Goal: Information Seeking & Learning: Learn about a topic

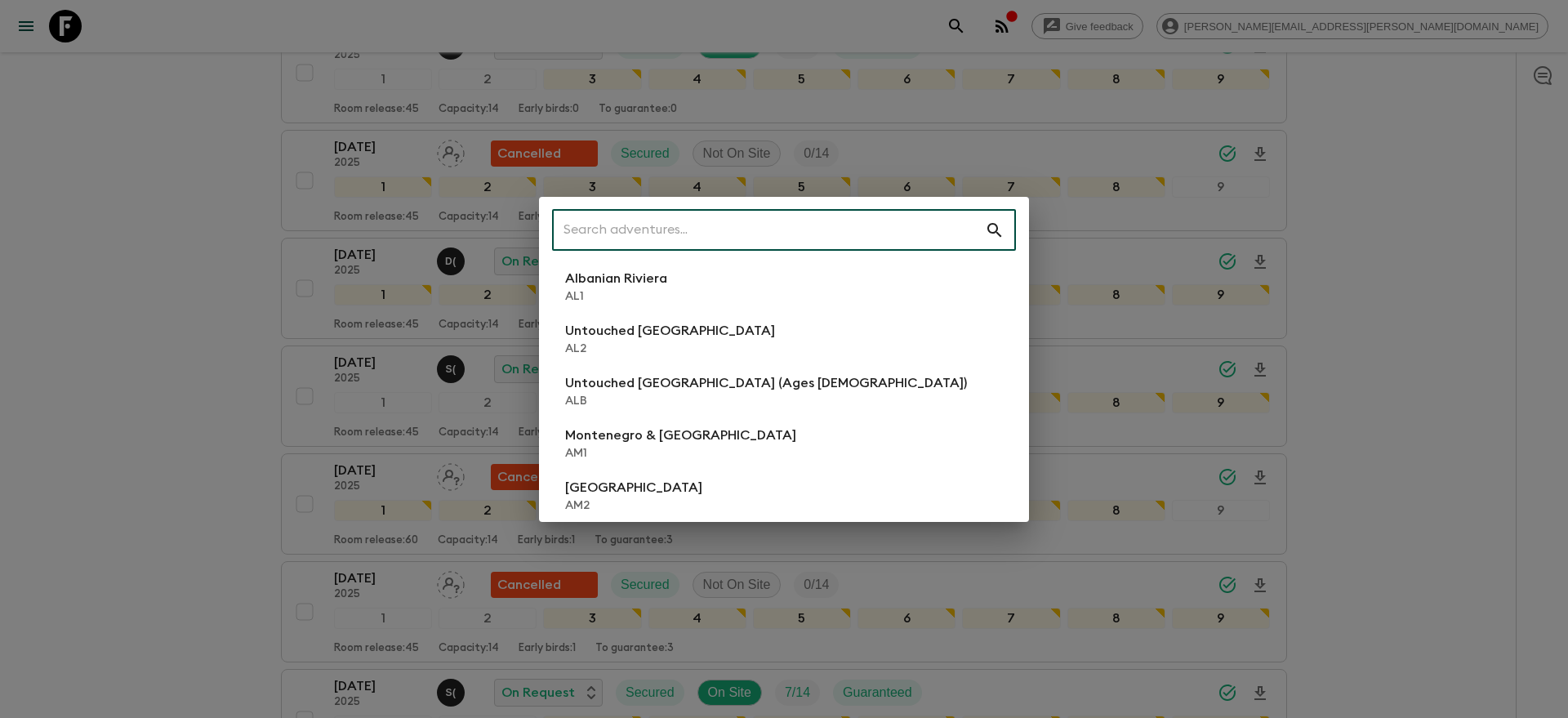
scroll to position [620, 0]
click at [928, 240] on input "text" at bounding box center [768, 229] width 433 height 45
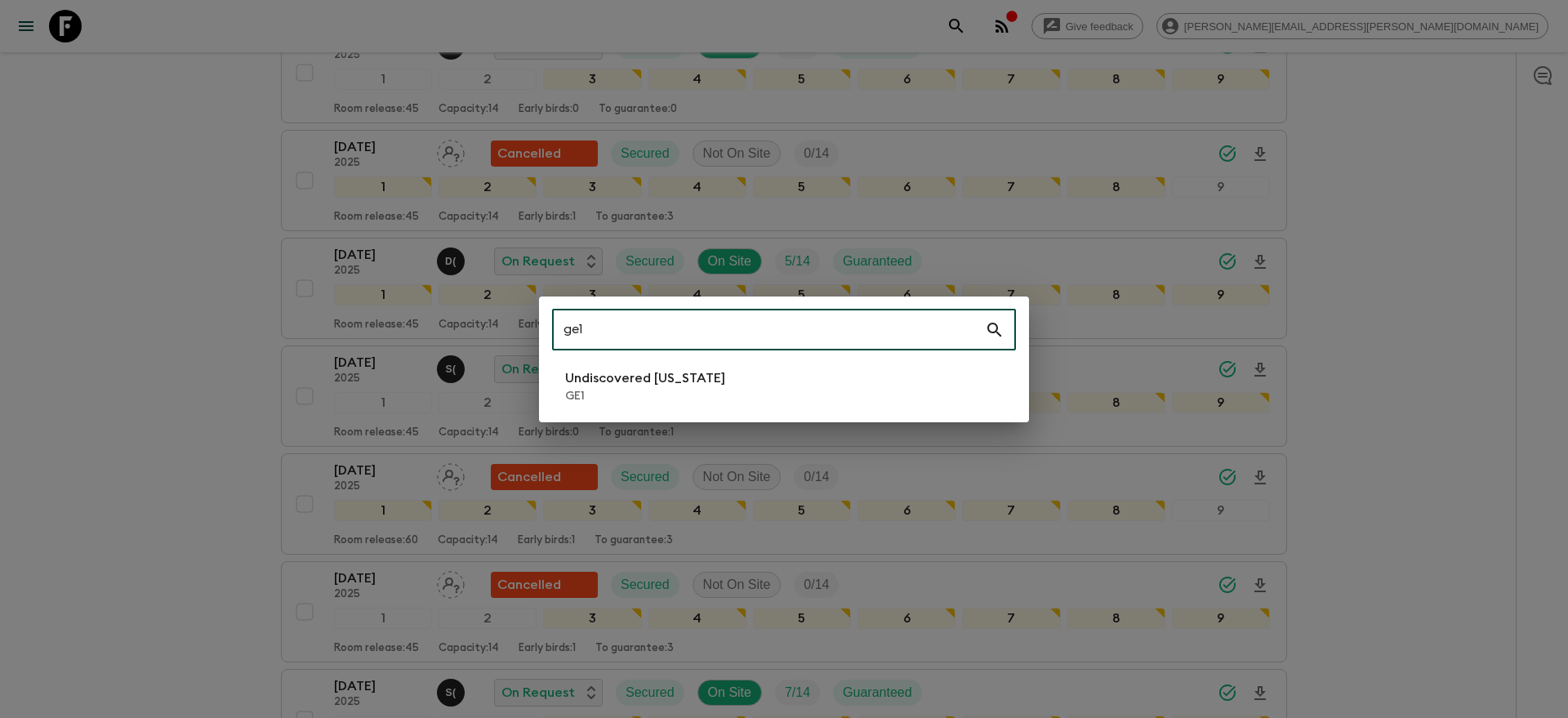
type input "ge1"
click at [715, 384] on li "Undiscovered [US_STATE] GE1" at bounding box center [784, 386] width 464 height 45
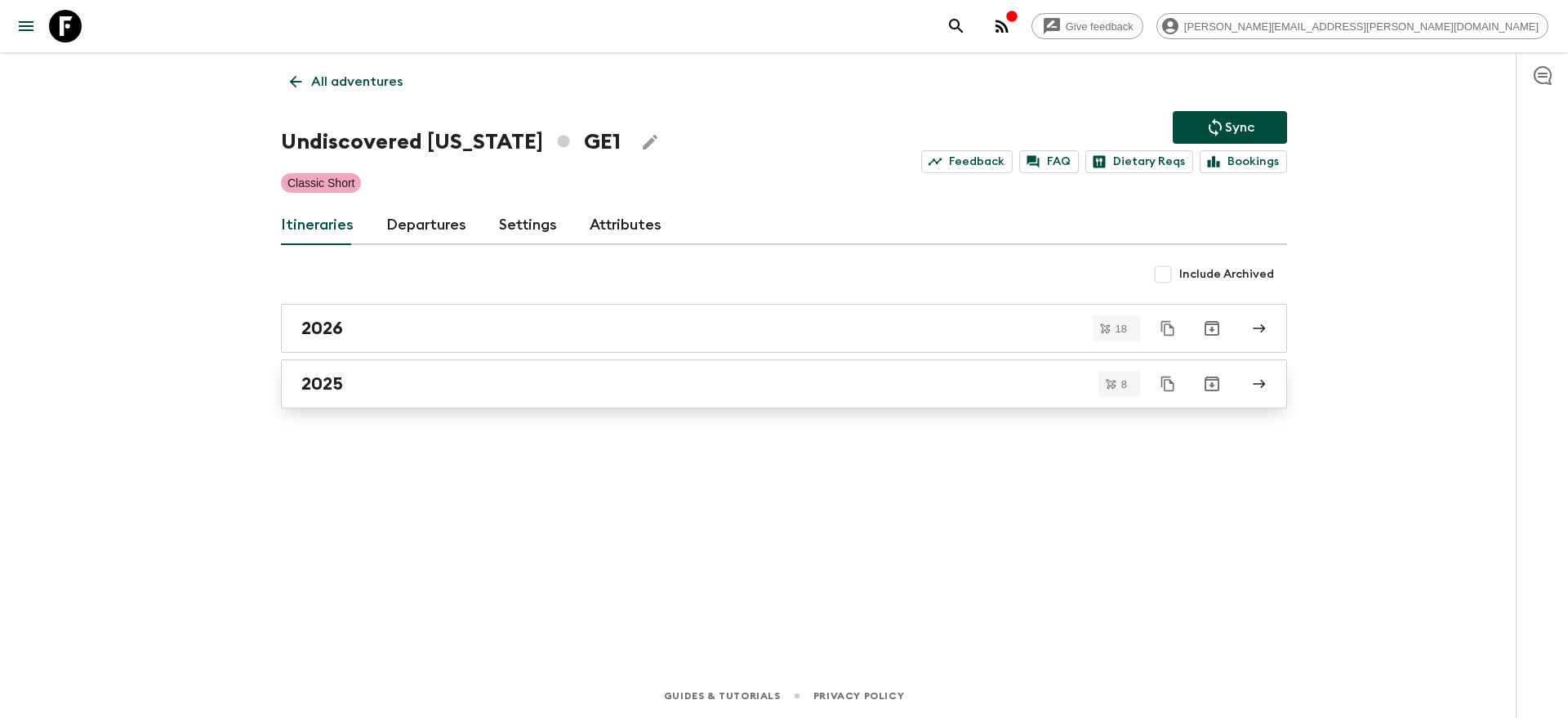
click at [1044, 378] on div "2025" at bounding box center [768, 383] width 934 height 21
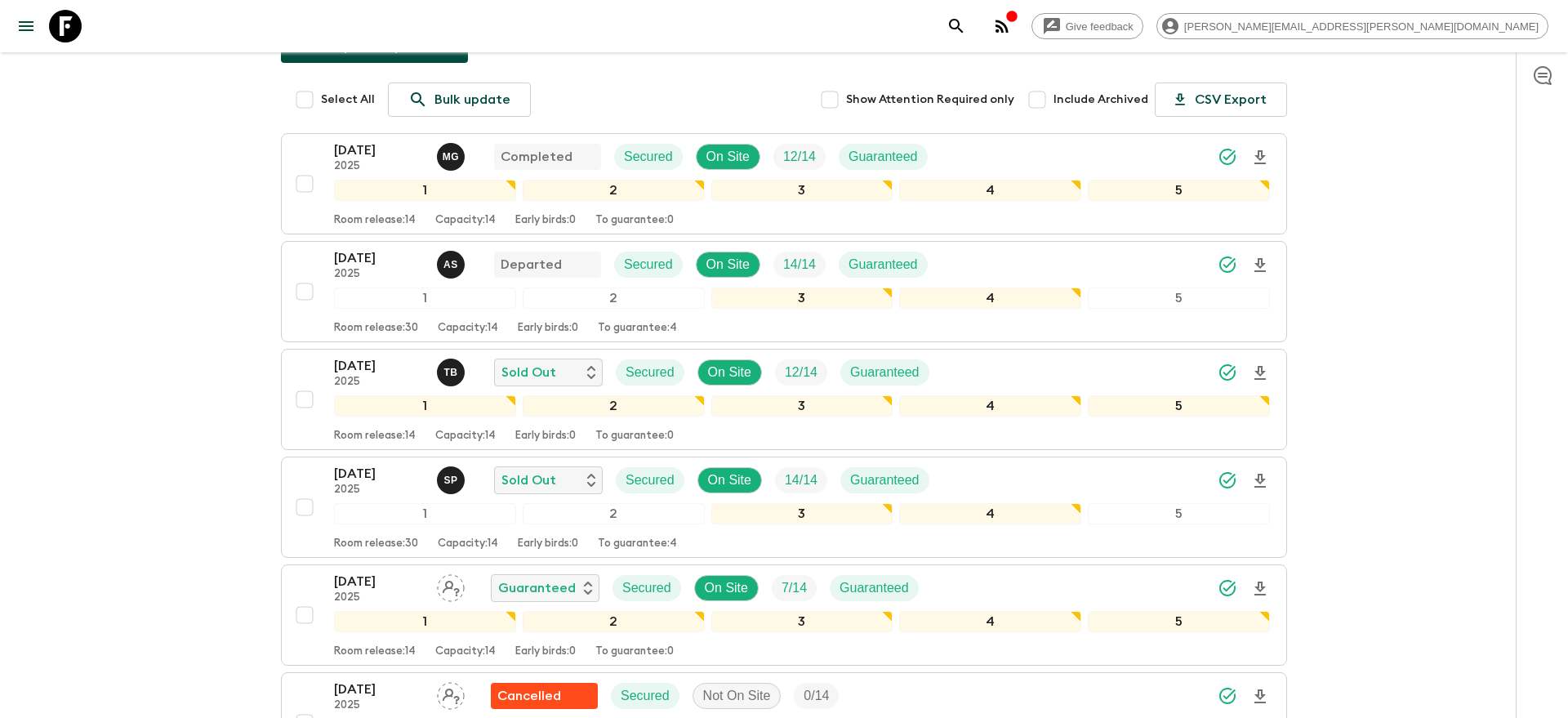
scroll to position [187, 0]
click at [1177, 151] on div "[DATE] 2025 M G Completed Secured On Site 12 / 14 Guaranteed" at bounding box center [802, 156] width 936 height 33
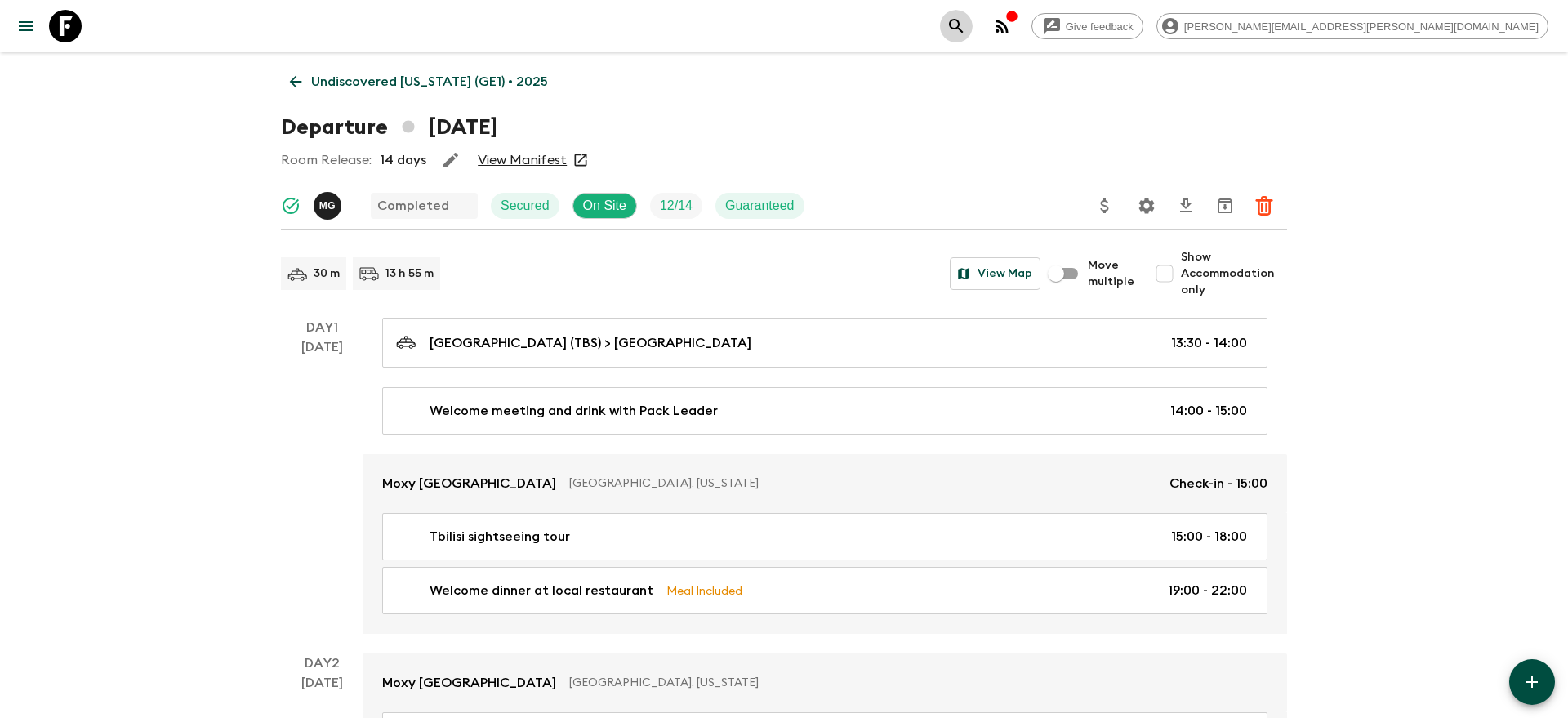
click at [966, 21] on icon "search adventures" at bounding box center [956, 26] width 20 height 20
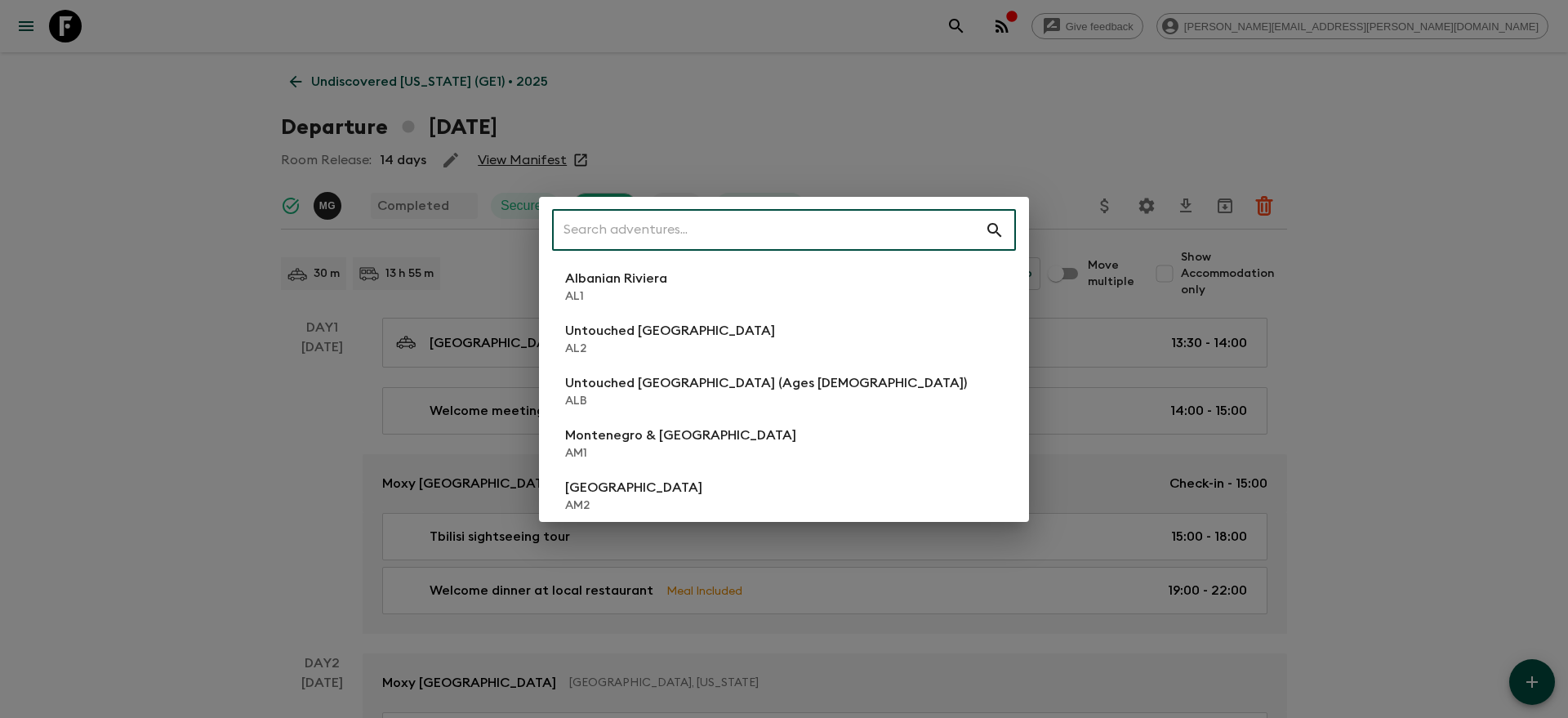
click at [919, 228] on input "text" at bounding box center [768, 229] width 433 height 45
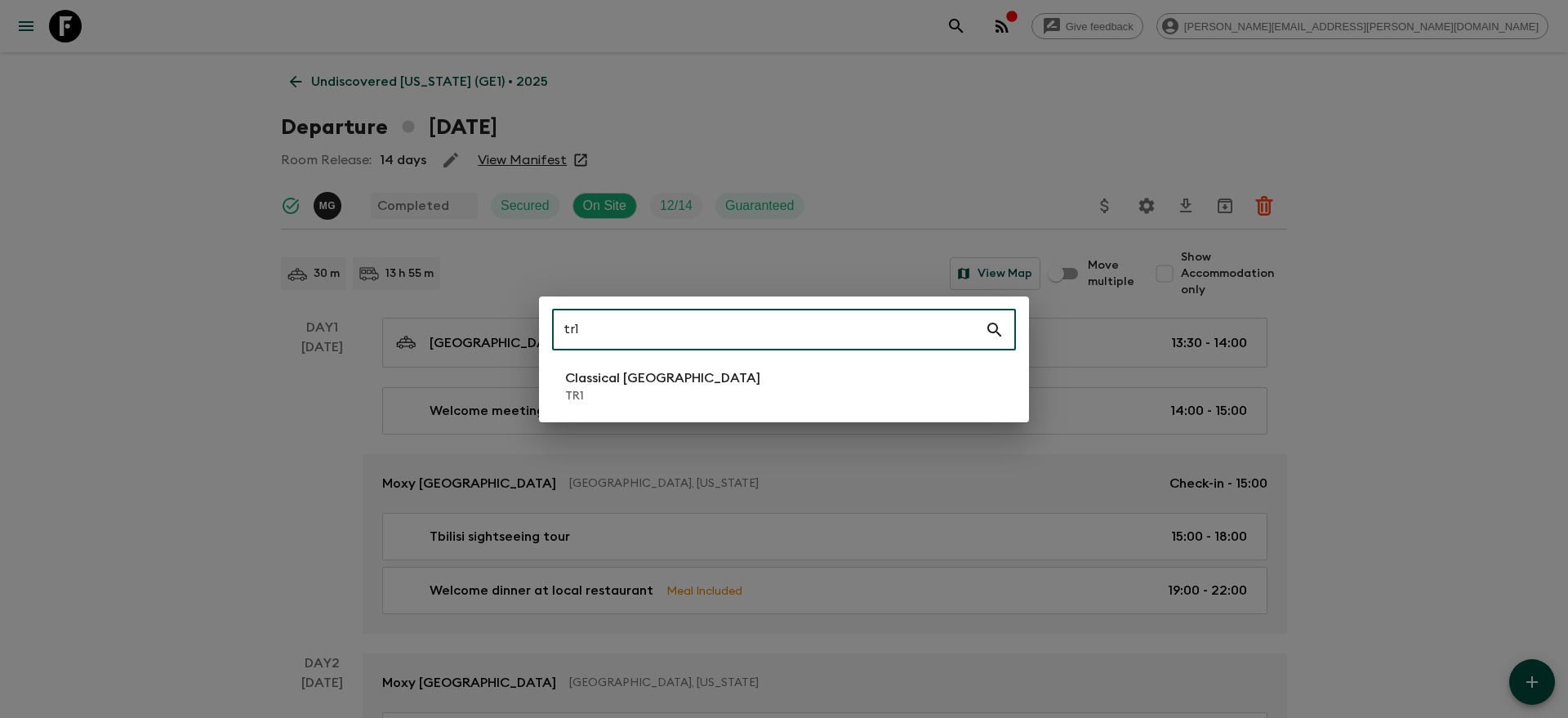
type input "tr1"
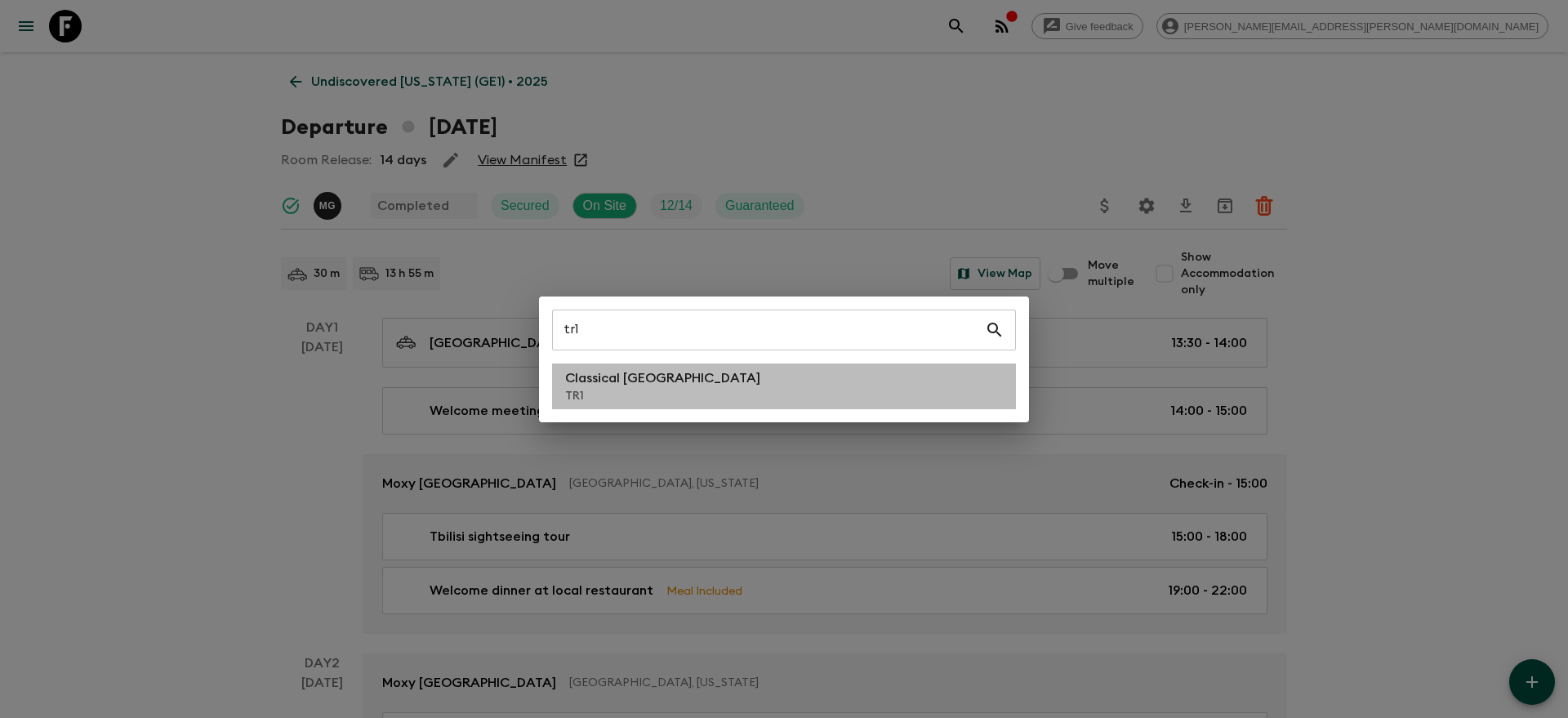
click at [762, 383] on li "Classical Türkiye TR1" at bounding box center [784, 386] width 464 height 45
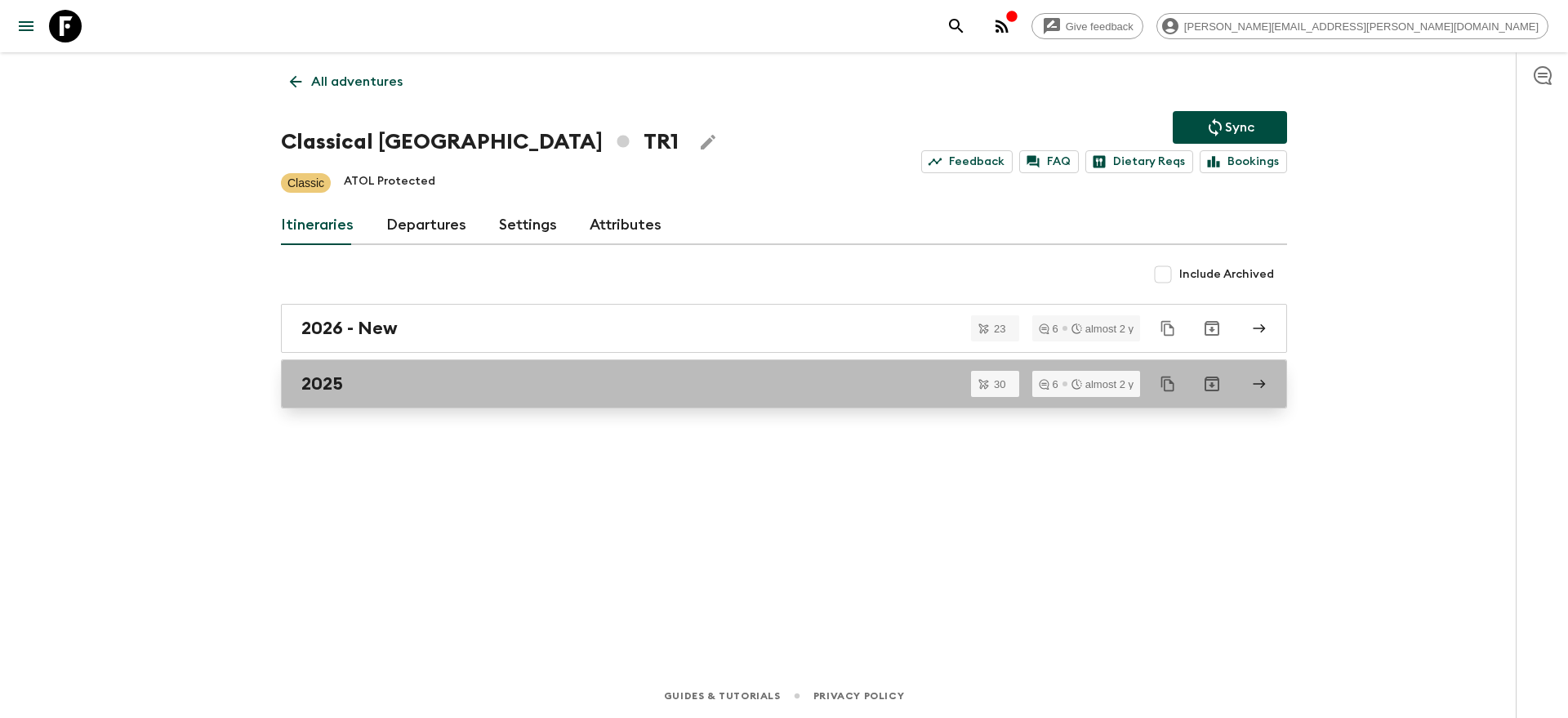
click at [750, 387] on div "2025" at bounding box center [768, 383] width 934 height 21
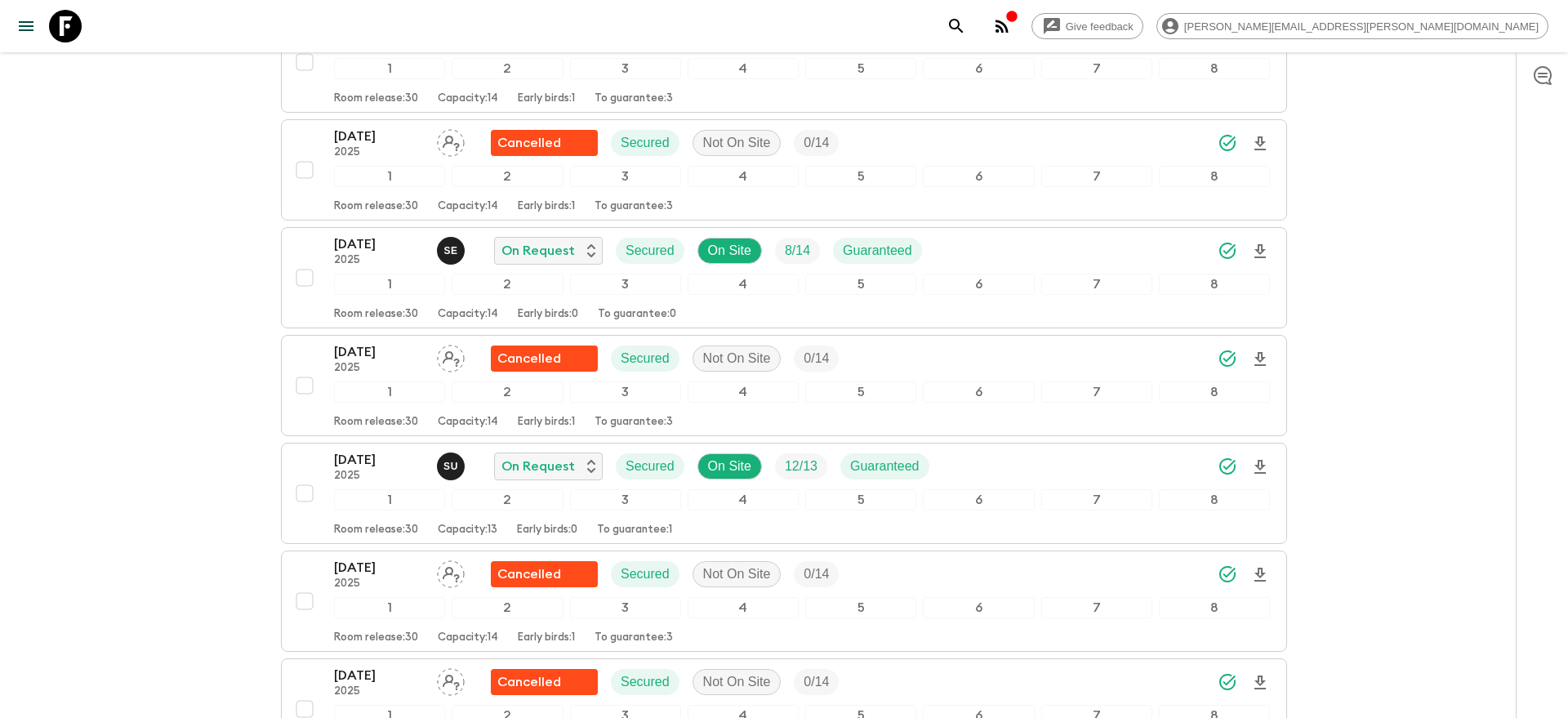
scroll to position [1947, 0]
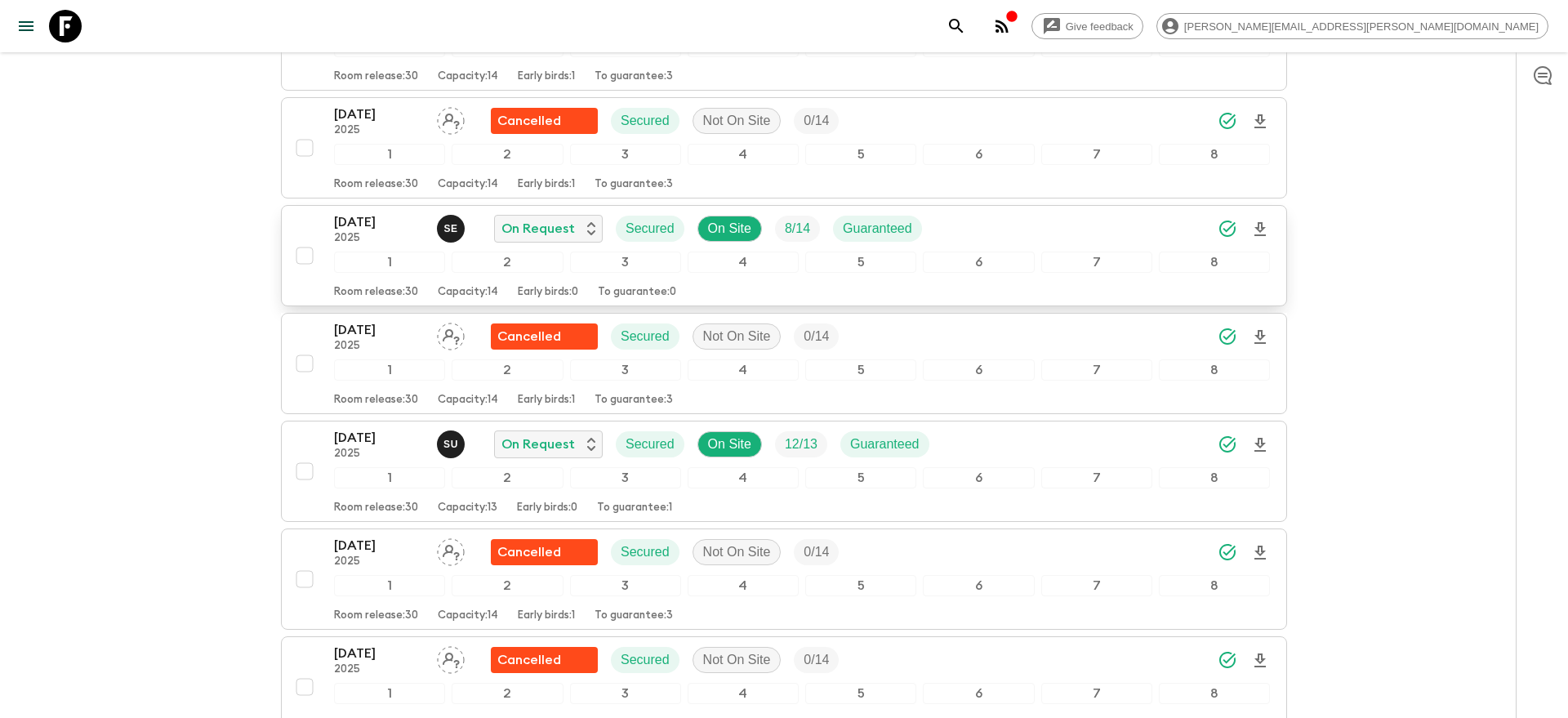
click at [1262, 228] on icon "Download Onboarding" at bounding box center [1259, 229] width 11 height 14
click at [962, 25] on icon "search adventures" at bounding box center [956, 26] width 14 height 14
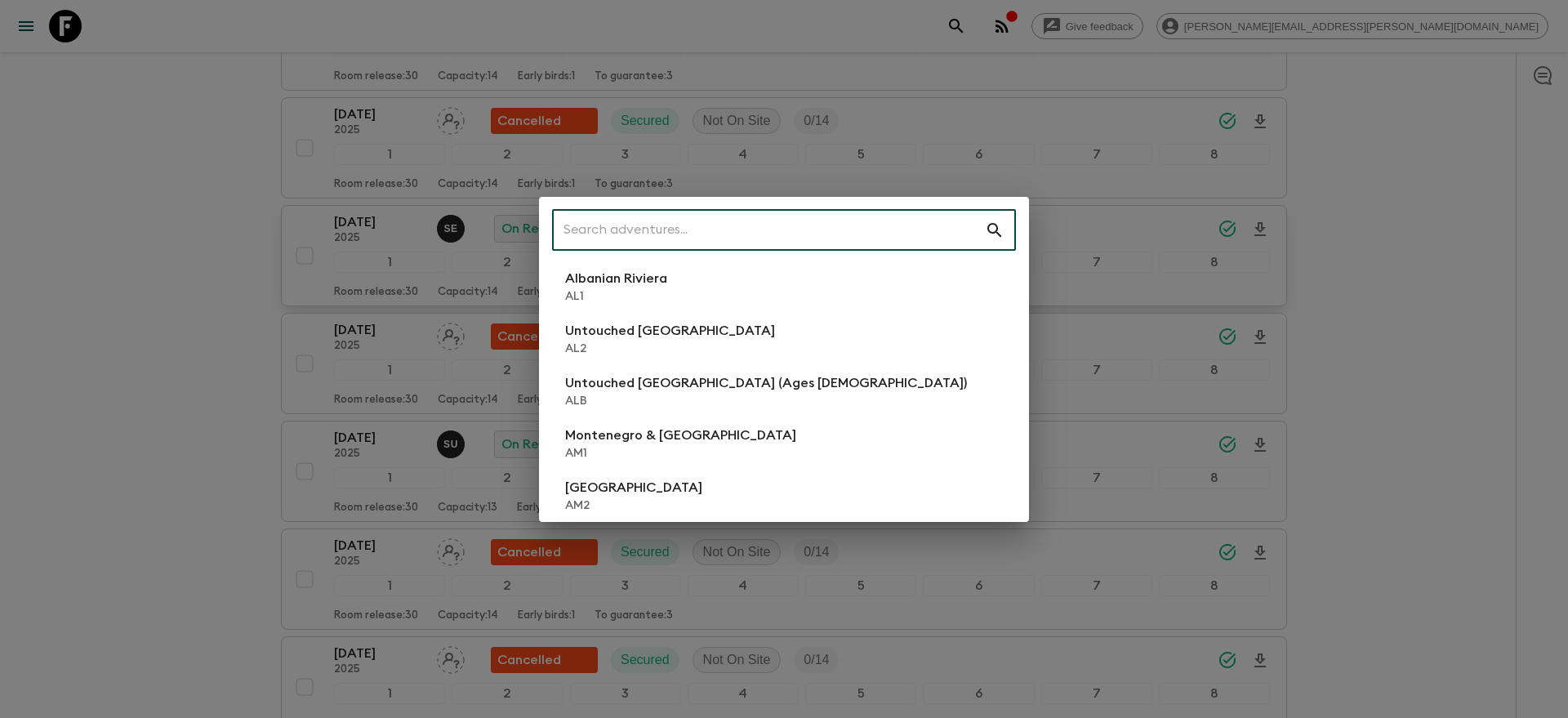
click at [831, 236] on input "text" at bounding box center [768, 229] width 433 height 45
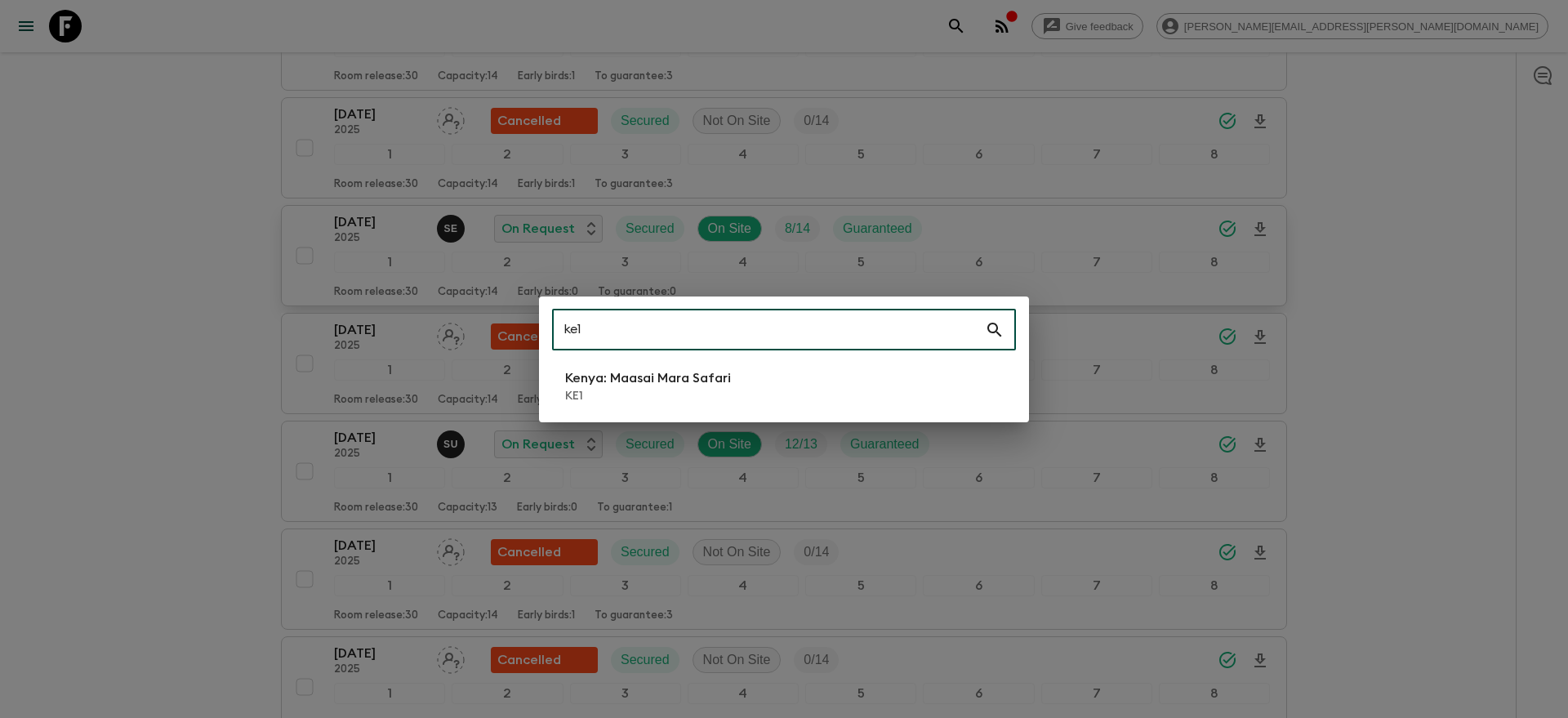
type input "ke1"
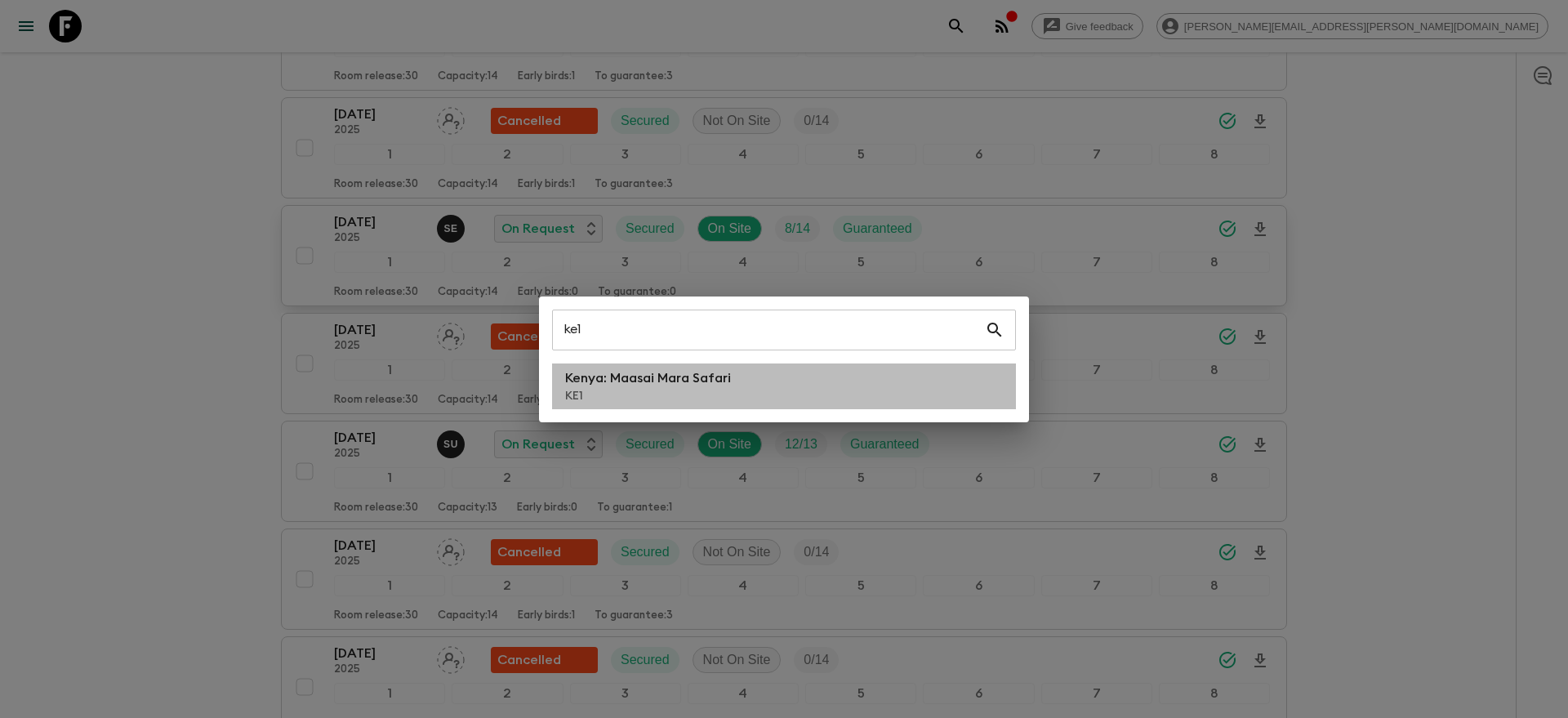
click at [751, 404] on li "[GEOGRAPHIC_DATA]: Maasai Mara Safari KE1" at bounding box center [784, 386] width 464 height 45
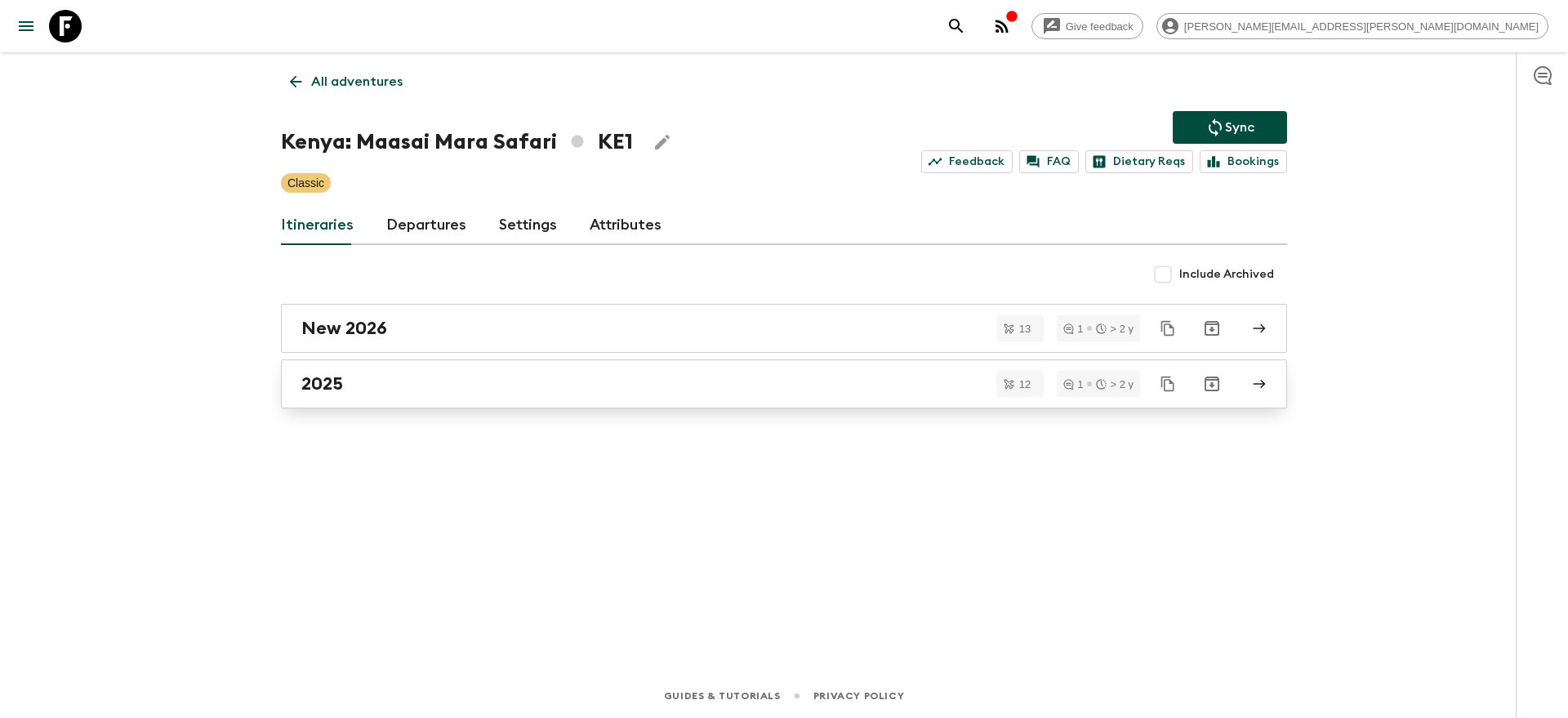
click at [339, 383] on h2 "2025" at bounding box center [322, 383] width 42 height 21
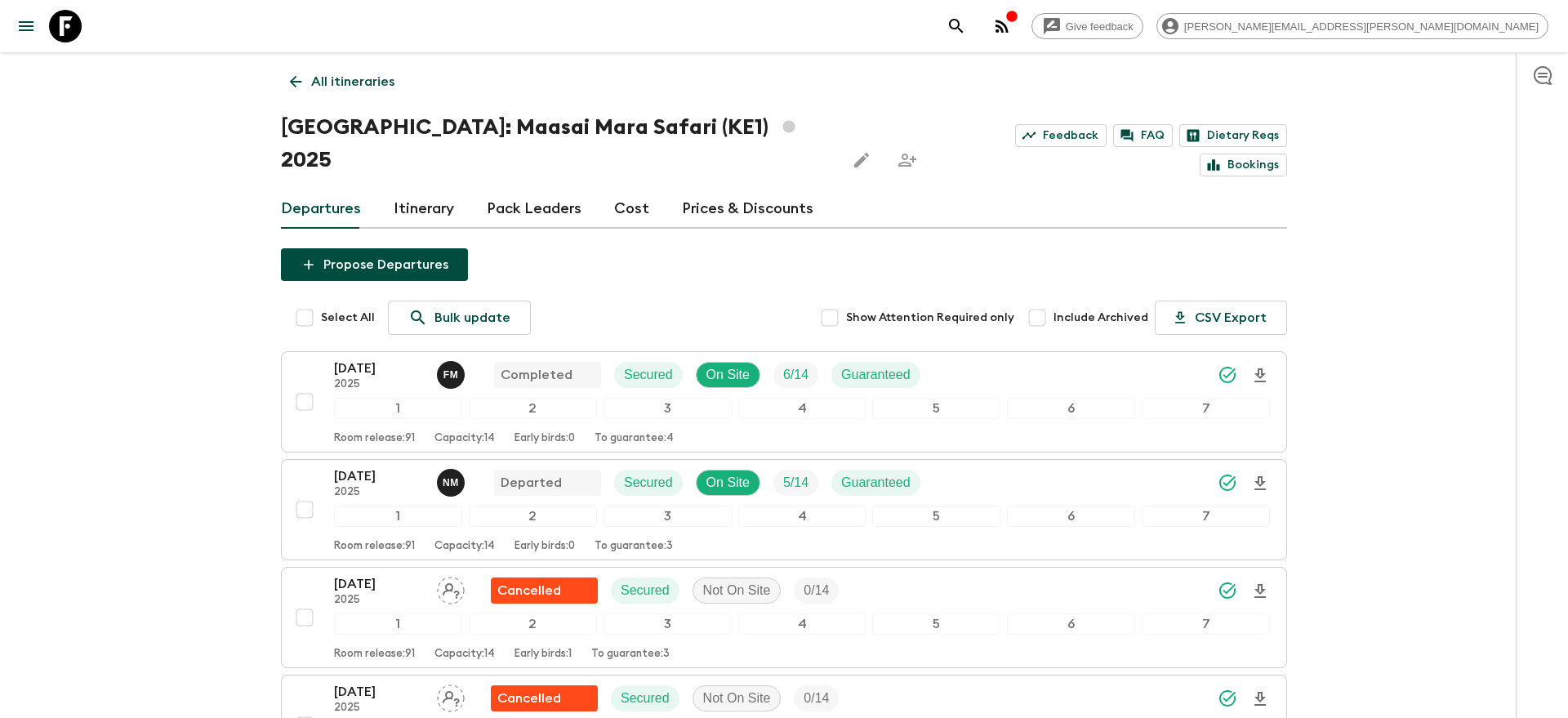
click at [962, 27] on icon "search adventures" at bounding box center [956, 26] width 14 height 14
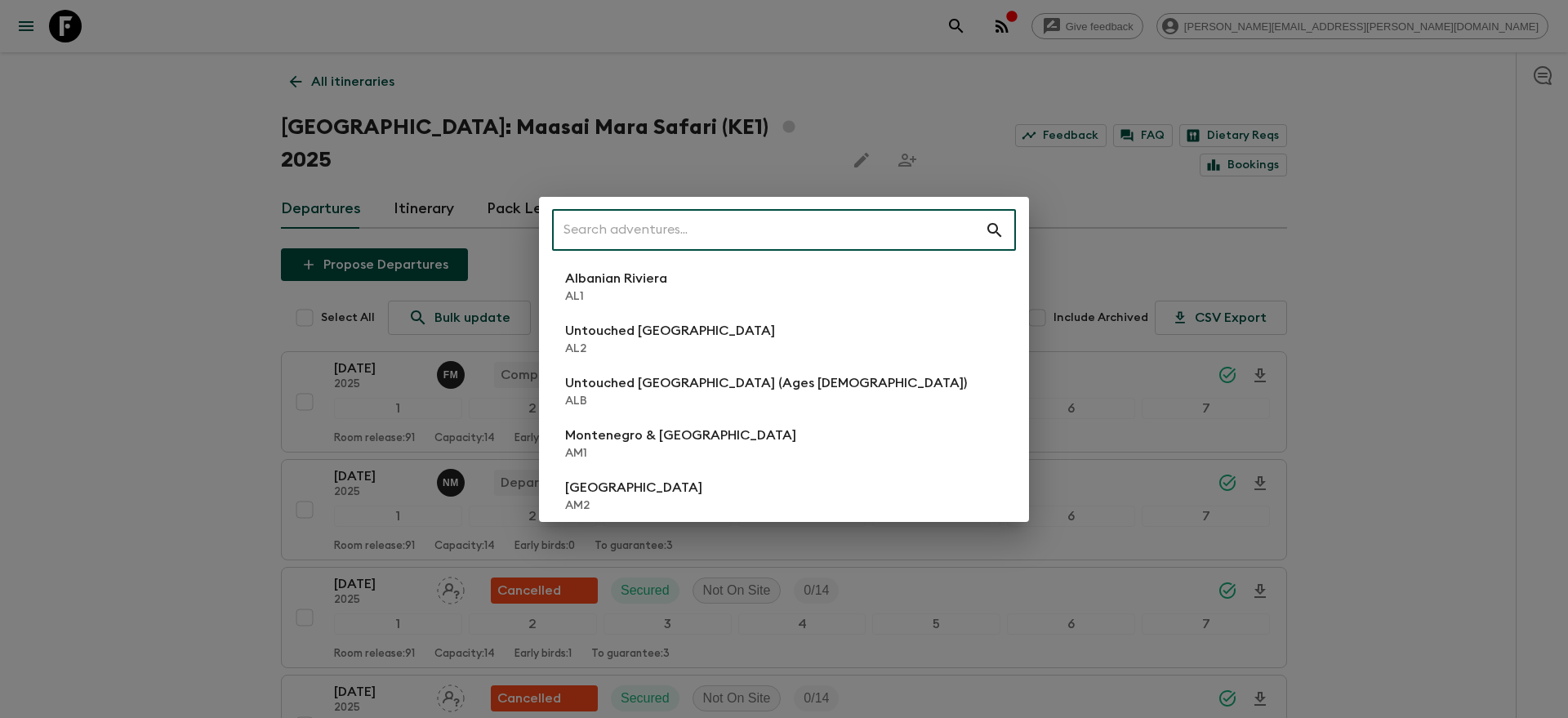
click at [772, 226] on input "text" at bounding box center [768, 229] width 433 height 45
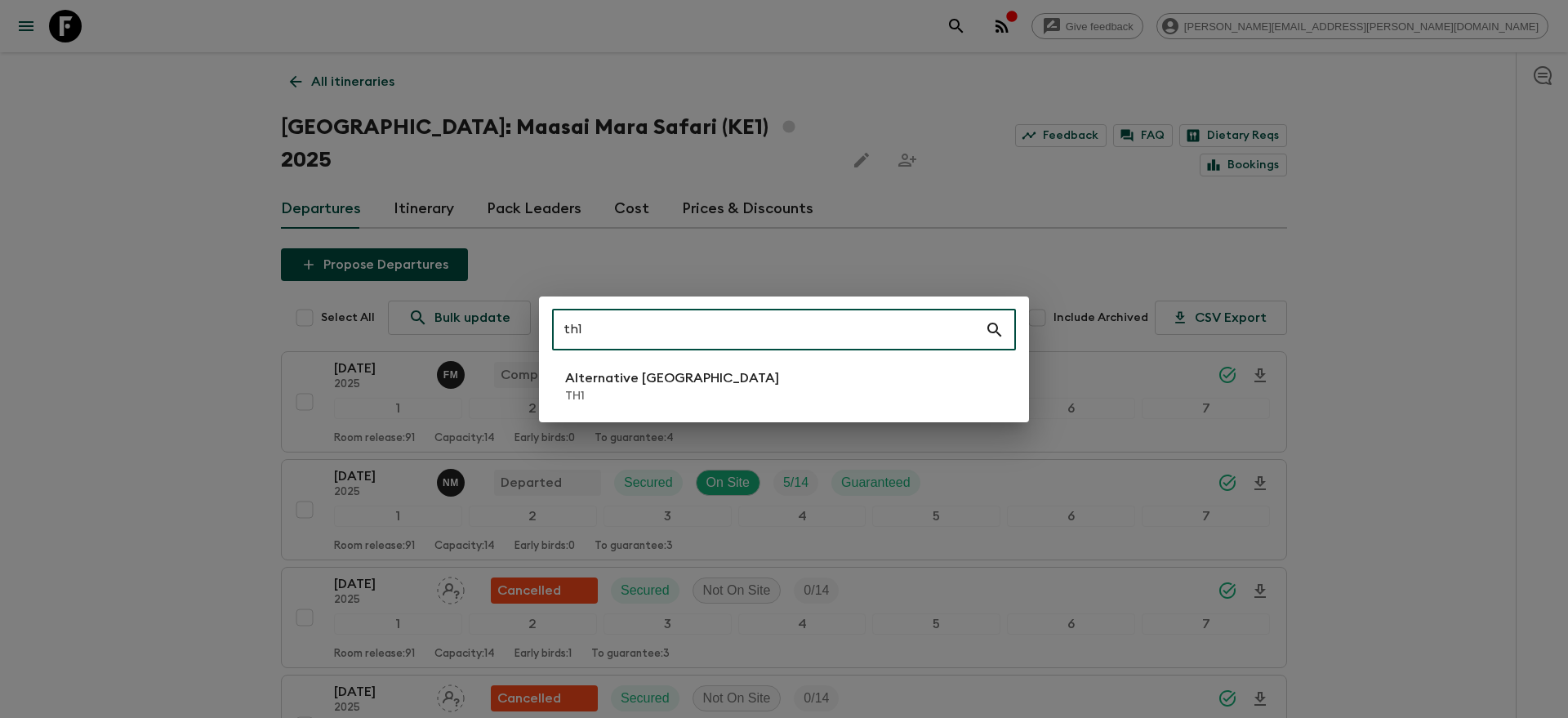
type input "th1"
click at [701, 380] on li "Alternative [GEOGRAPHIC_DATA] TH1" at bounding box center [784, 386] width 464 height 45
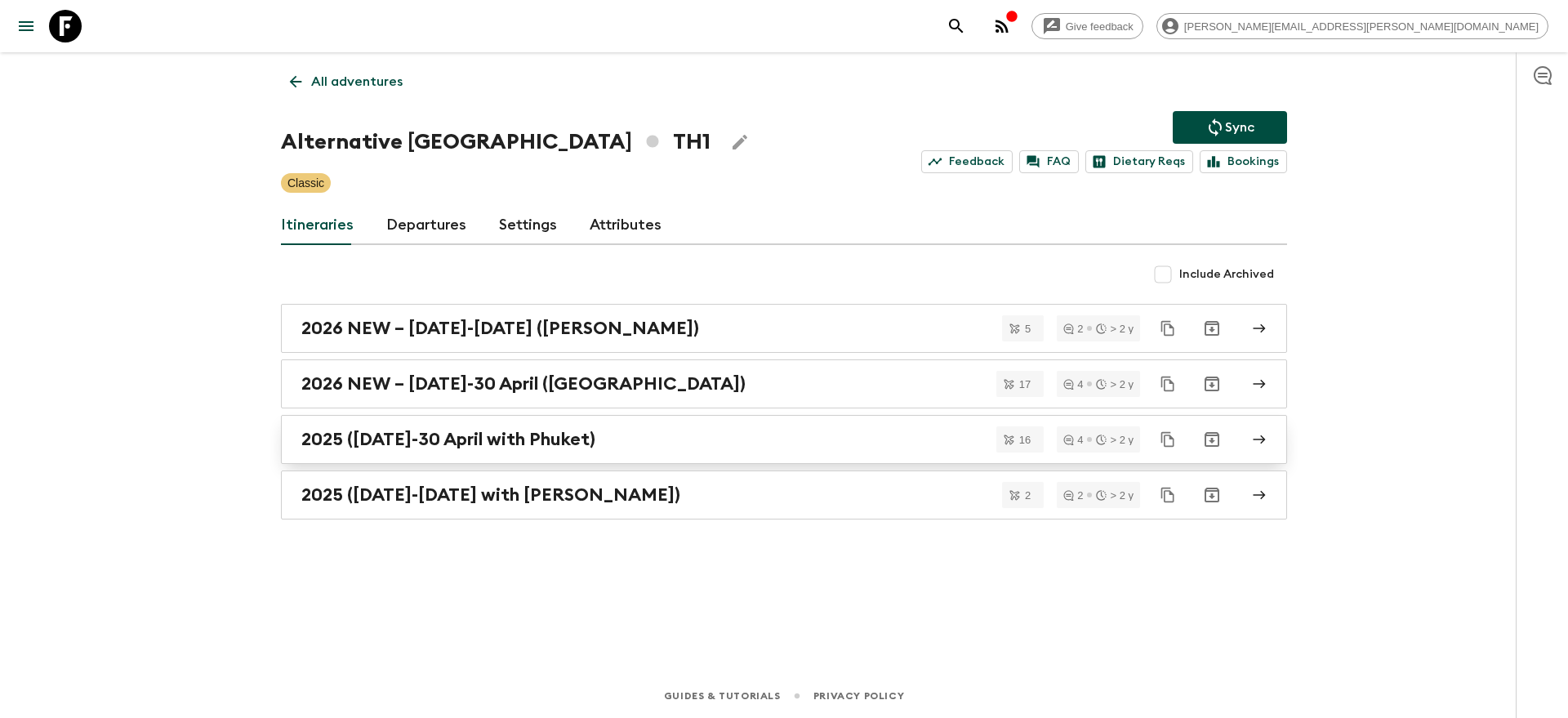
click at [740, 431] on div "2025 ([DATE]-30 April with Phuket)" at bounding box center [768, 439] width 934 height 21
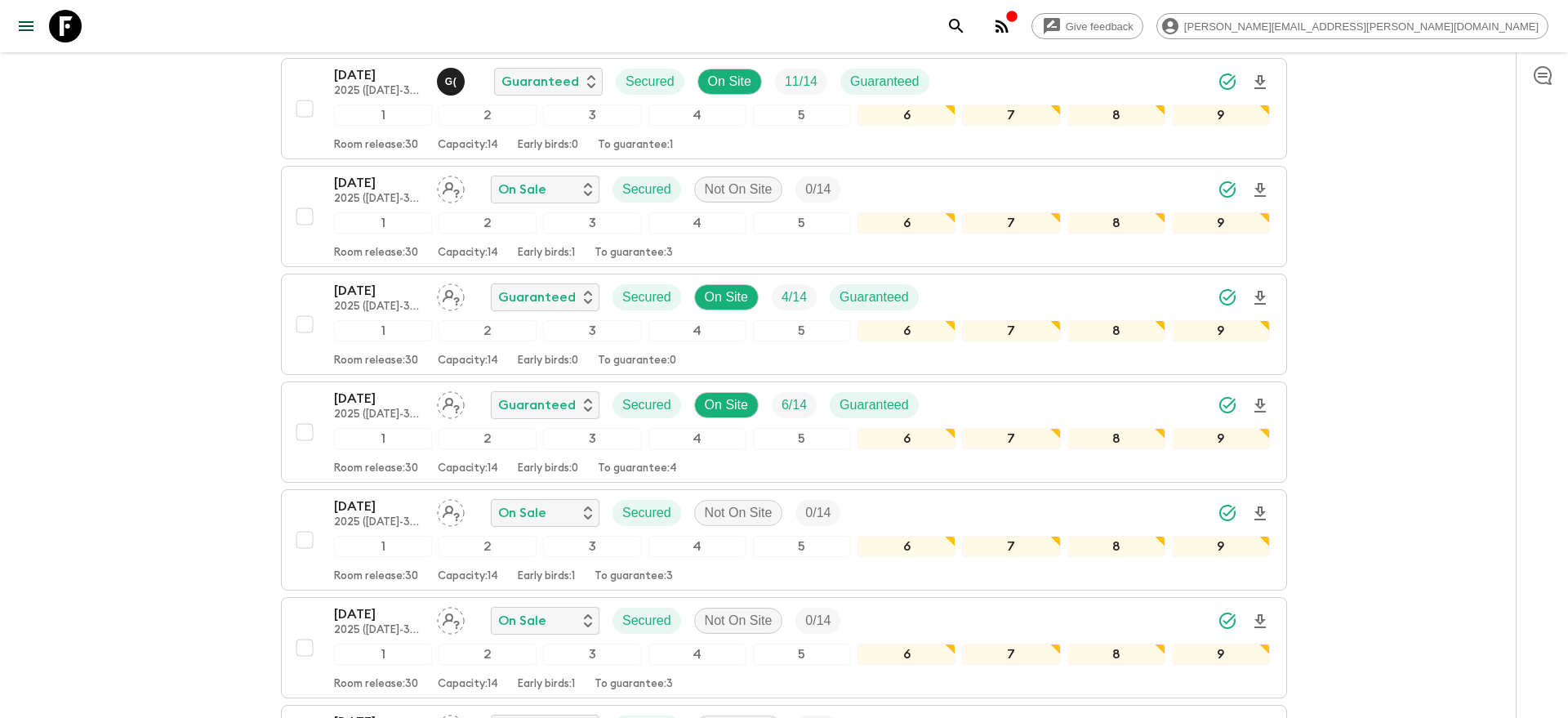
scroll to position [723, 0]
click at [339, 395] on p "[DATE]" at bounding box center [378, 400] width 90 height 20
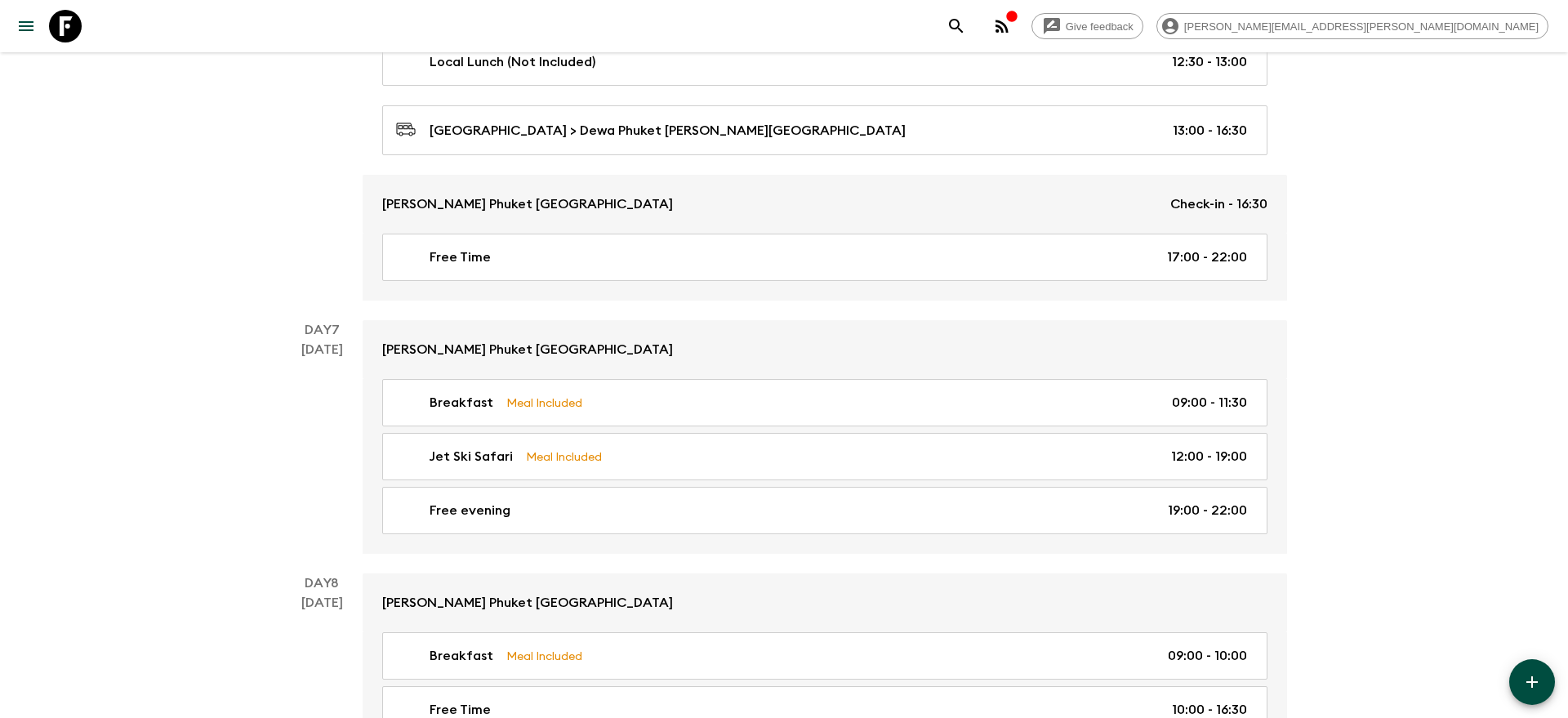
scroll to position [2707, 0]
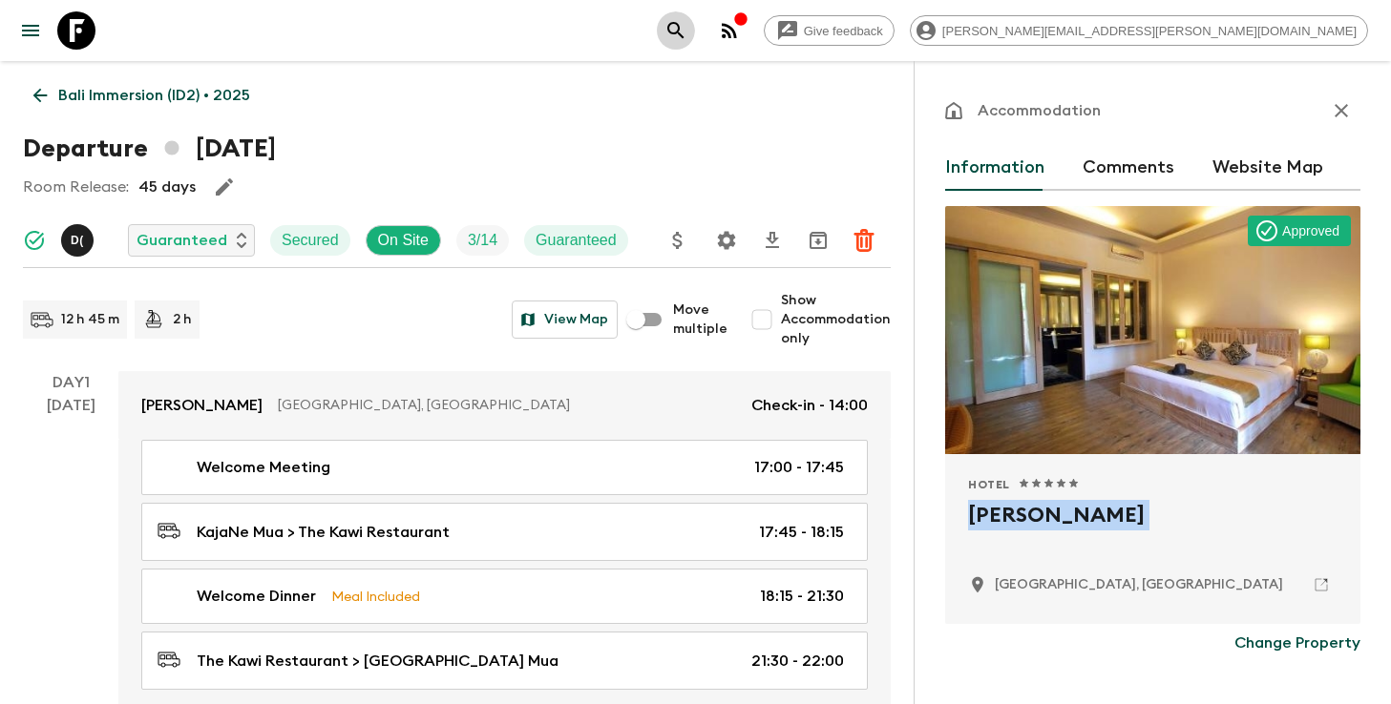
click at [687, 39] on icon "search adventures" at bounding box center [675, 30] width 23 height 23
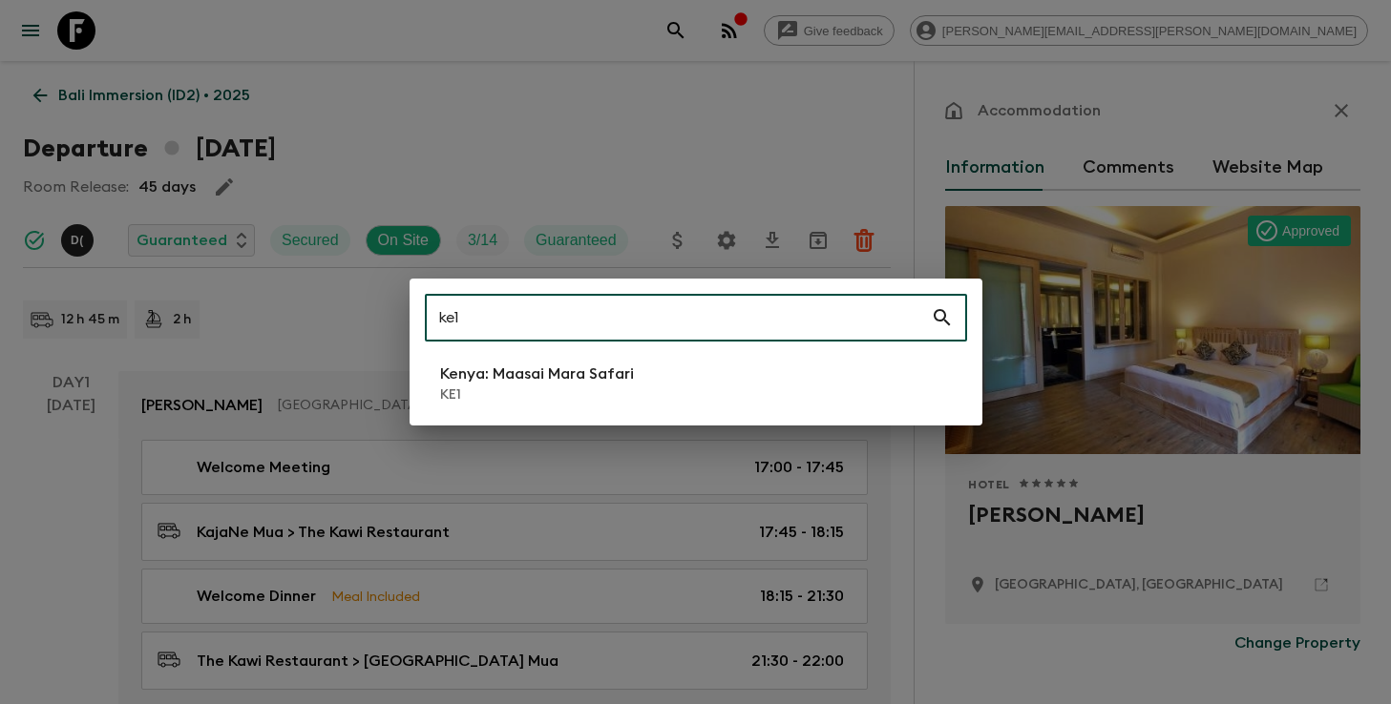
type input "ke1"
click at [516, 366] on p "Kenya: Maasai Mara Safari" at bounding box center [537, 374] width 194 height 23
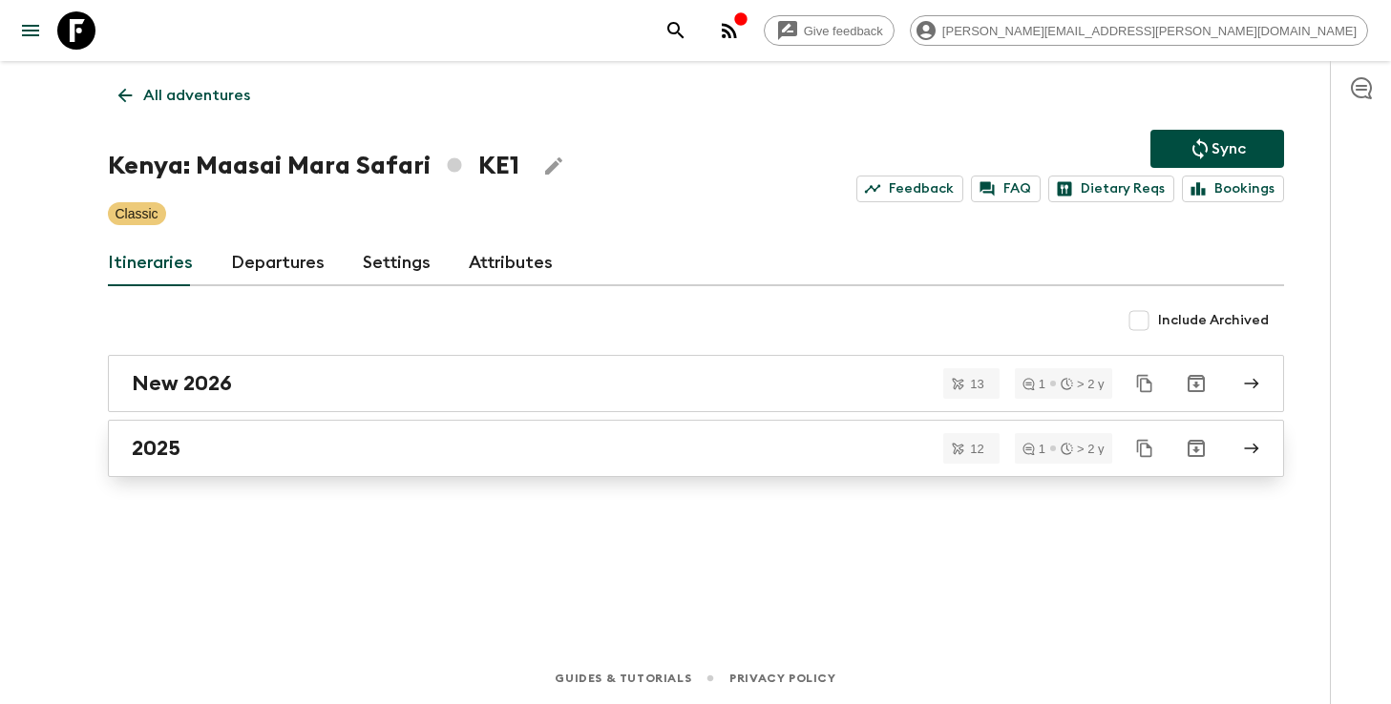
click at [321, 458] on div "2025" at bounding box center [678, 448] width 1092 height 25
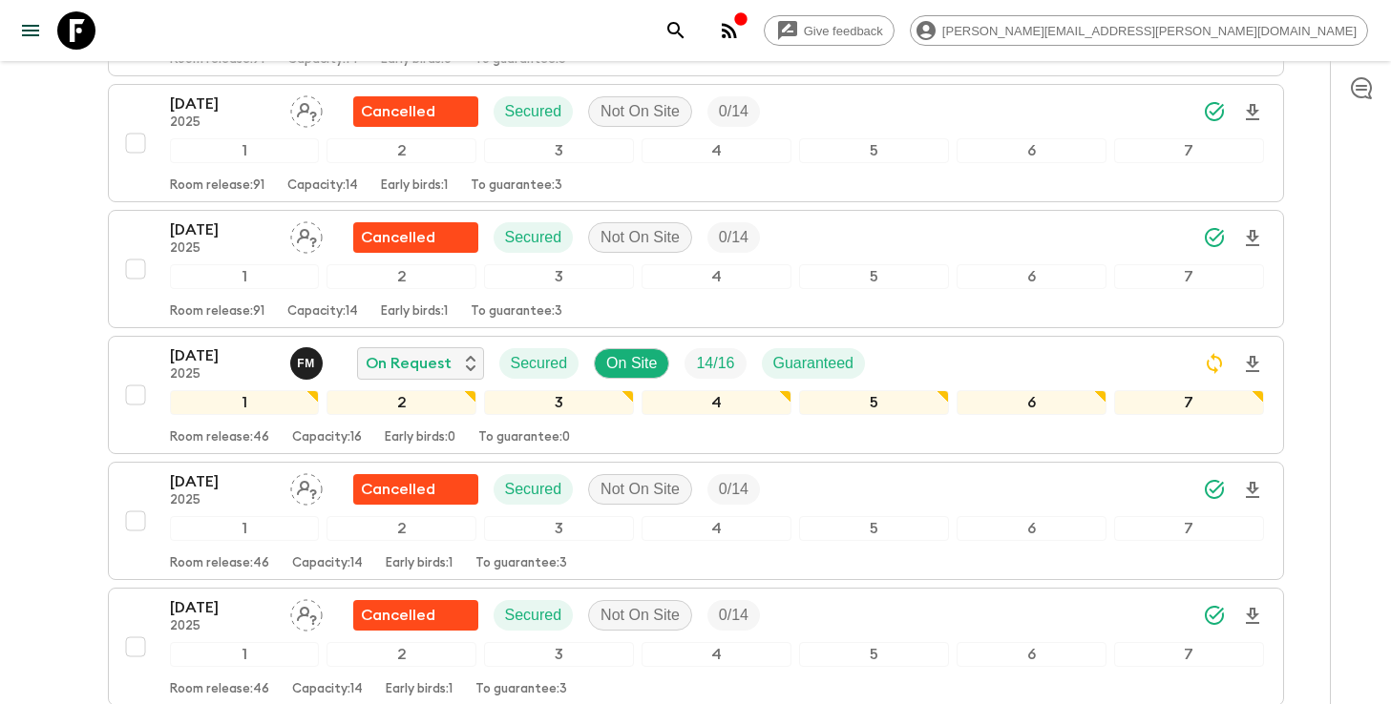
scroll to position [598, 0]
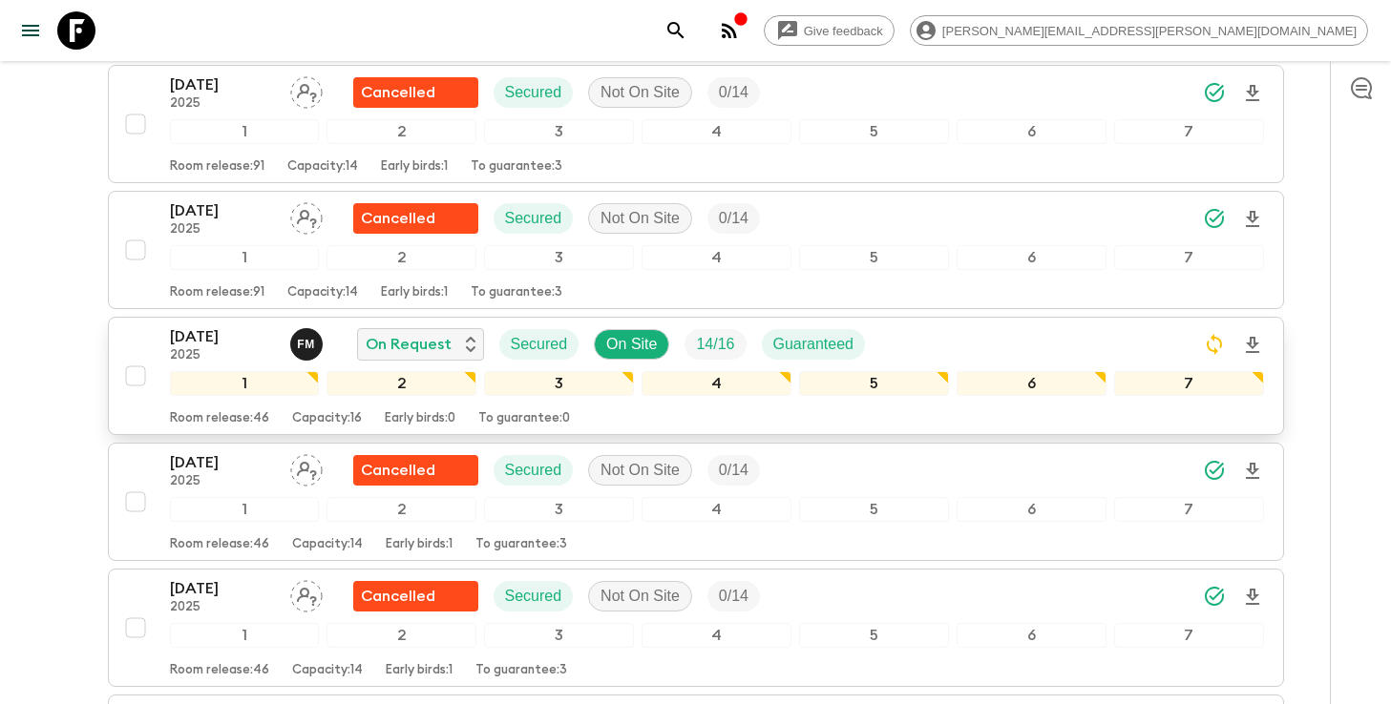
click at [940, 326] on div "21 Sep 2025 2025 F M On Request Secured On Site 14 / 16 Guaranteed" at bounding box center [717, 345] width 1094 height 38
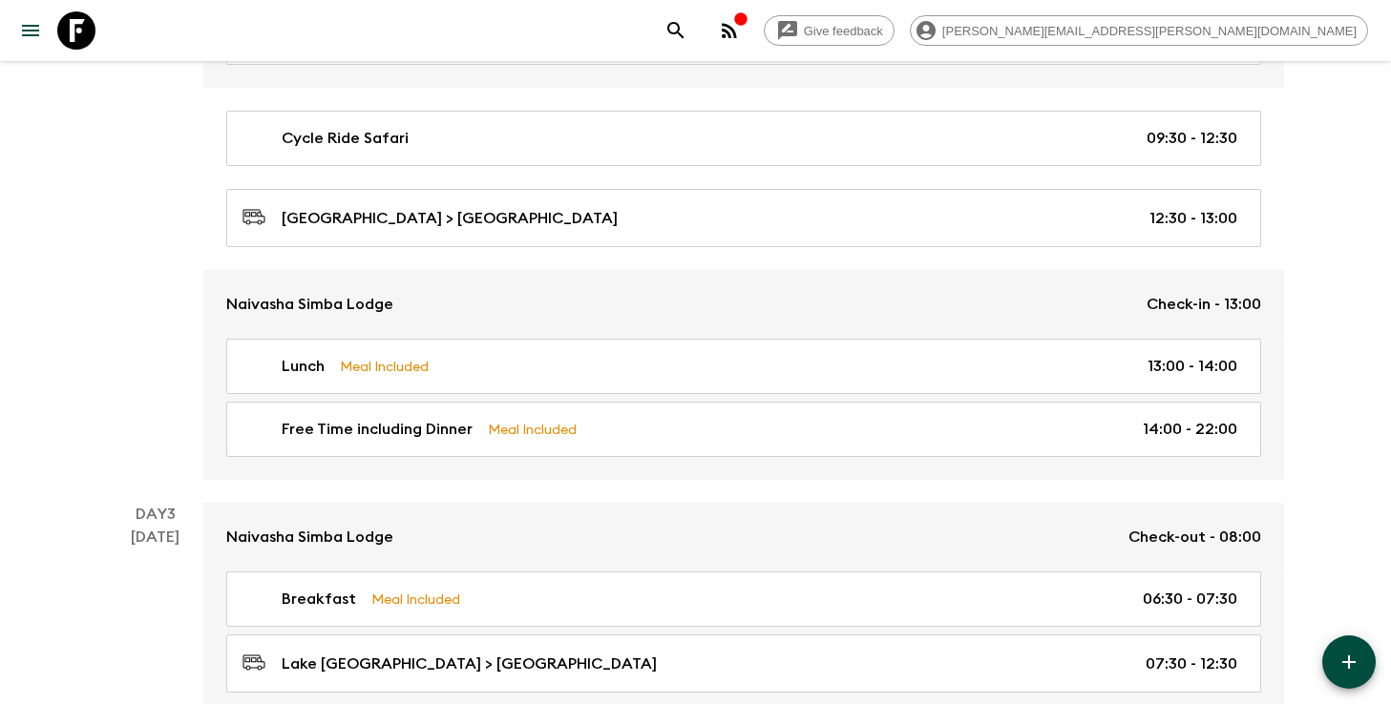
scroll to position [949, 0]
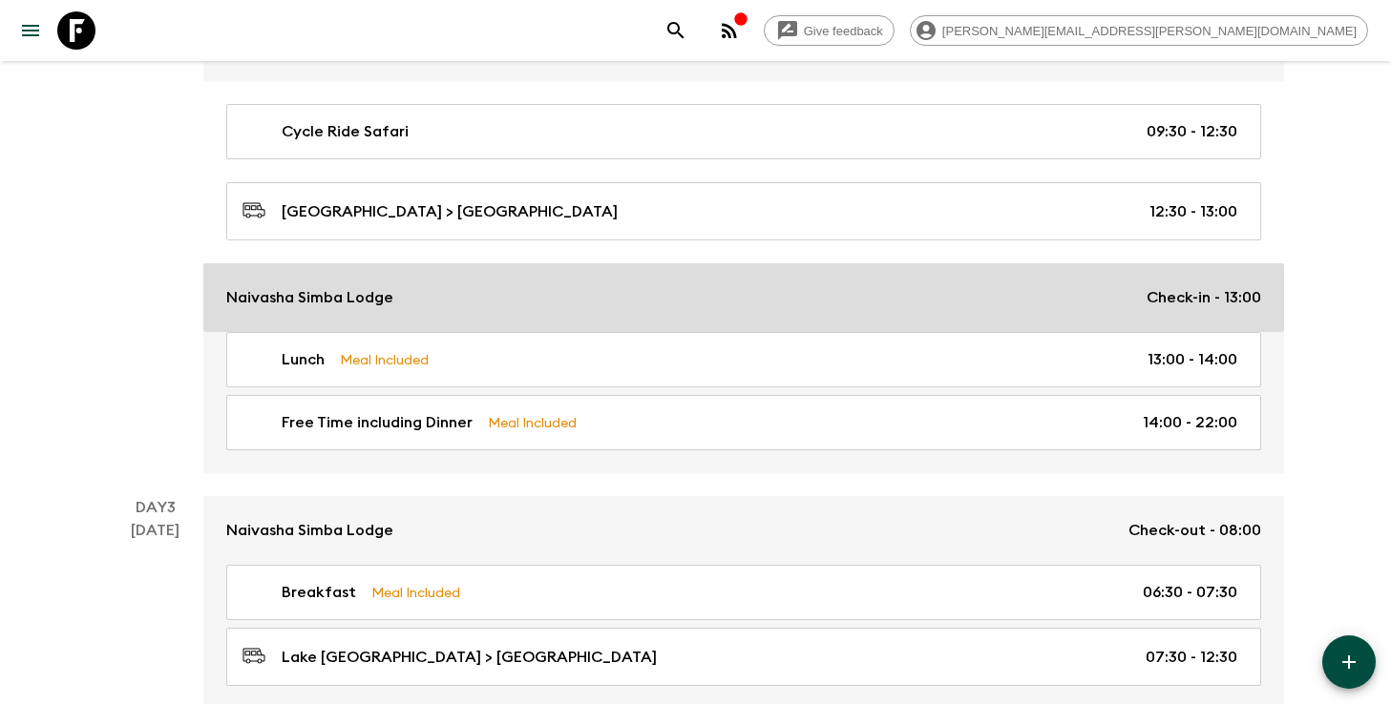
click at [401, 321] on link "Naivasha Simba Lodge Check-in - 13:00" at bounding box center [743, 297] width 1081 height 69
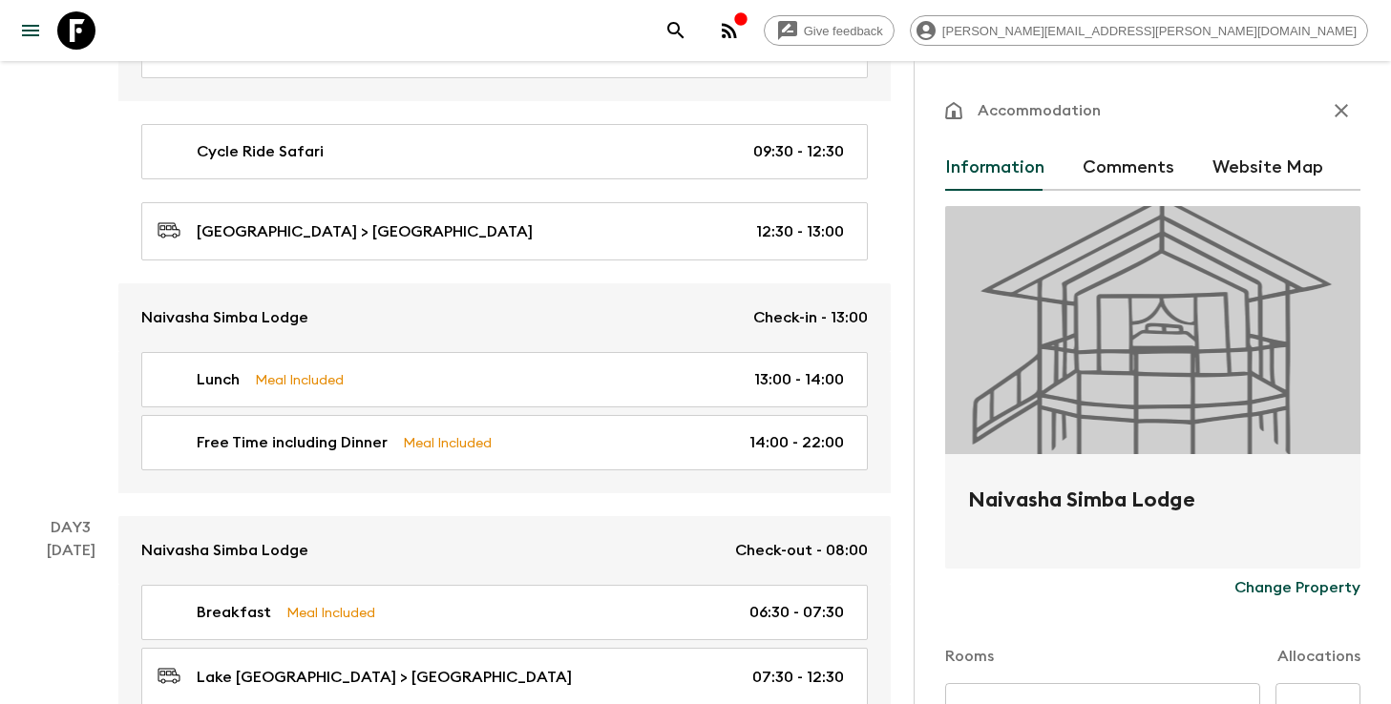
click at [1019, 502] on h2 "Naivasha Simba Lodge" at bounding box center [1152, 515] width 369 height 61
copy form "Naivasha Simba Lodge Change Property"
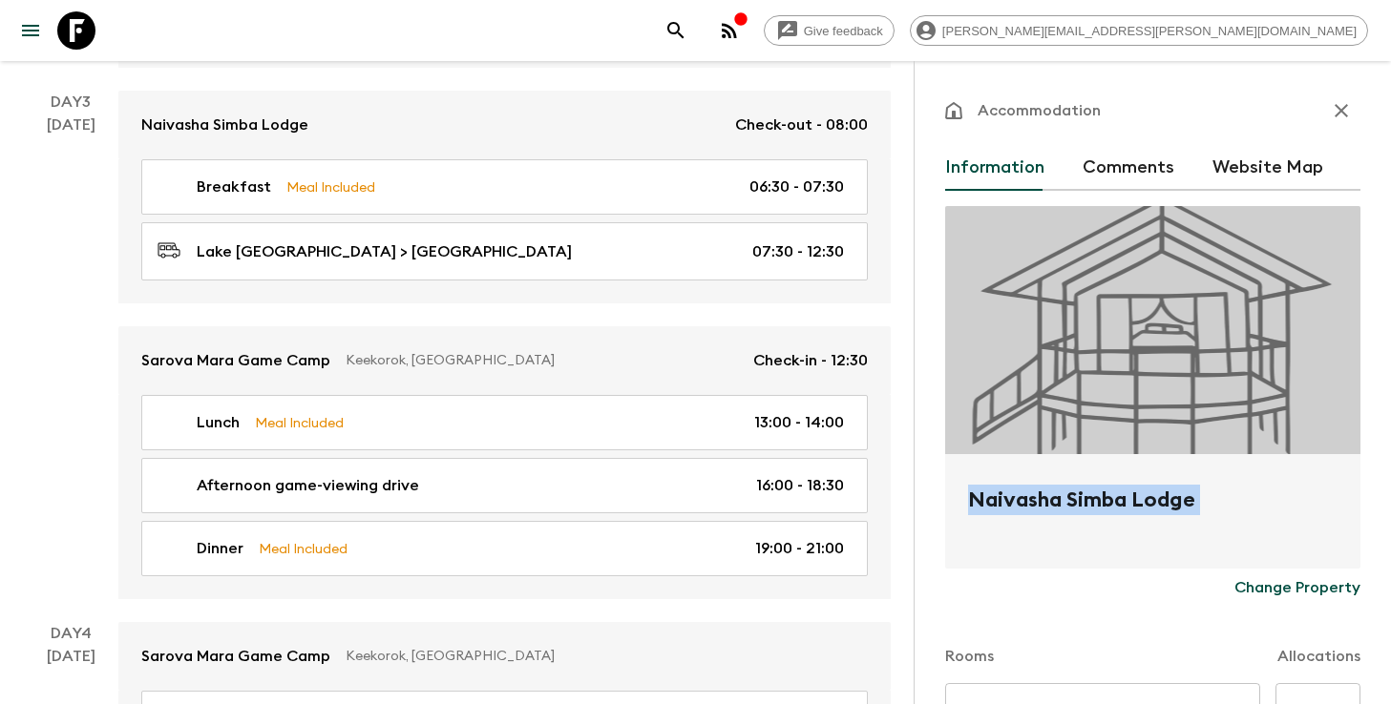
scroll to position [1379, 0]
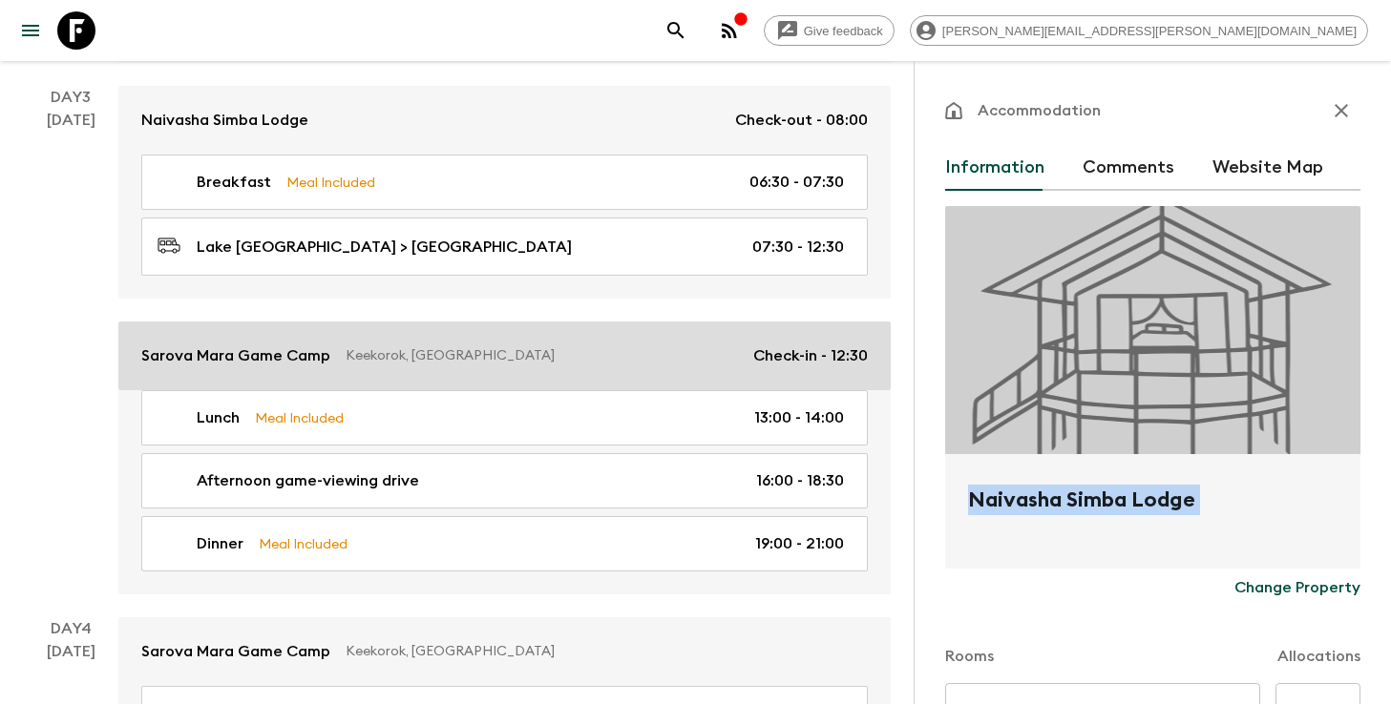
click at [590, 345] on div "Sarova Mara Game Camp Keekorok, Kenya Check-in - 12:30" at bounding box center [504, 356] width 726 height 23
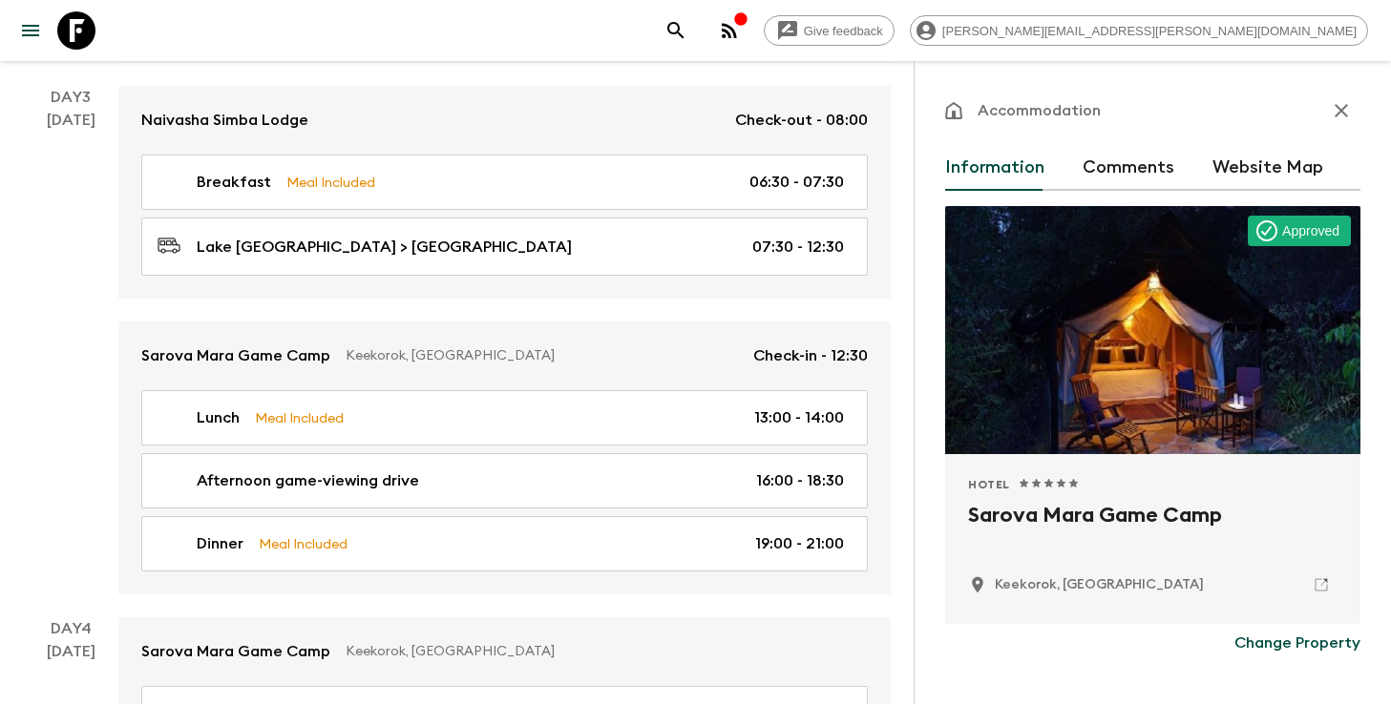
click at [1038, 517] on h2 "Sarova Mara Game Camp" at bounding box center [1152, 530] width 369 height 61
copy div "Sarova Mara Game Camp"
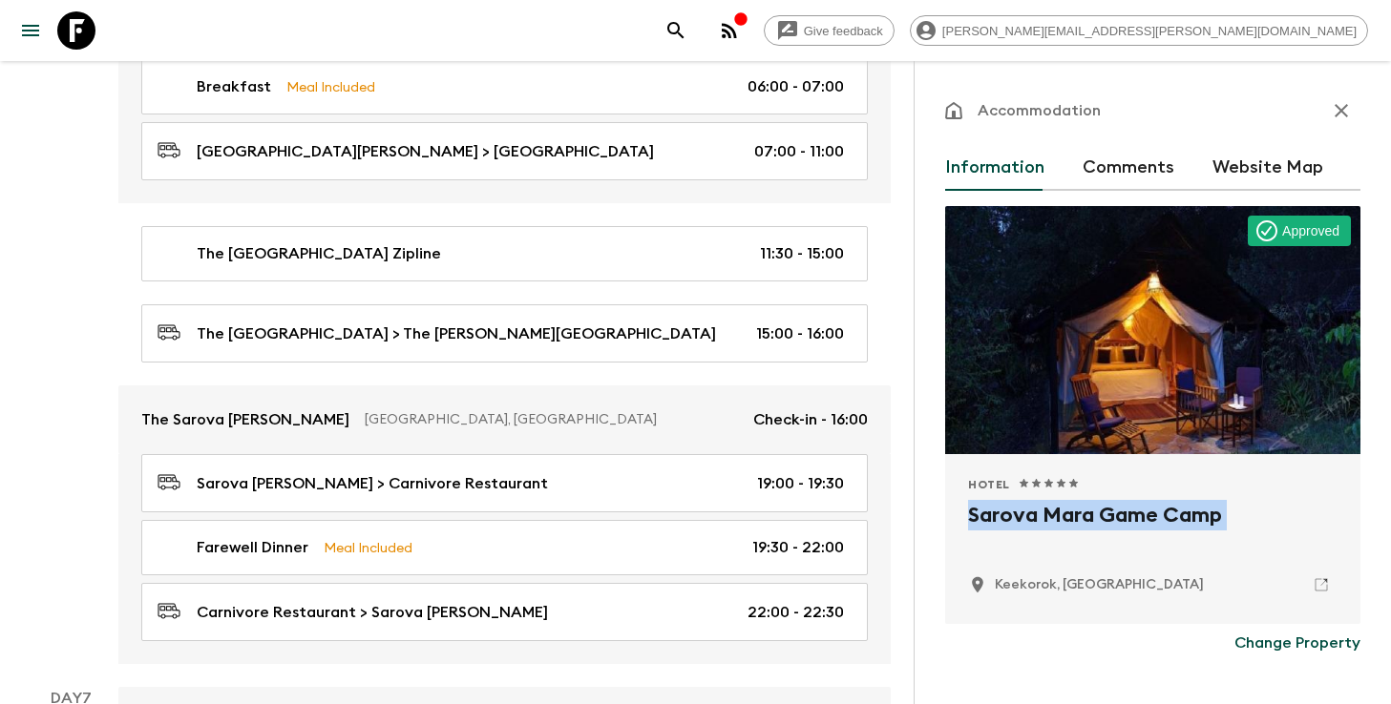
scroll to position [3249, 0]
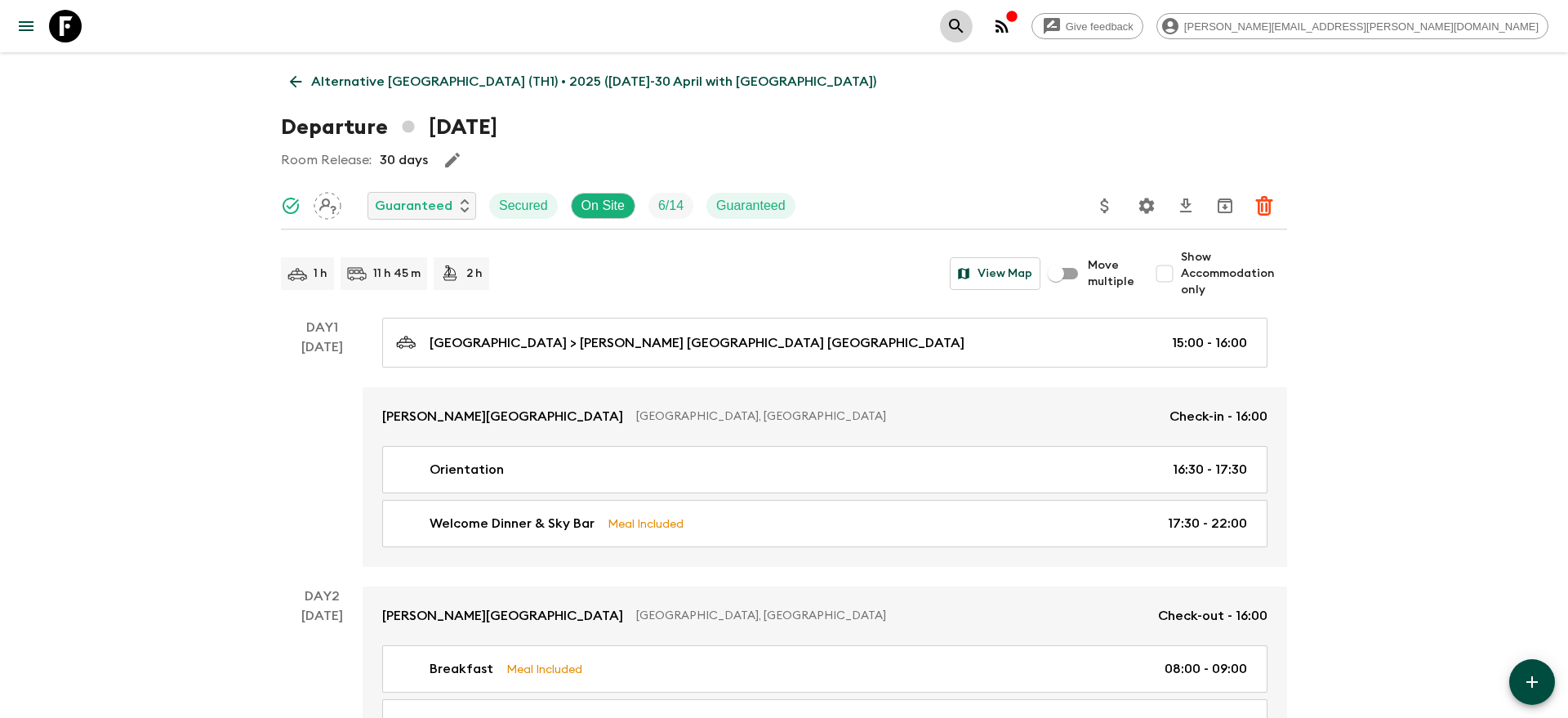
click at [966, 25] on icon "search adventures" at bounding box center [956, 26] width 20 height 20
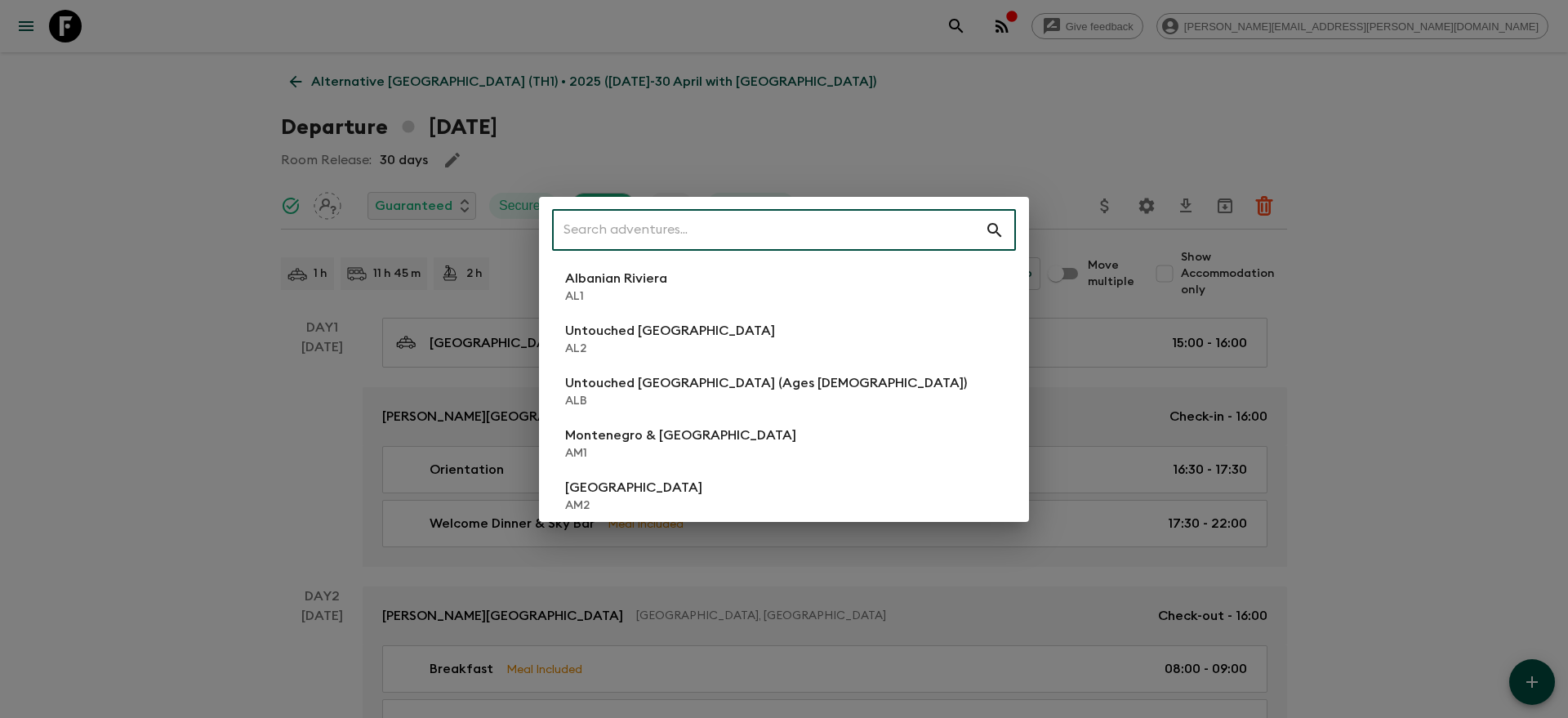
click at [754, 226] on input "text" at bounding box center [768, 229] width 433 height 45
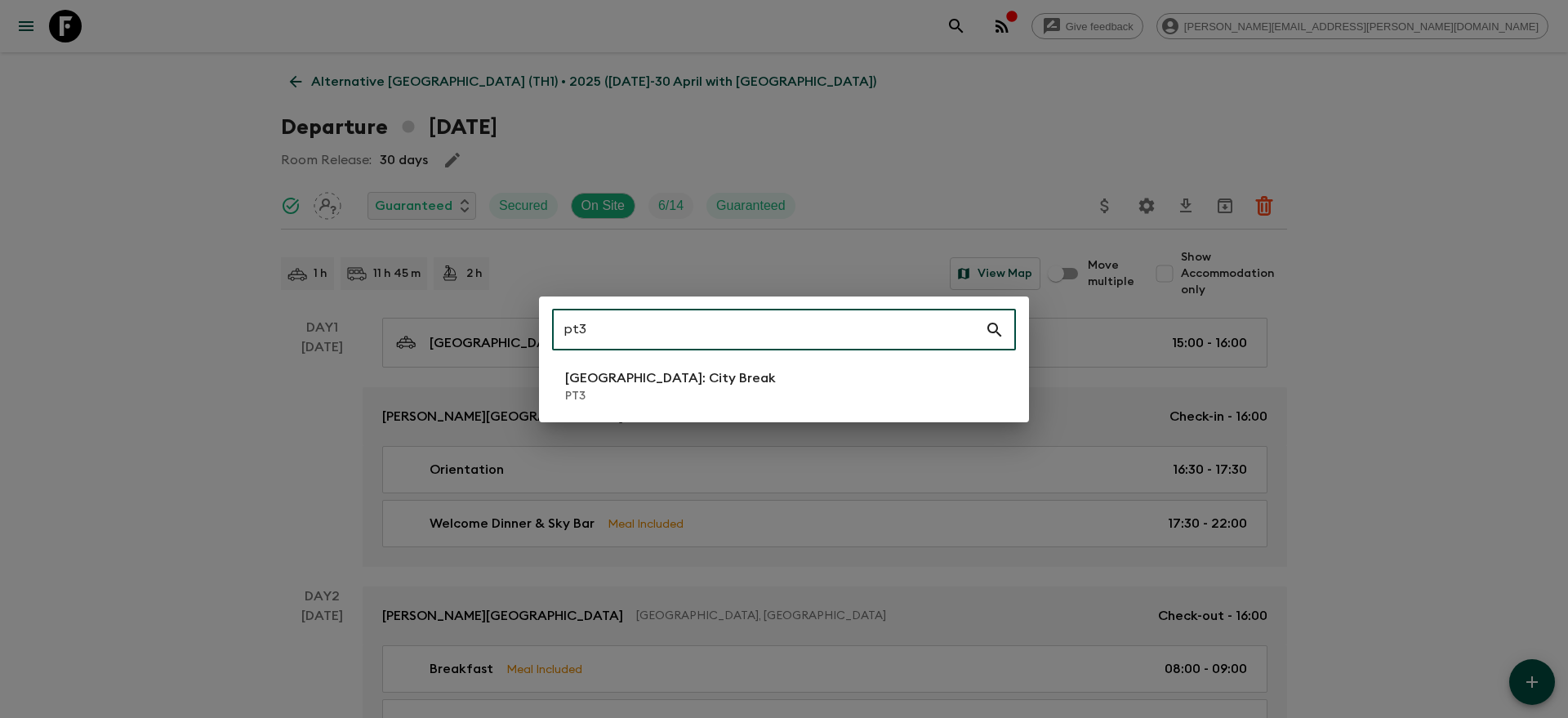
type input "pt3"
click at [660, 412] on div "pt3 ​ Lisbon: City Break PT3" at bounding box center [784, 359] width 490 height 126
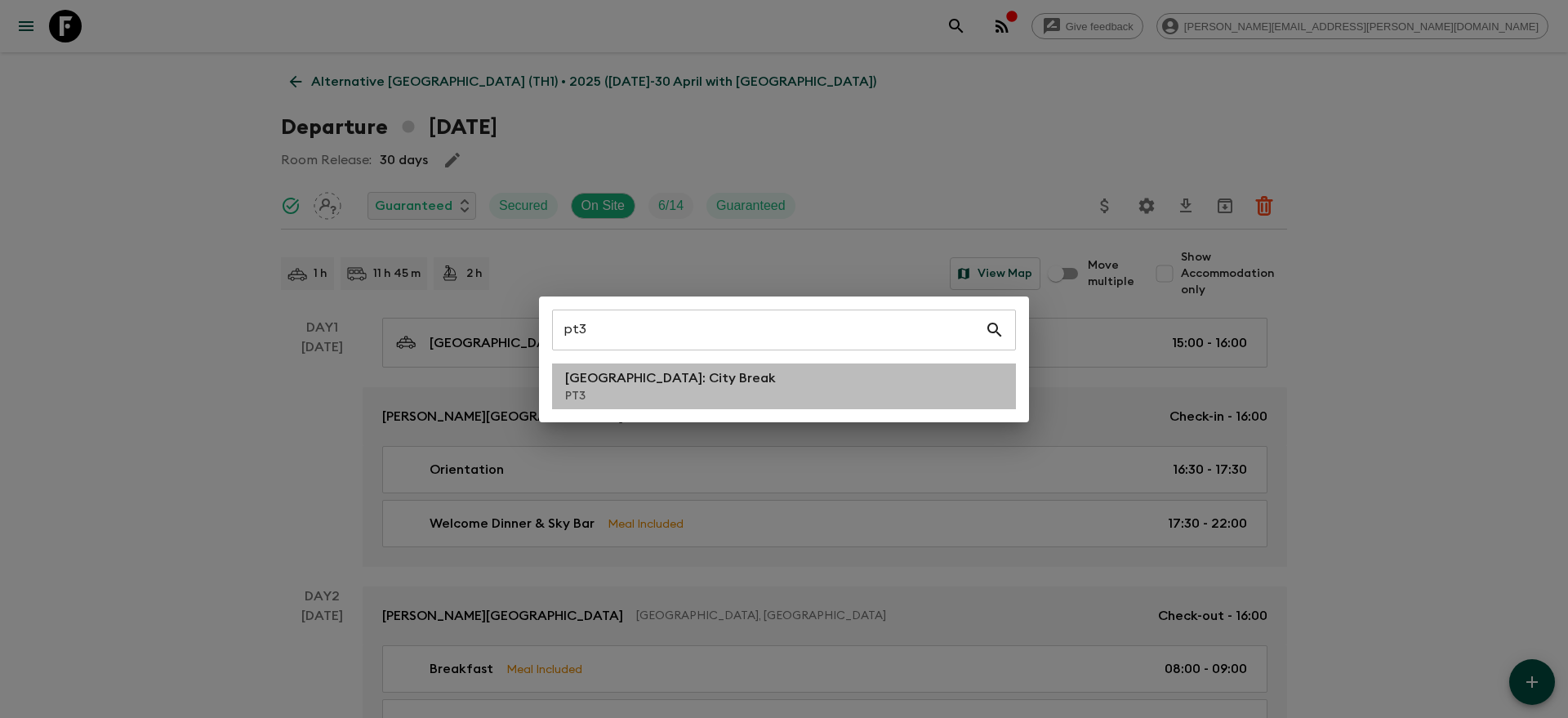
click at [659, 385] on p "[GEOGRAPHIC_DATA]: City Break" at bounding box center [671, 378] width 210 height 20
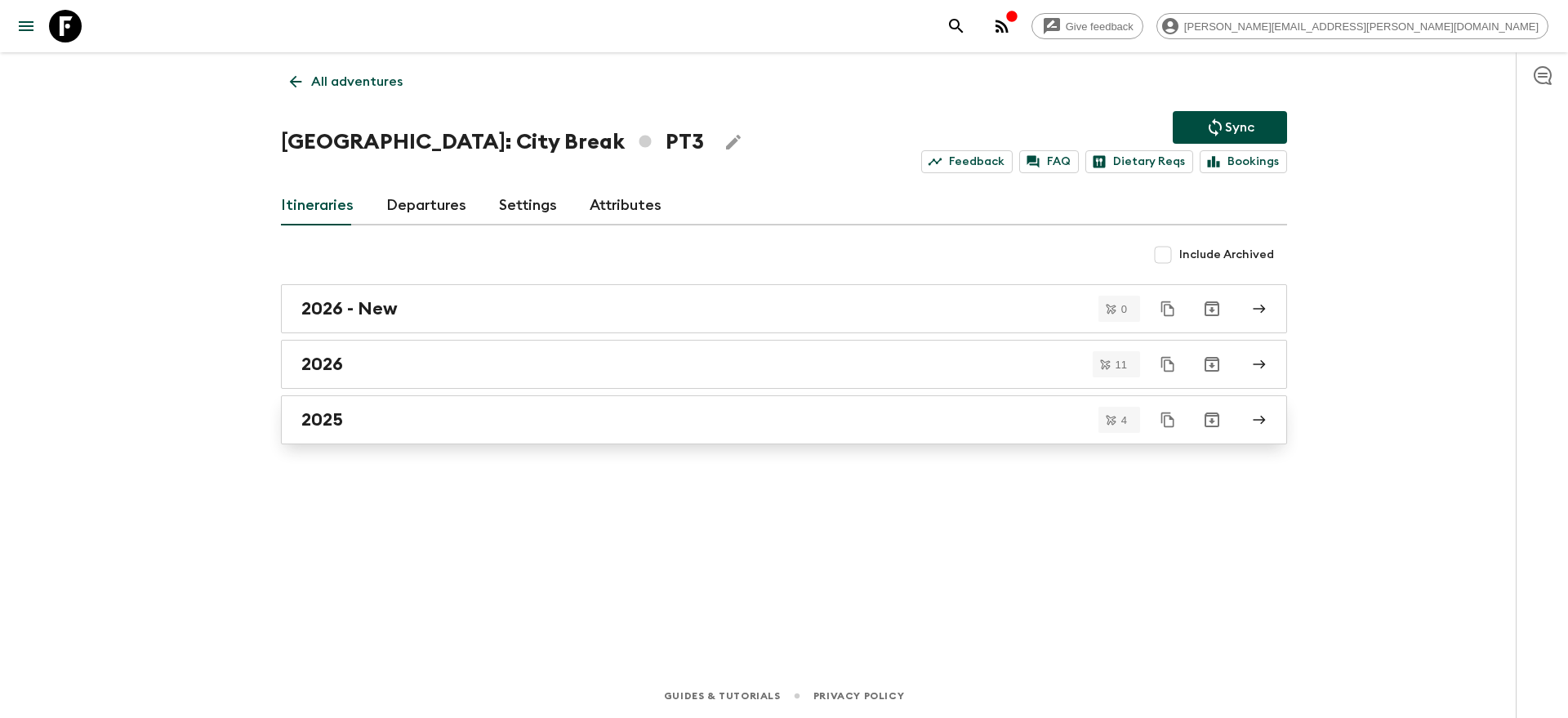
click at [589, 421] on div "2025" at bounding box center [768, 419] width 934 height 21
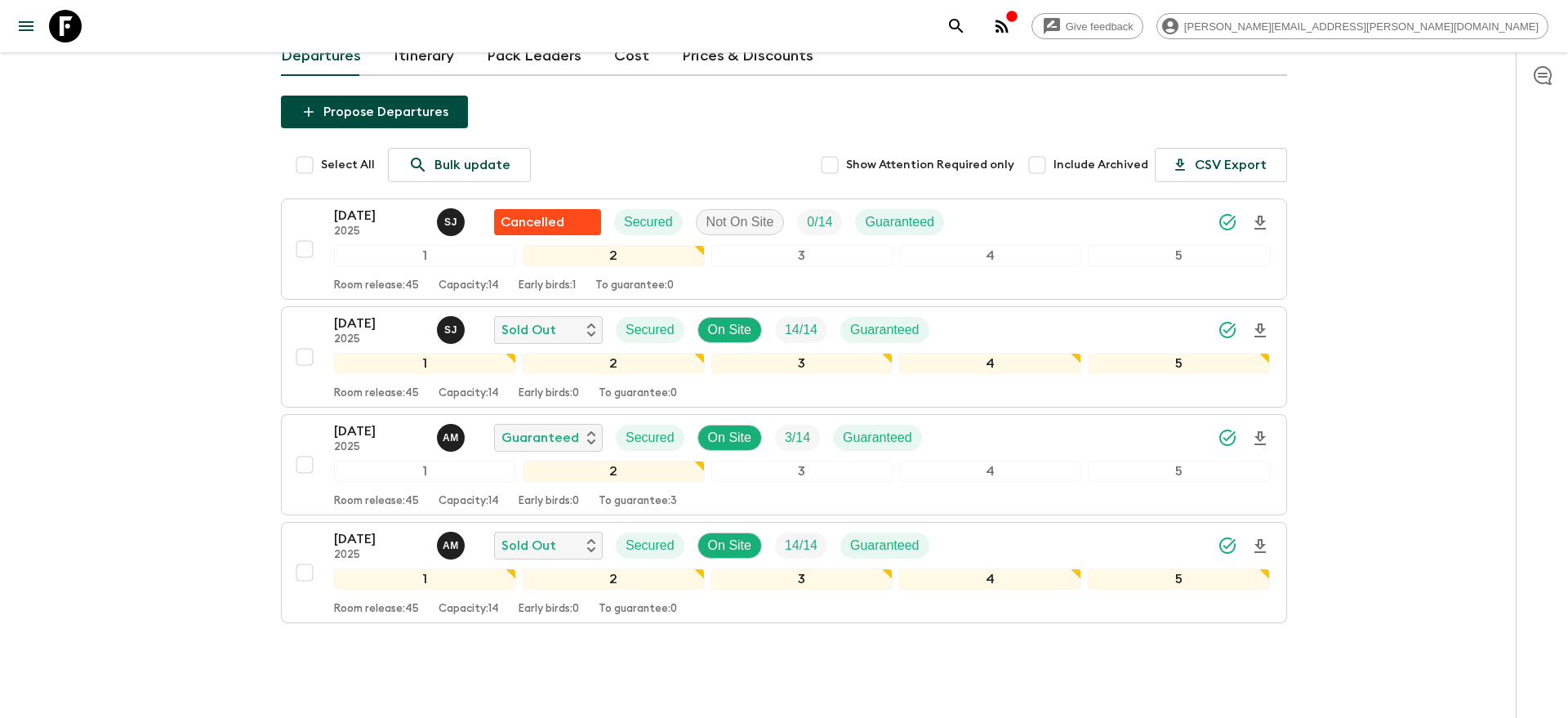
scroll to position [174, 0]
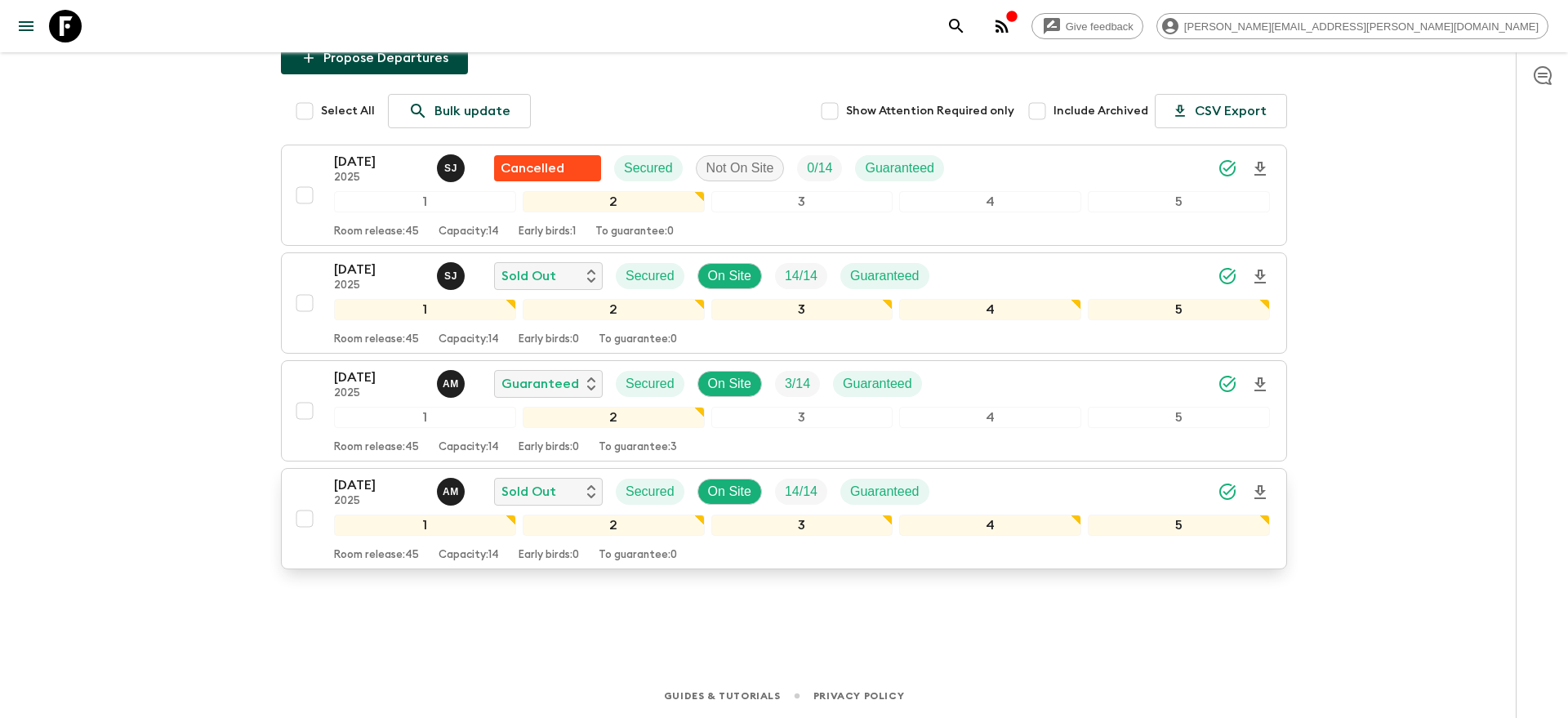
click at [1004, 501] on div "30 Dec 2025 2025 A M Sold Out Secured On Site 14 / 14 Guaranteed" at bounding box center [802, 492] width 936 height 33
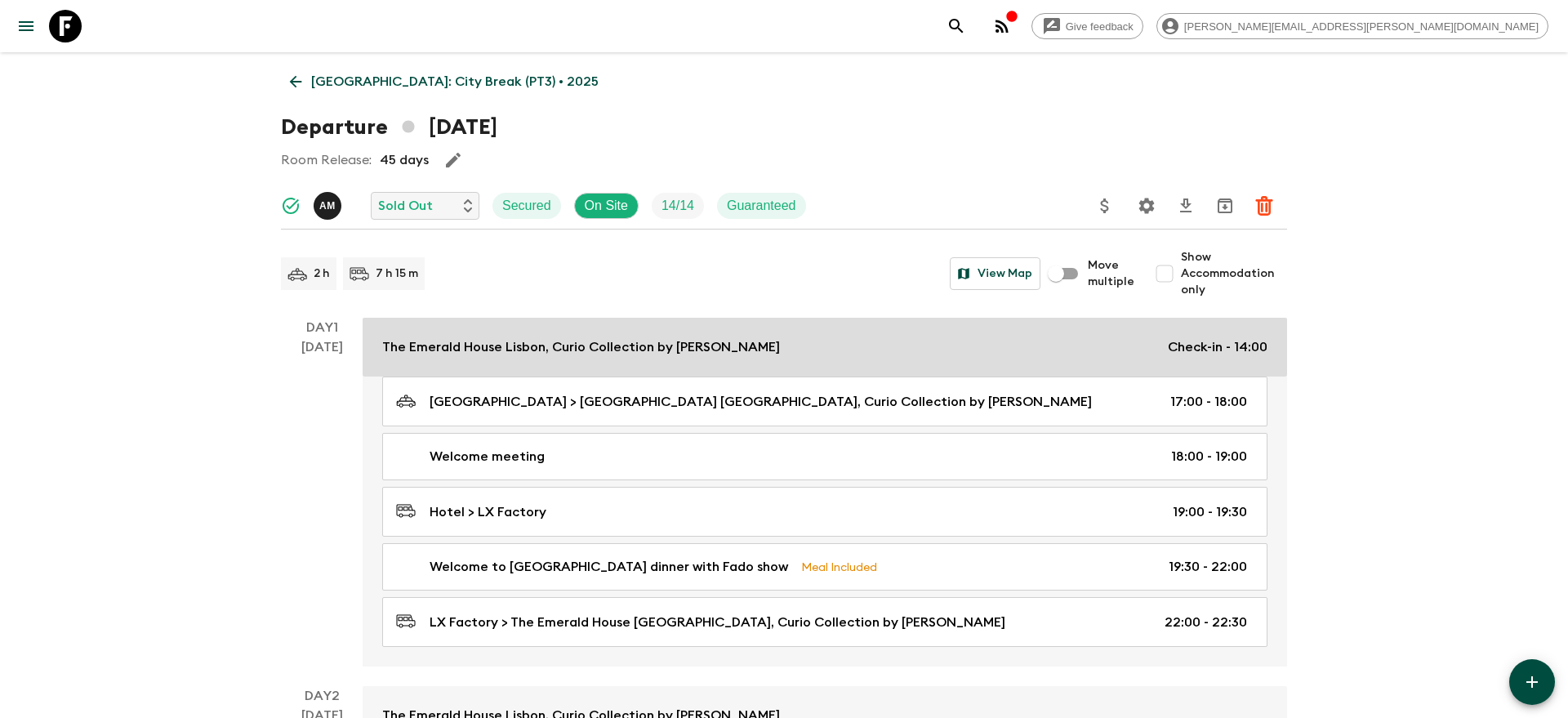
click at [563, 344] on p "The Emerald House Lisbon, Curio Collection by Hilton" at bounding box center [581, 347] width 398 height 20
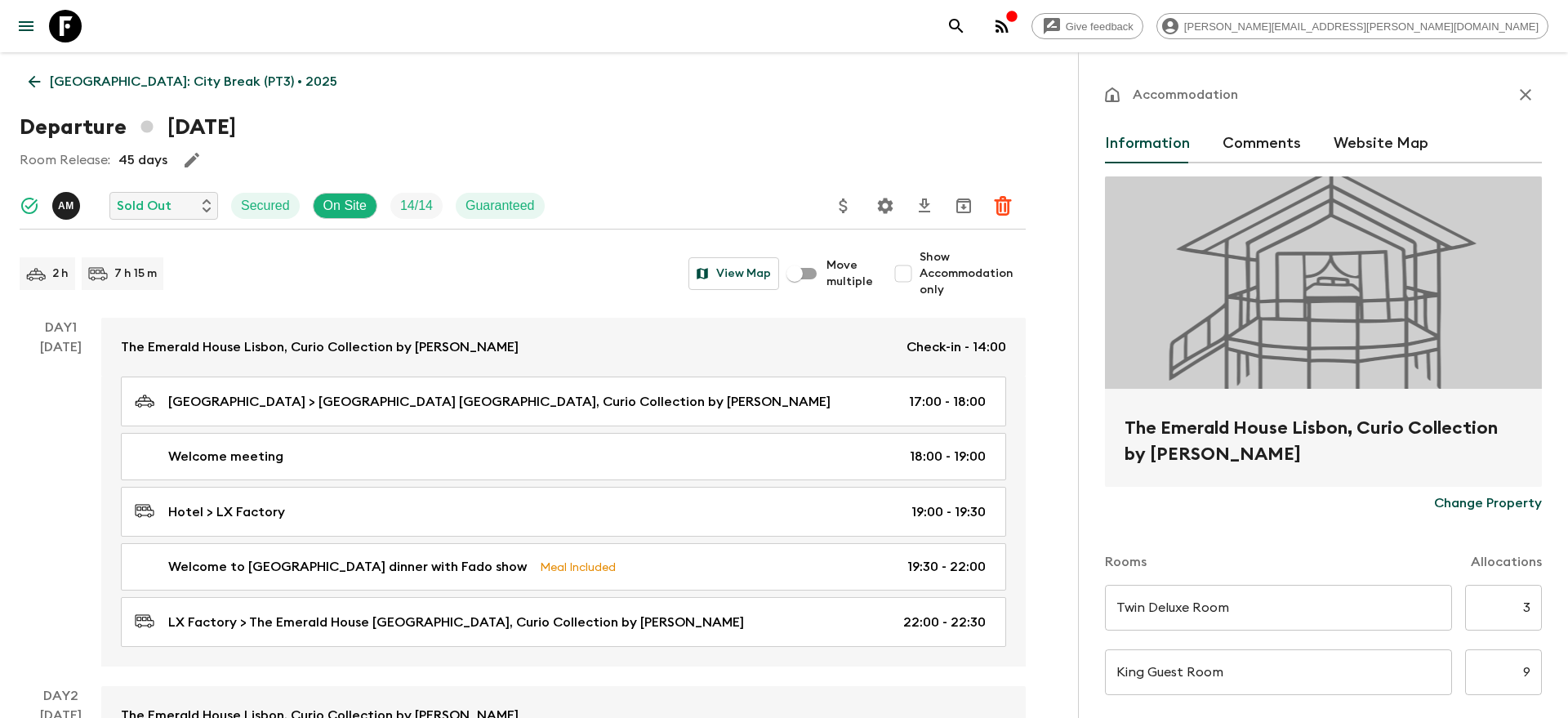
click at [1204, 432] on h2 "The Emerald House Lisbon, Curio Collection by Hilton" at bounding box center [1322, 441] width 398 height 52
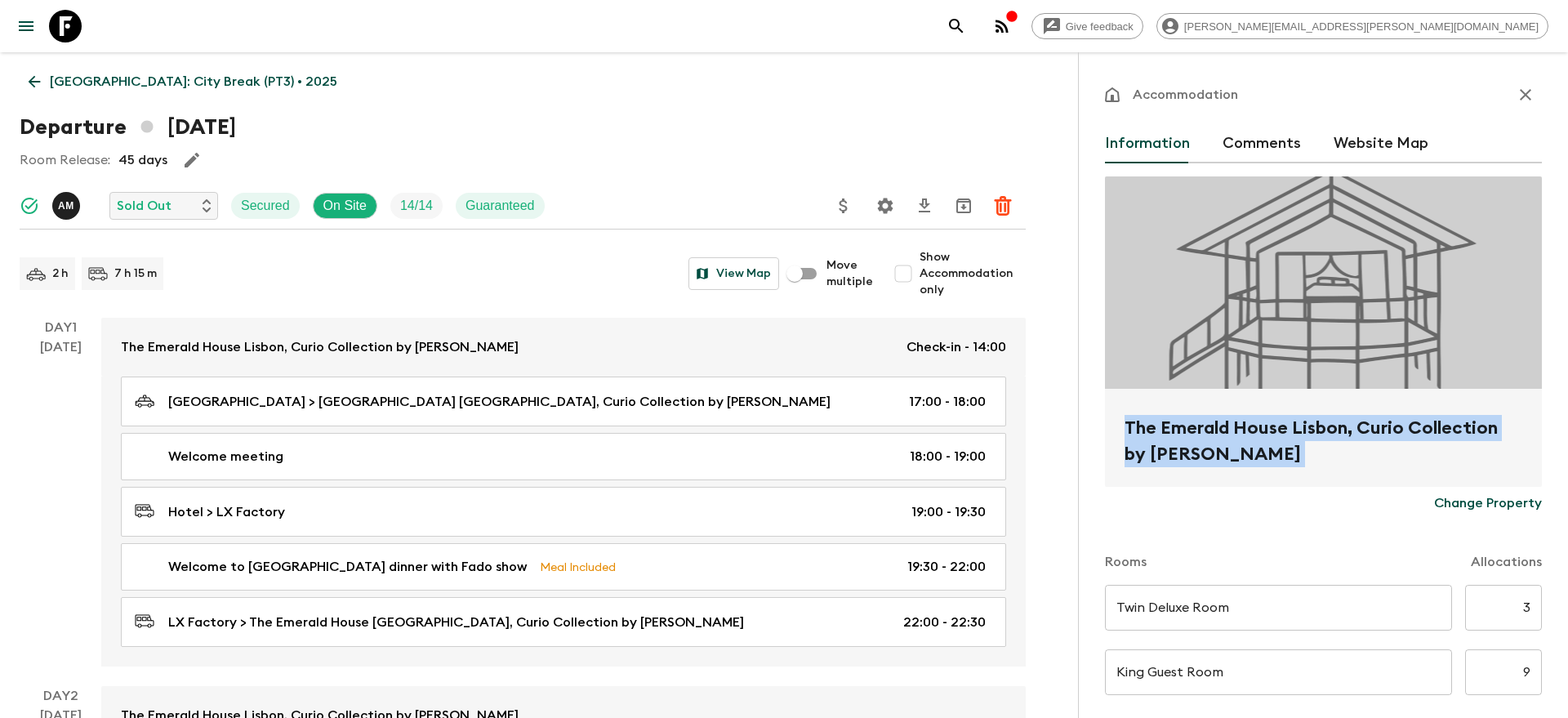
click at [1204, 432] on h2 "The Emerald House Lisbon, Curio Collection by Hilton" at bounding box center [1322, 441] width 398 height 52
copy form "The Emerald House Lisbon, Curio Collection by Hilton Change Property"
click at [966, 25] on icon "search adventures" at bounding box center [956, 26] width 20 height 20
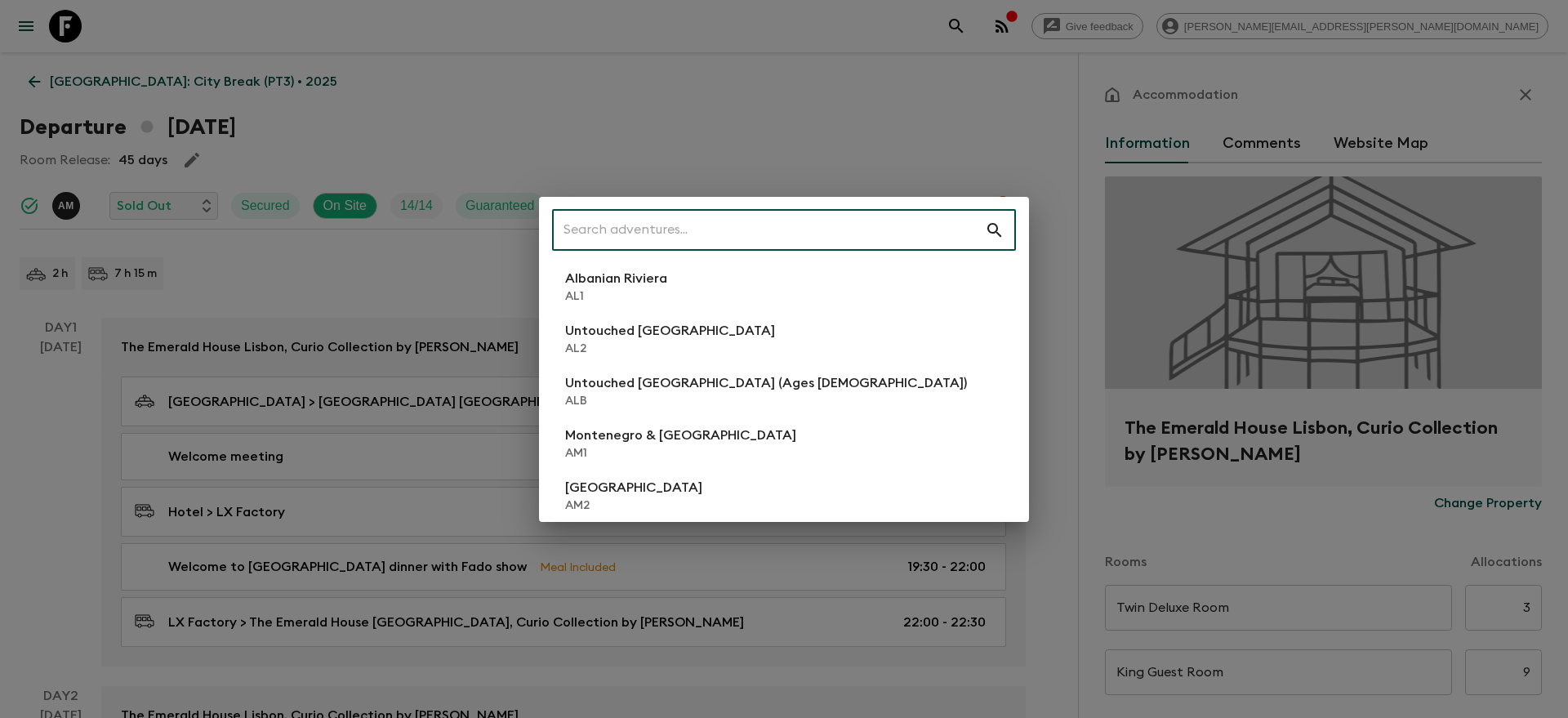
click at [680, 231] on input "text" at bounding box center [768, 229] width 433 height 45
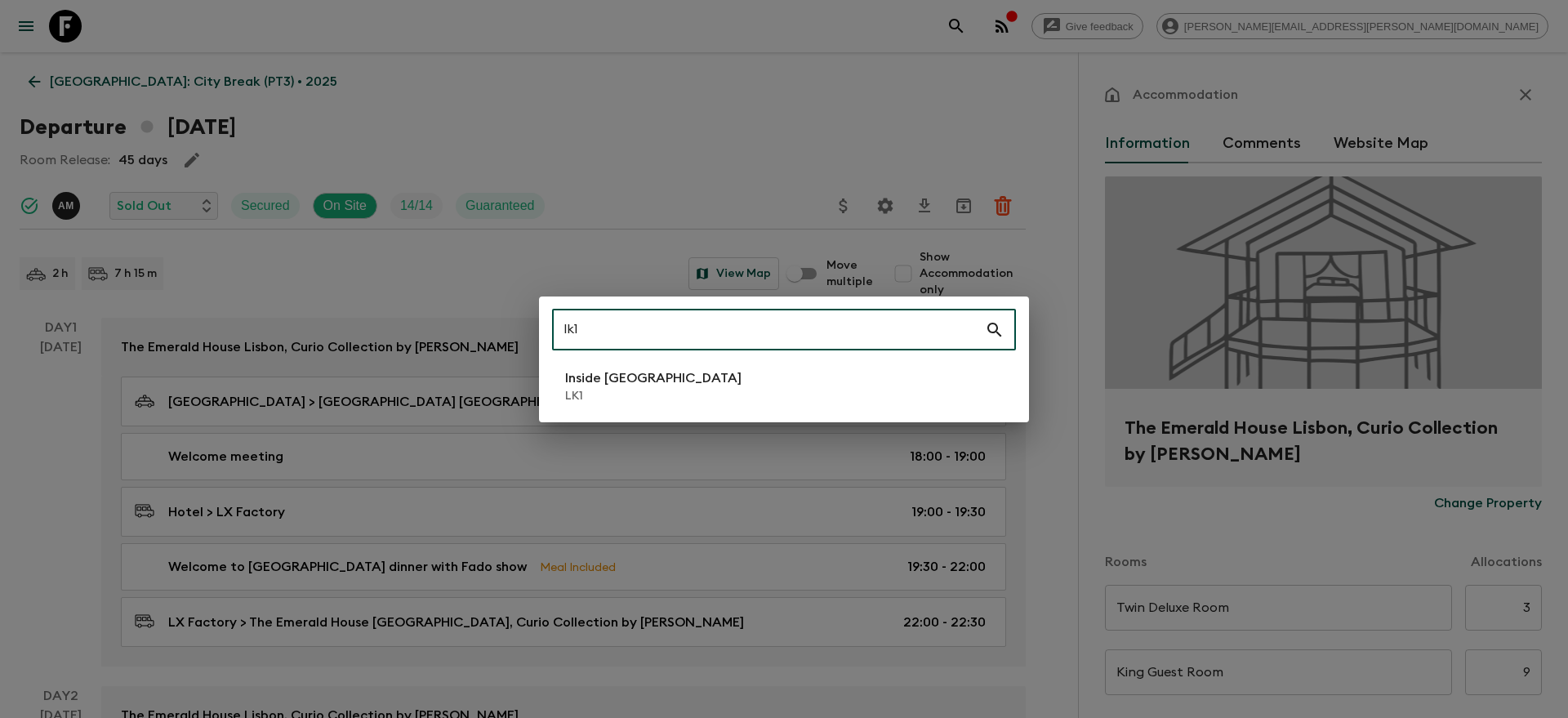
type input "lk1"
click at [610, 396] on p "LK1" at bounding box center [654, 395] width 176 height 16
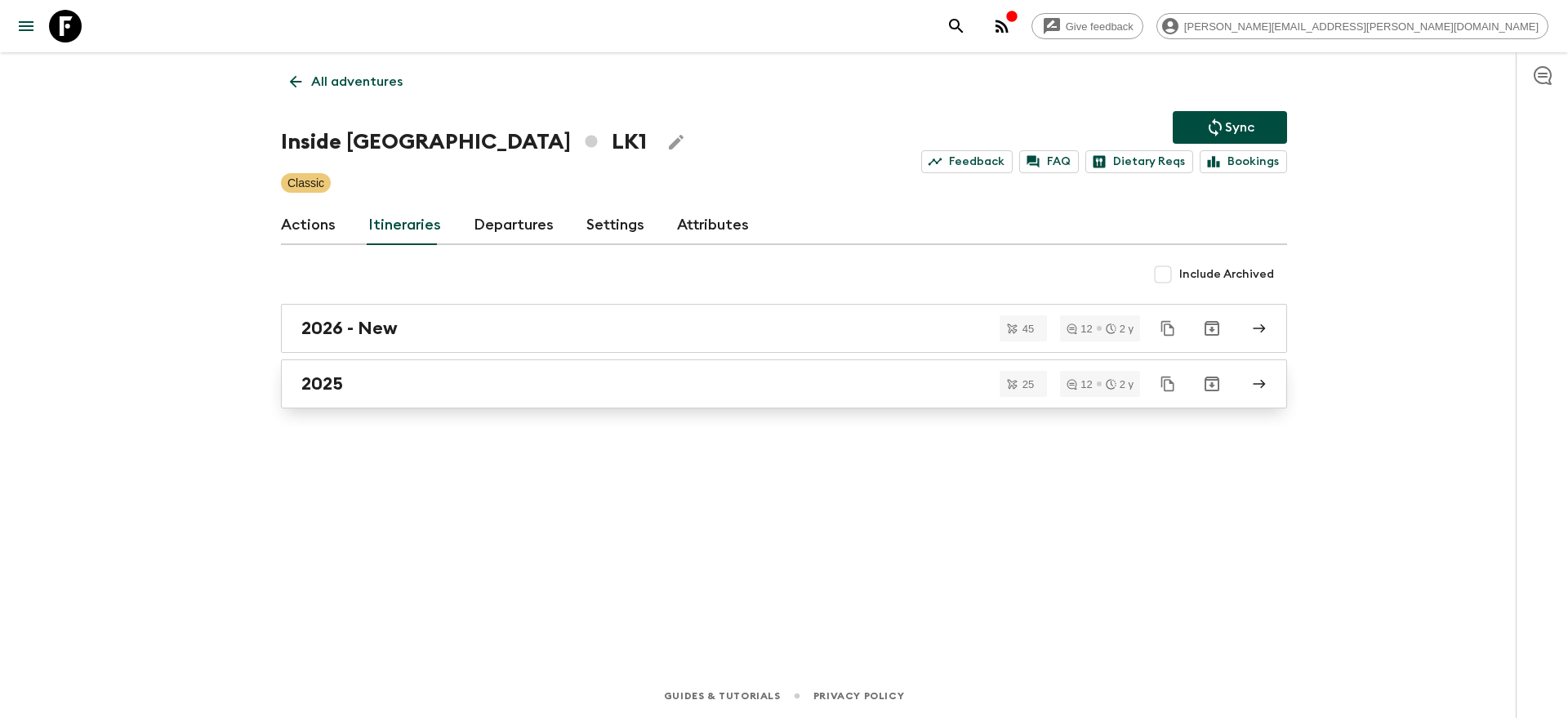
click at [592, 401] on link "2025" at bounding box center [784, 383] width 1006 height 49
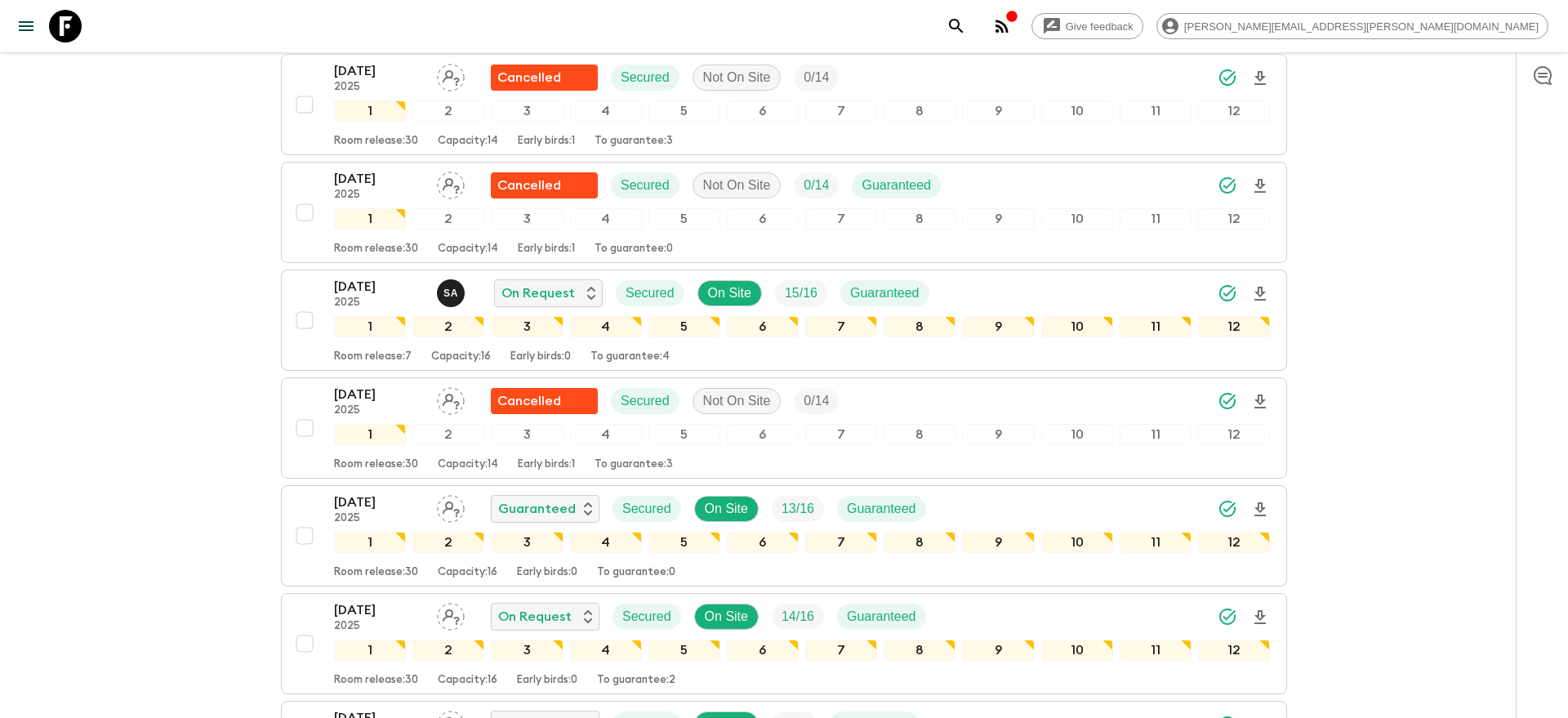
scroll to position [805, 0]
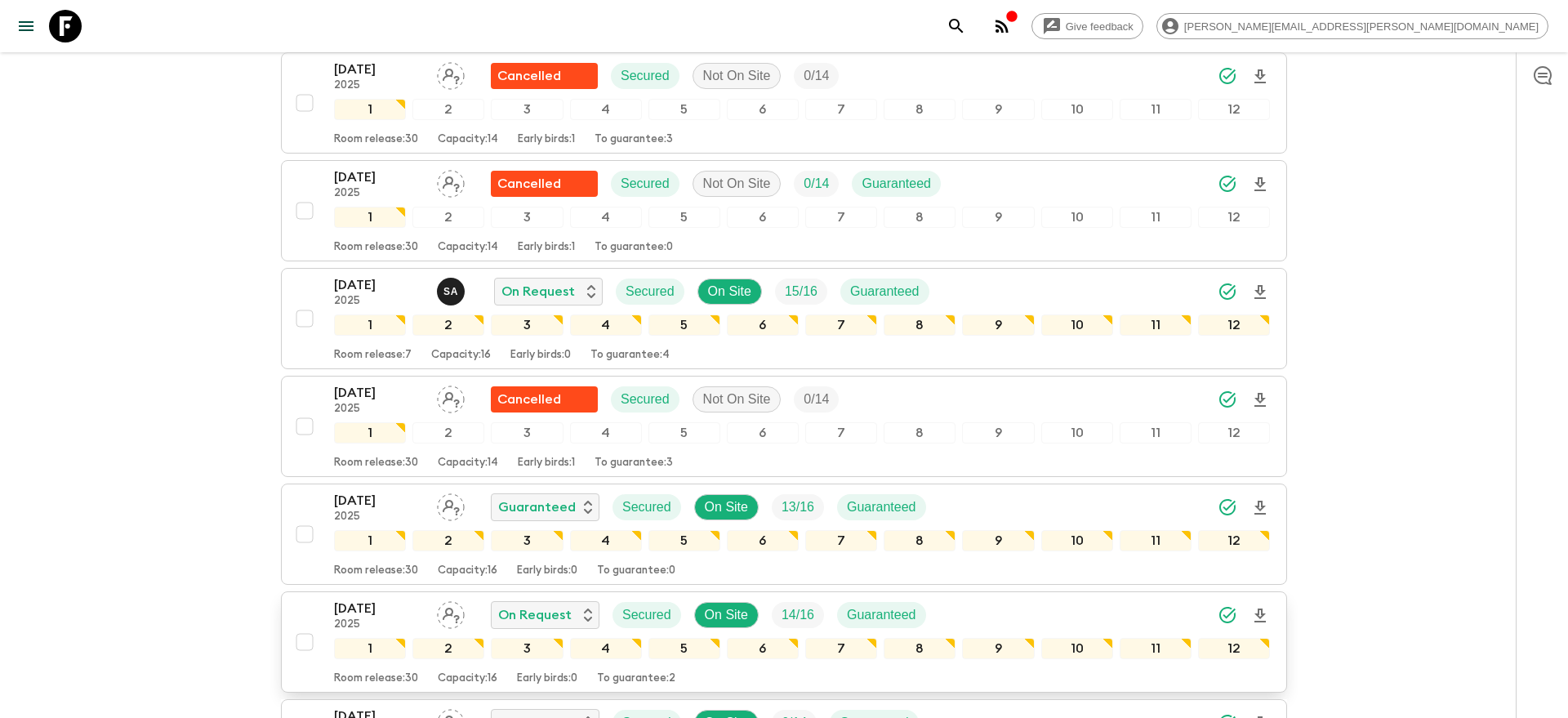
click at [336, 614] on p "15 Oct 2025" at bounding box center [378, 608] width 90 height 20
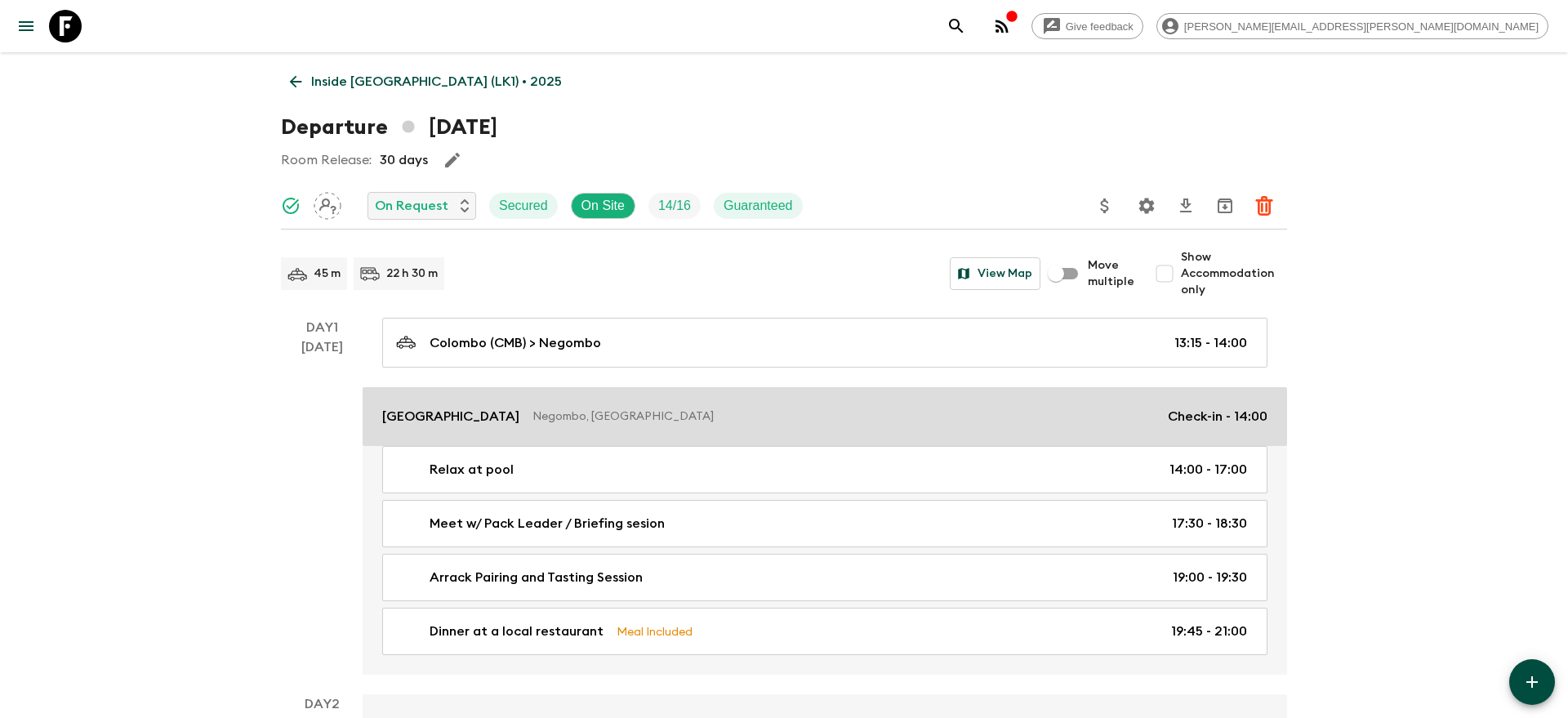
click at [500, 432] on link "Jetwing Lagoon Negombo, Sri Lanka Check-in - 14:00" at bounding box center [825, 416] width 925 height 59
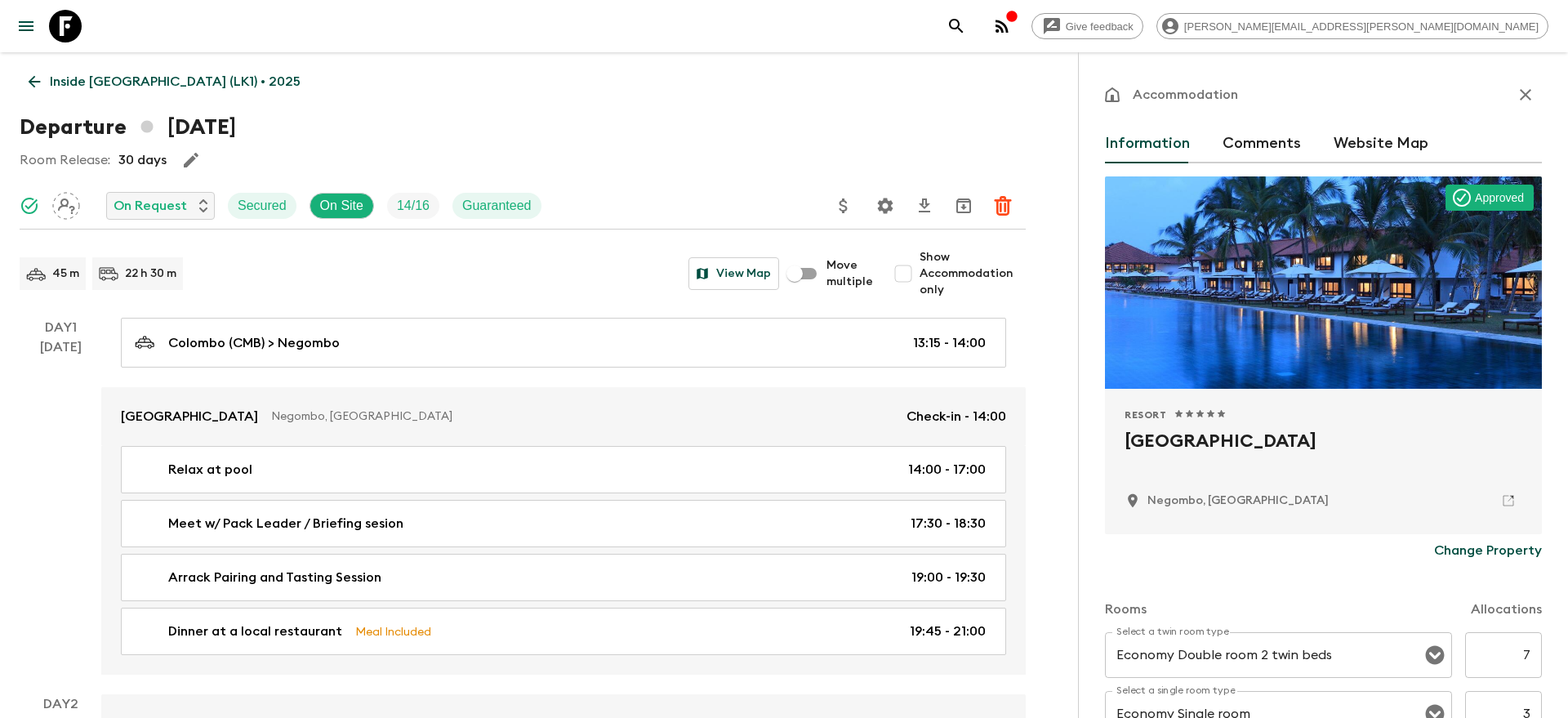
click at [966, 27] on icon "search adventures" at bounding box center [956, 26] width 20 height 20
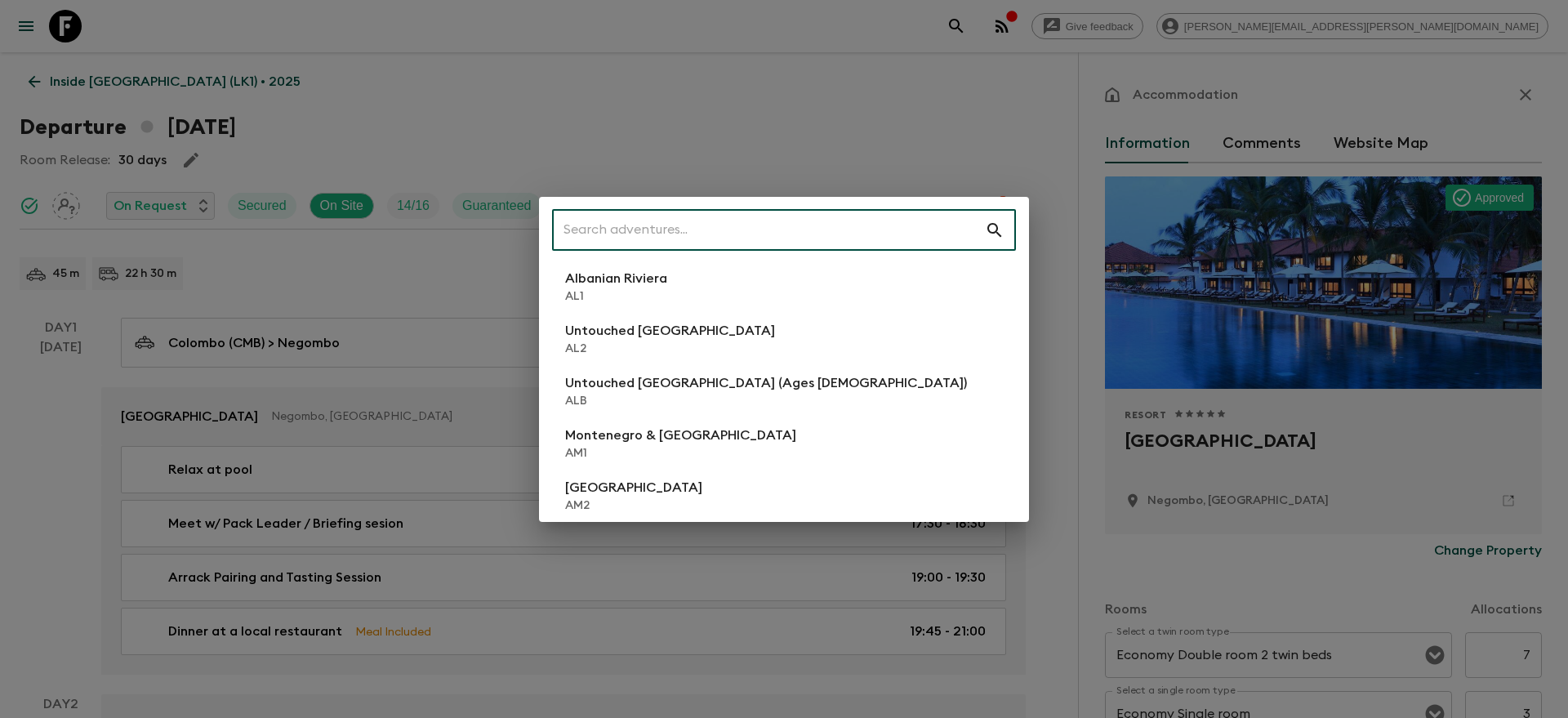
click at [754, 233] on input "text" at bounding box center [768, 229] width 433 height 45
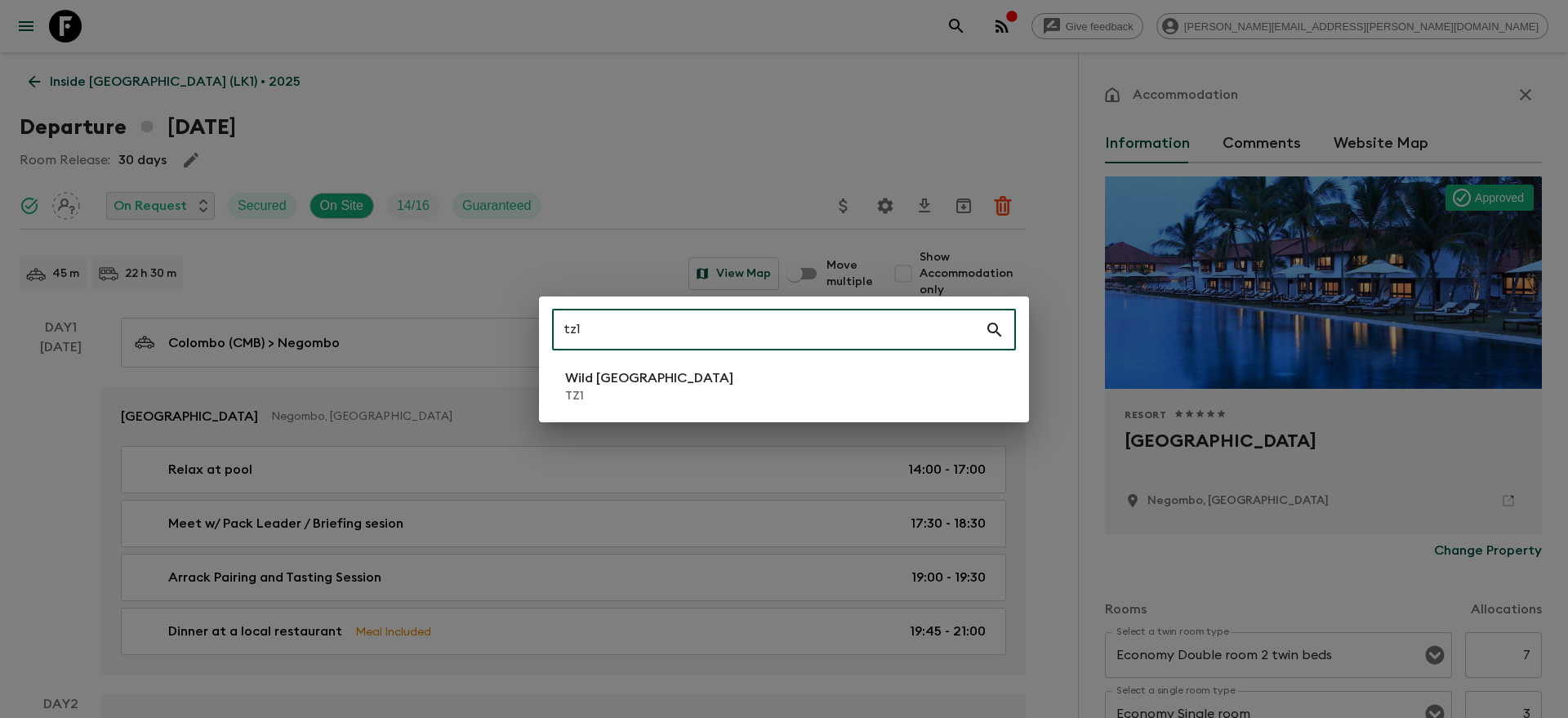
type input "tz1"
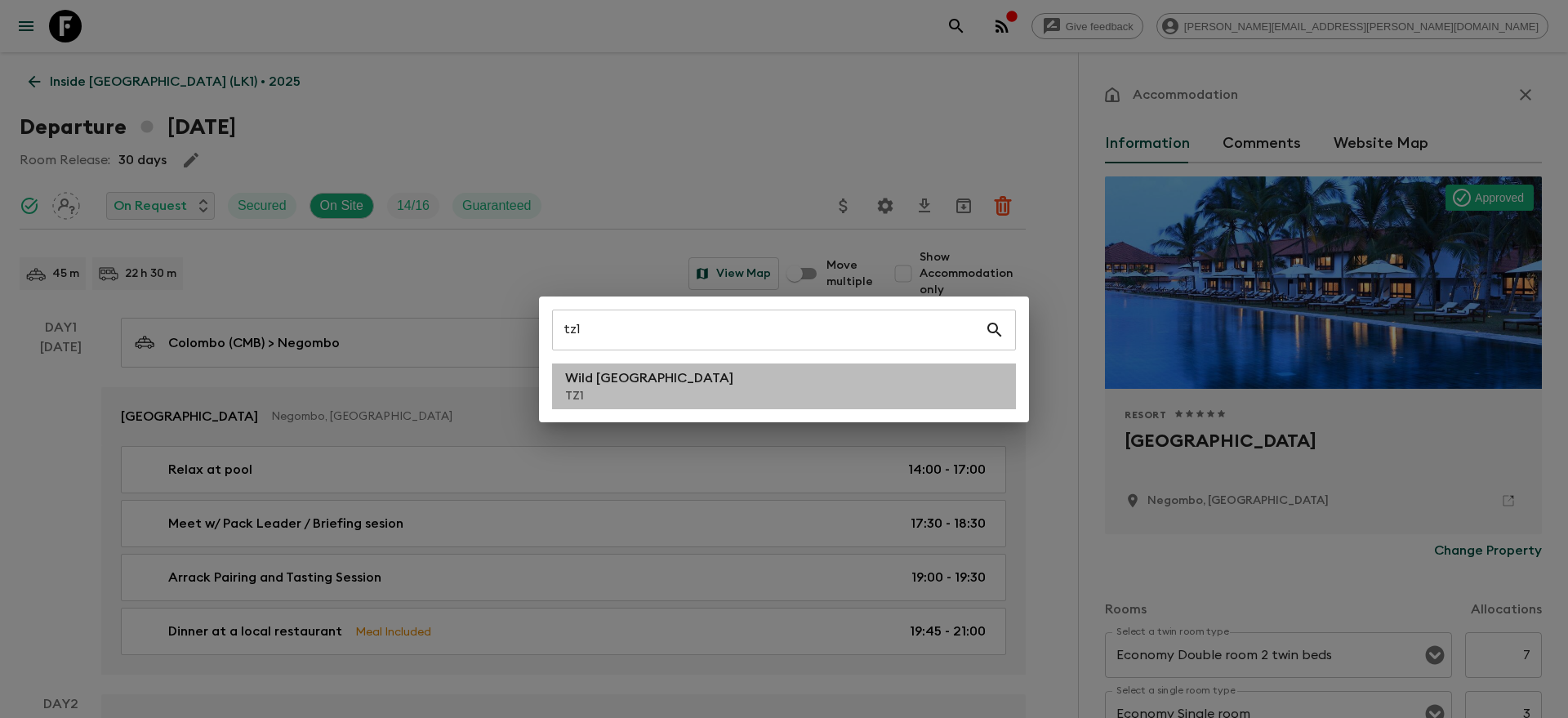
click at [697, 400] on li "Wild Tanzania TZ1" at bounding box center [784, 386] width 464 height 45
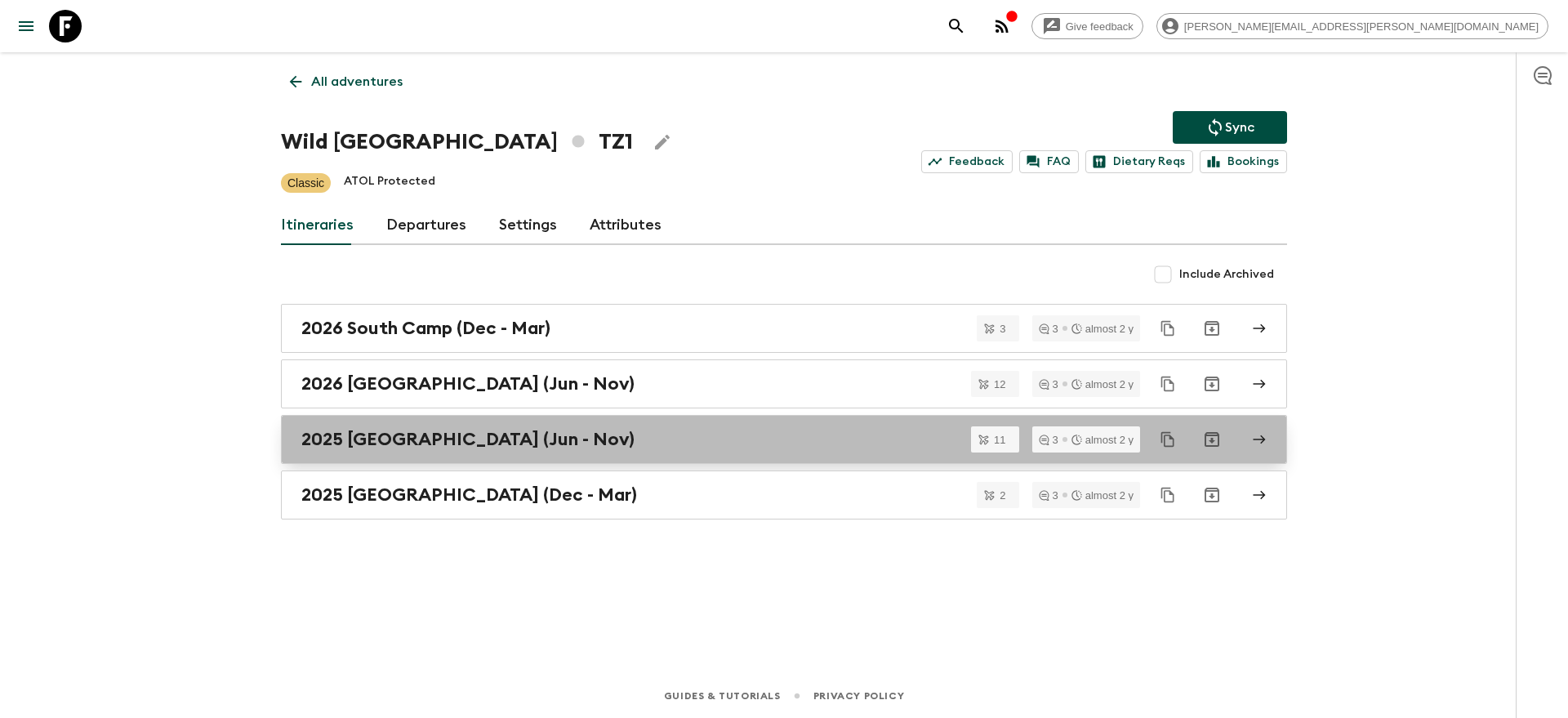
click at [616, 449] on div "2025 North Camp (Jun - Nov)" at bounding box center [768, 439] width 934 height 21
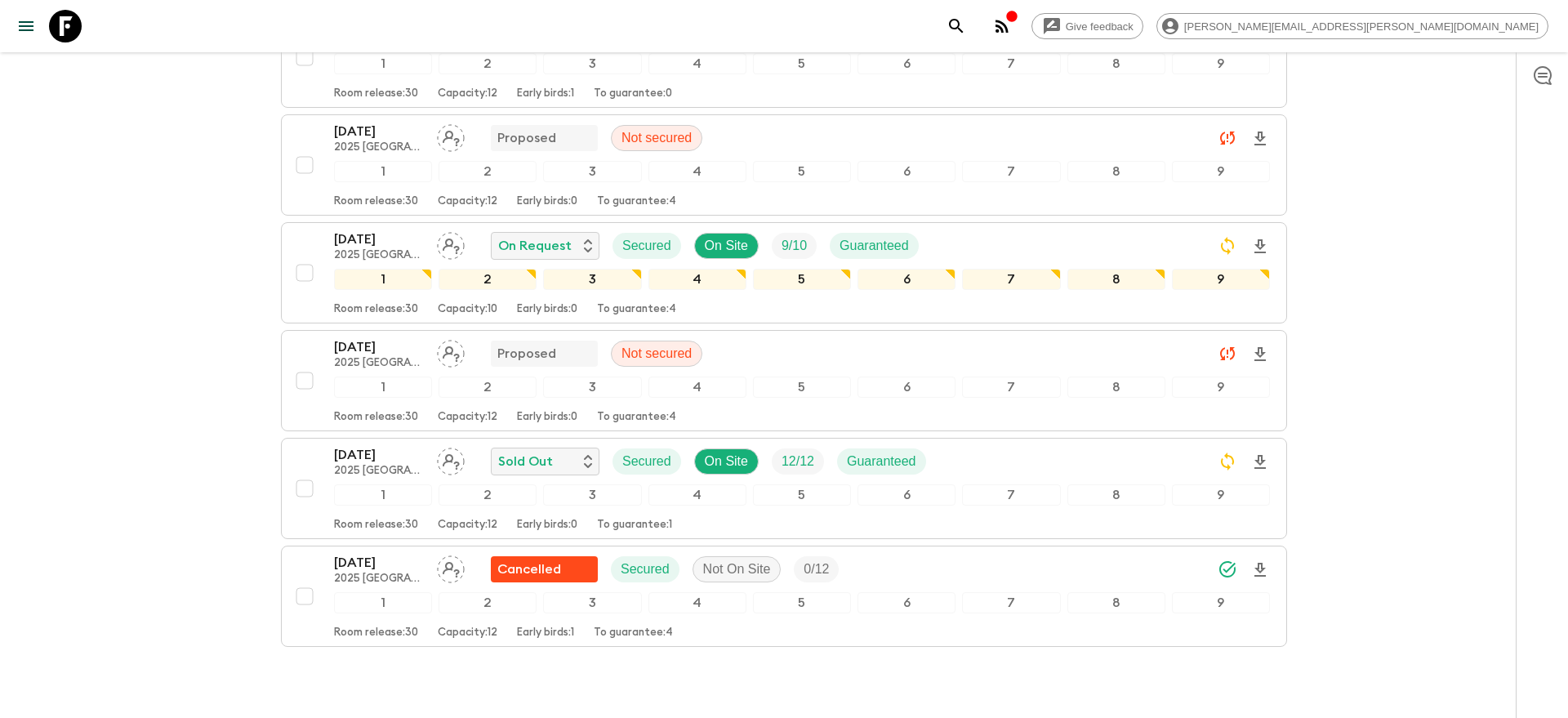
scroll to position [889, 0]
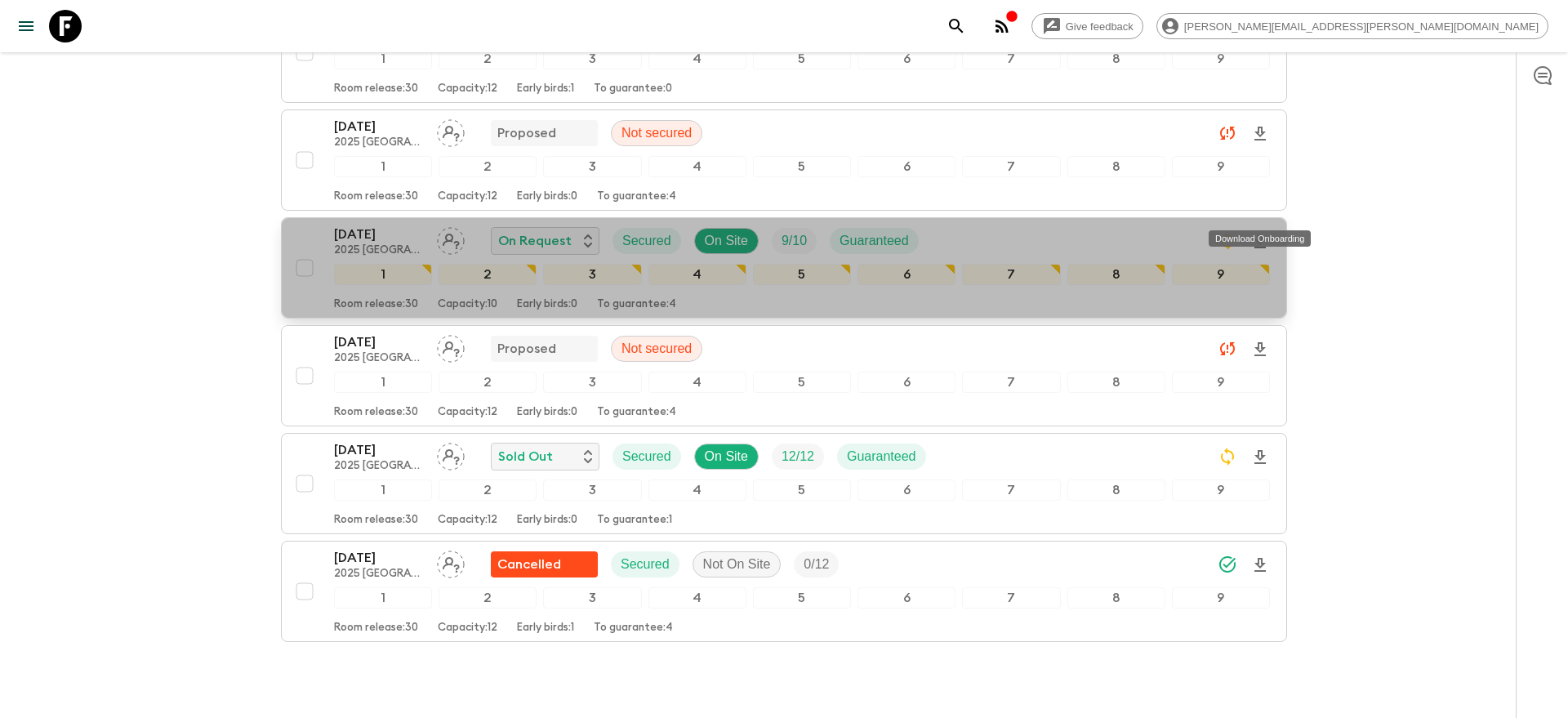
click at [1260, 234] on icon "Download Onboarding" at bounding box center [1259, 241] width 11 height 14
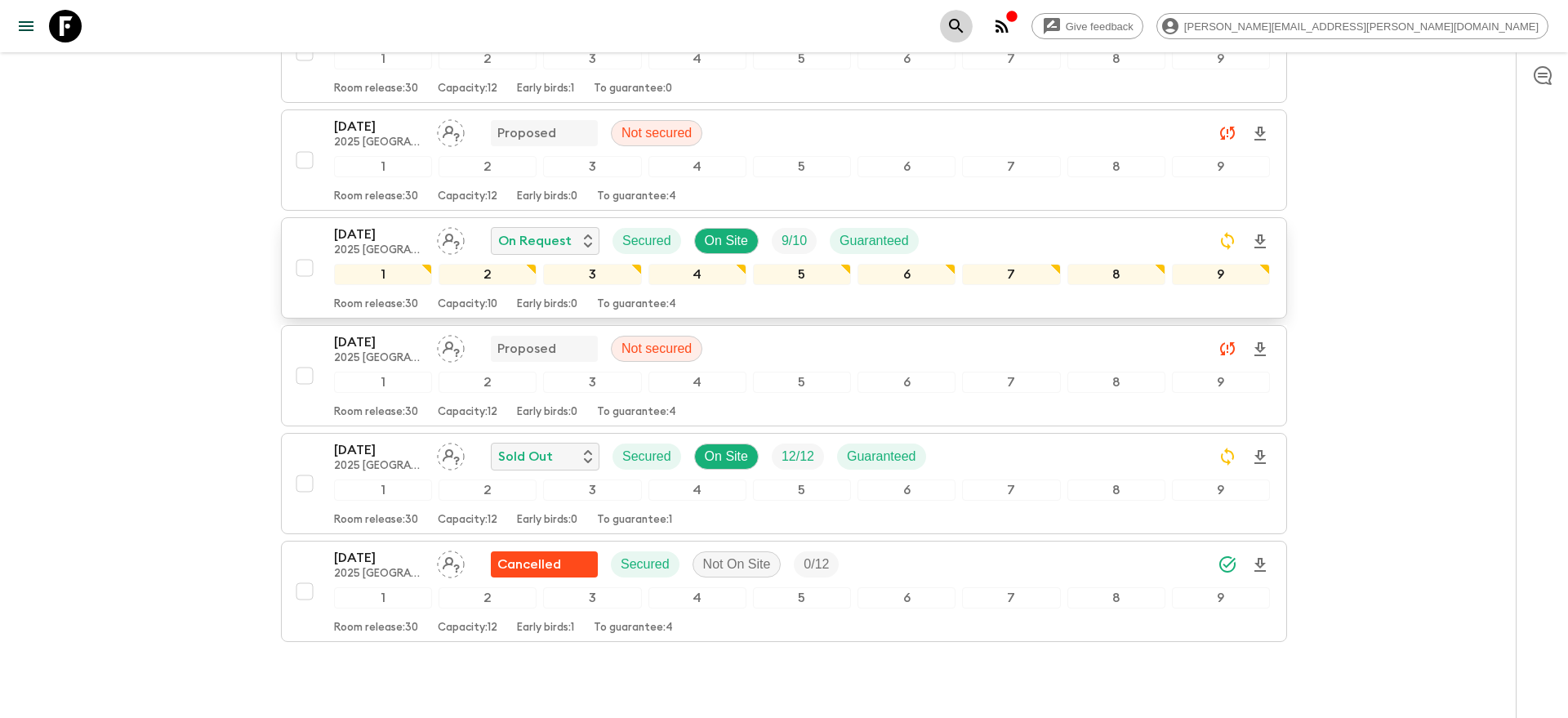
click at [966, 30] on icon "search adventures" at bounding box center [956, 26] width 20 height 20
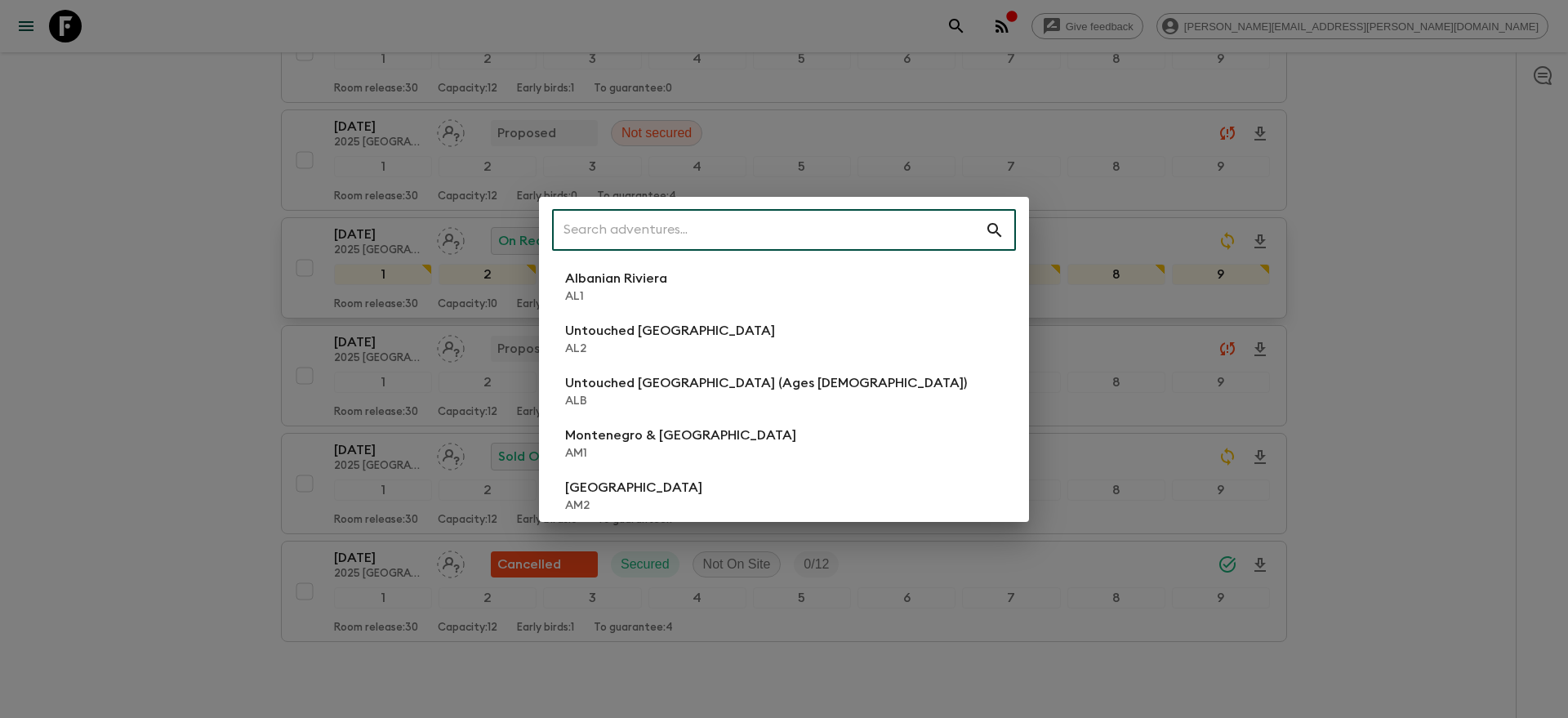
click at [945, 228] on input "text" at bounding box center [768, 229] width 433 height 45
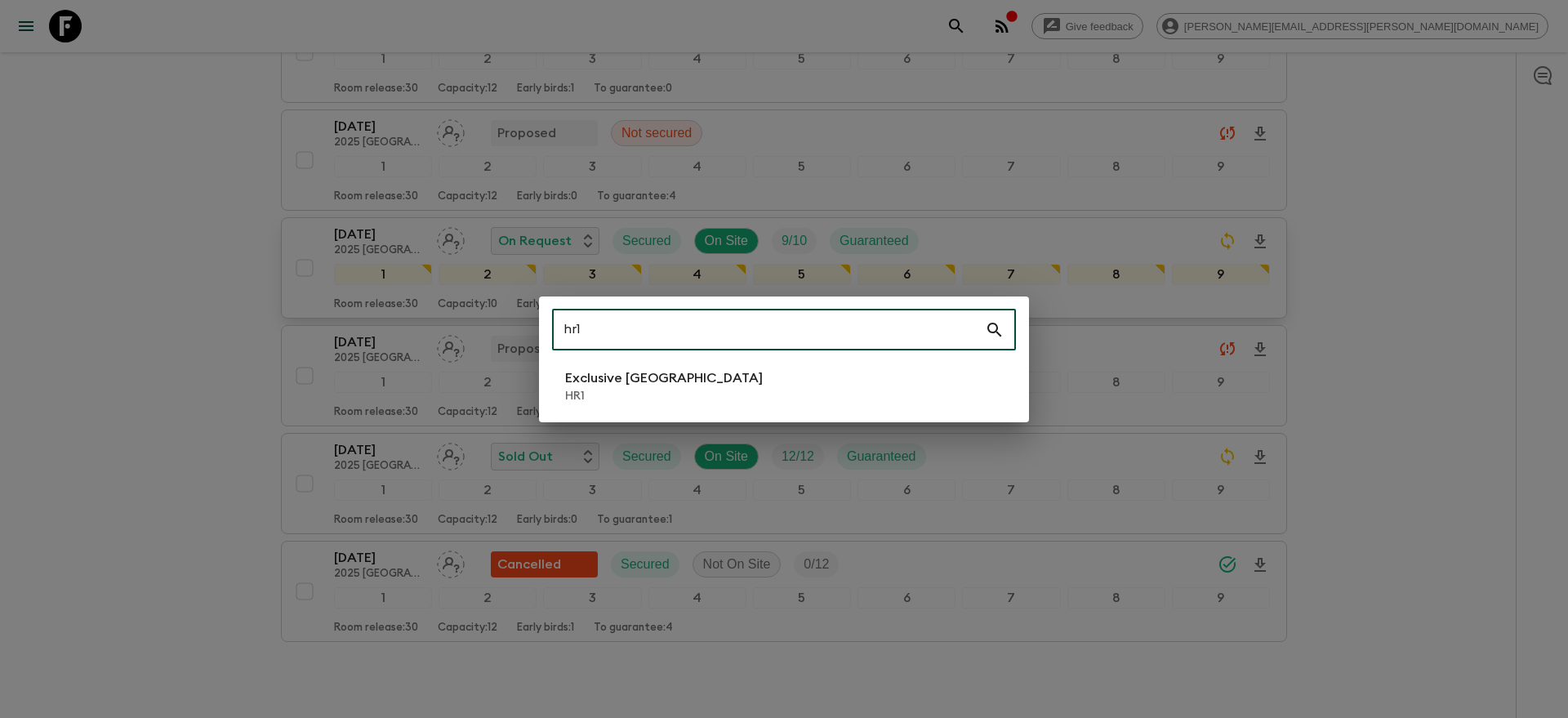
type input "hr1"
click at [820, 416] on div "hr1 ​ Exclusive Croatia HR1" at bounding box center [784, 359] width 490 height 126
click at [811, 400] on li "Exclusive Croatia HR1" at bounding box center [784, 386] width 464 height 45
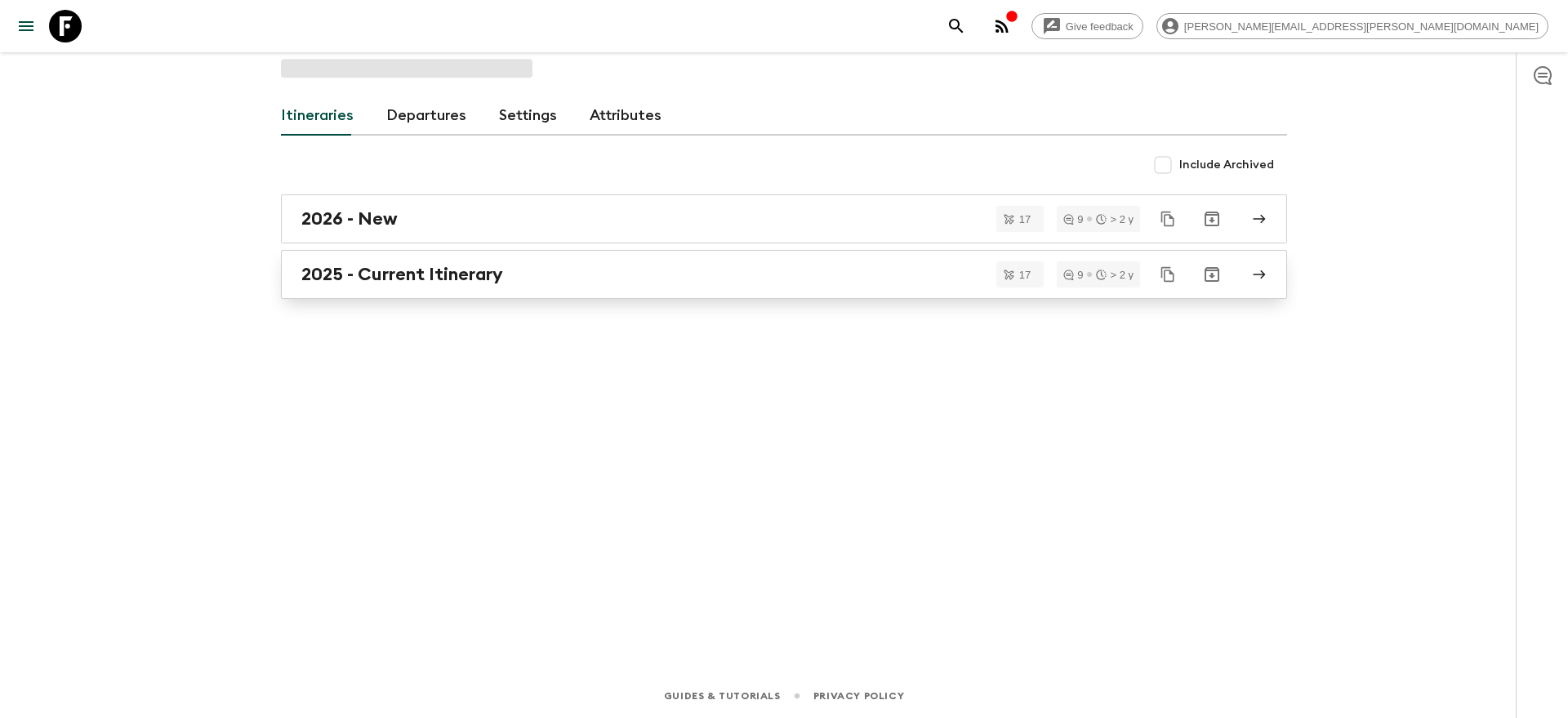
click at [685, 280] on div "2025 - Current Itinerary" at bounding box center [768, 274] width 934 height 21
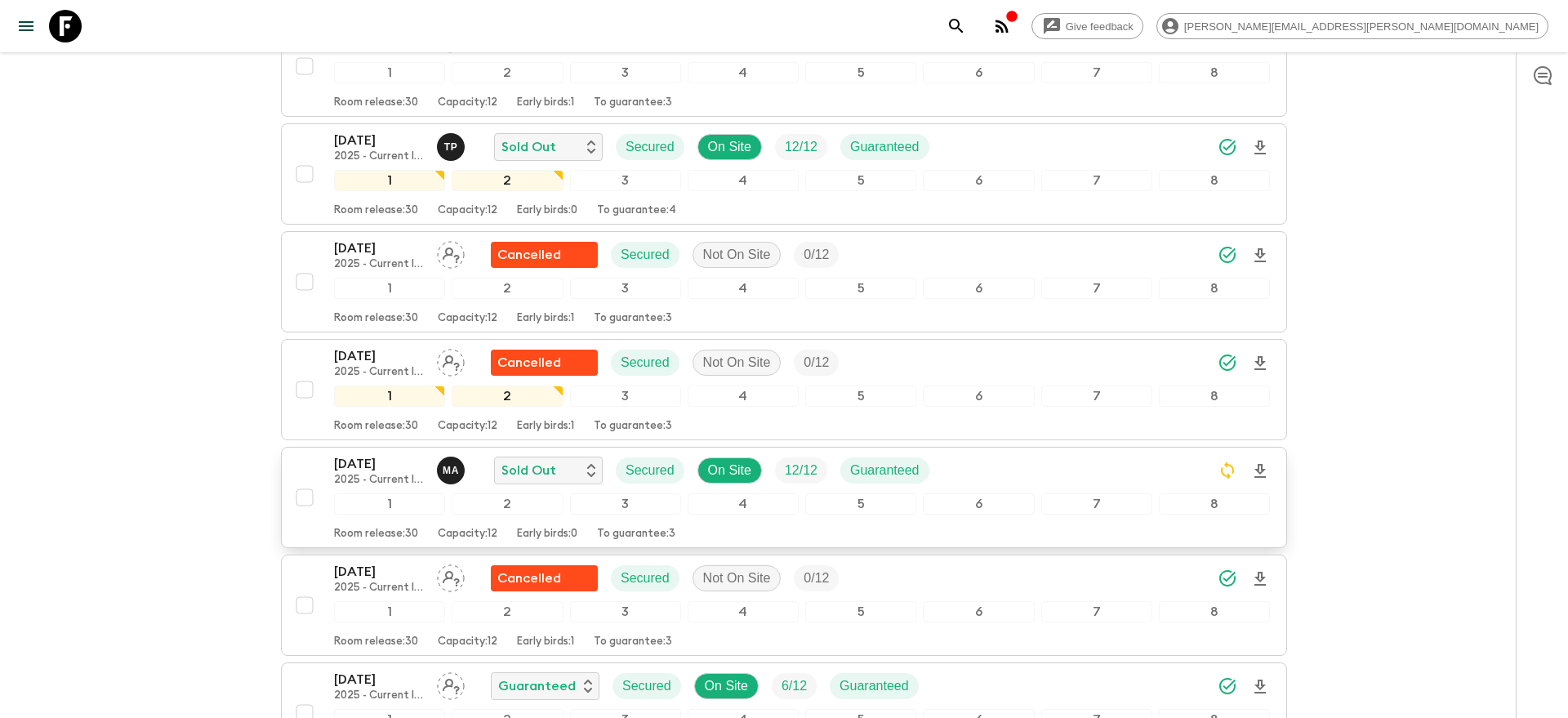
scroll to position [1204, 0]
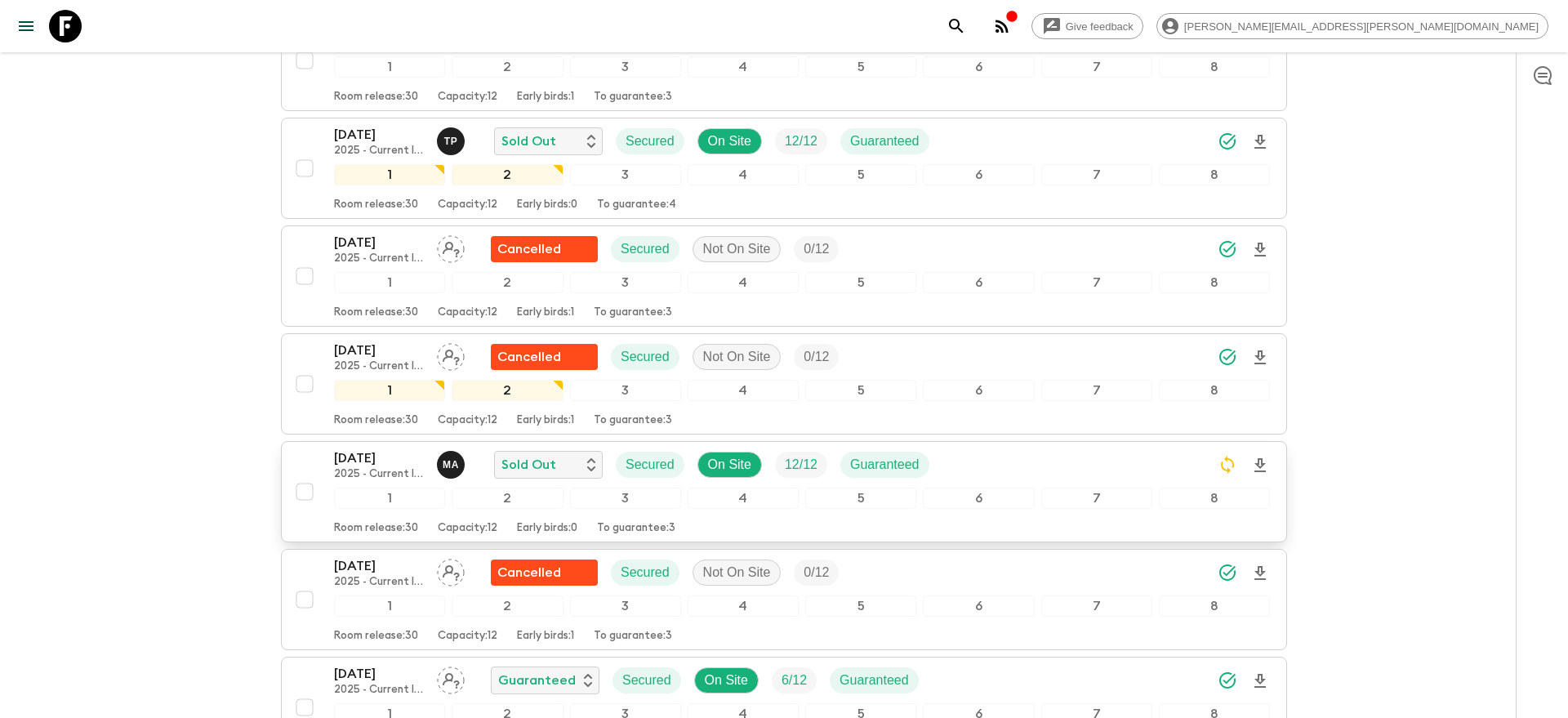
click at [1263, 459] on icon "Download Onboarding" at bounding box center [1259, 466] width 11 height 14
click at [966, 30] on icon "search adventures" at bounding box center [956, 26] width 20 height 20
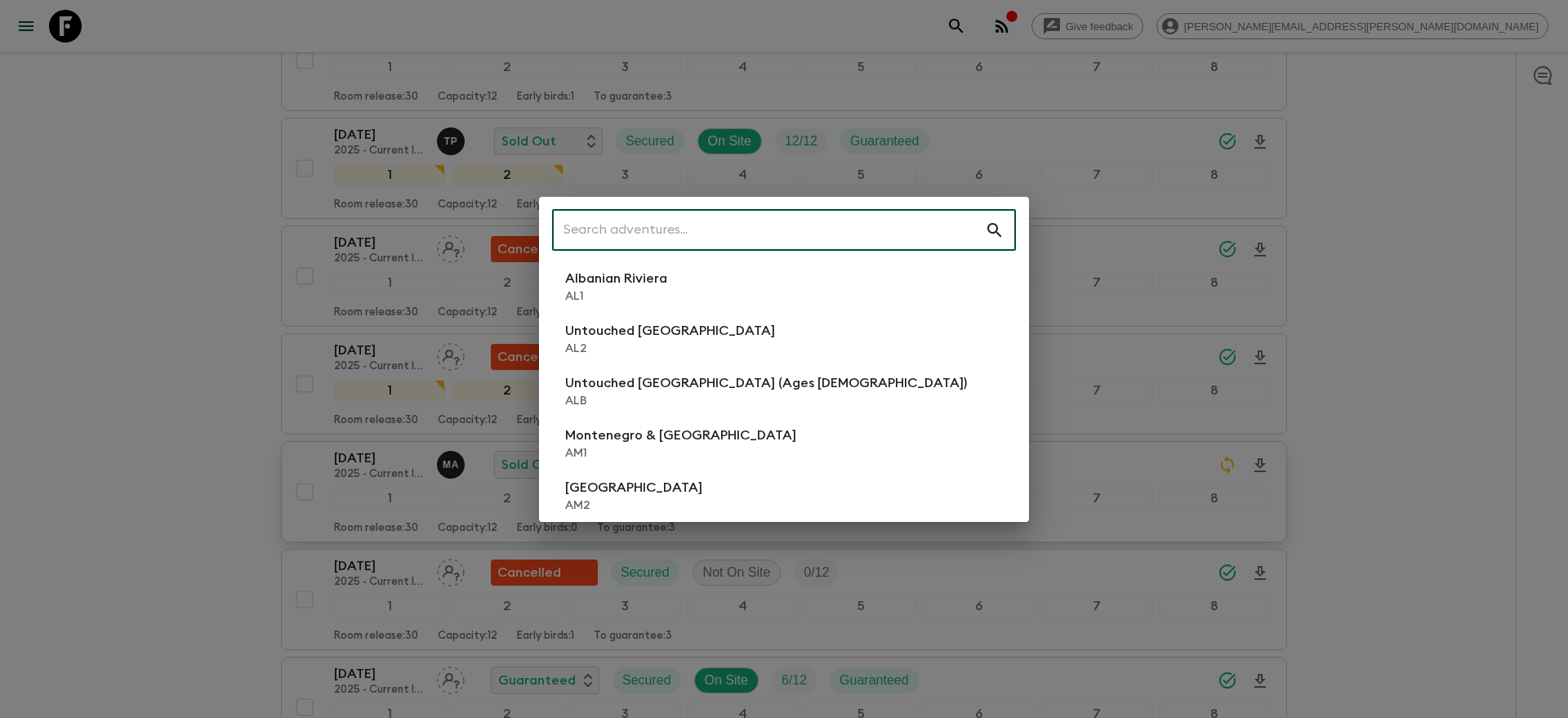
click at [958, 230] on input "text" at bounding box center [768, 229] width 433 height 45
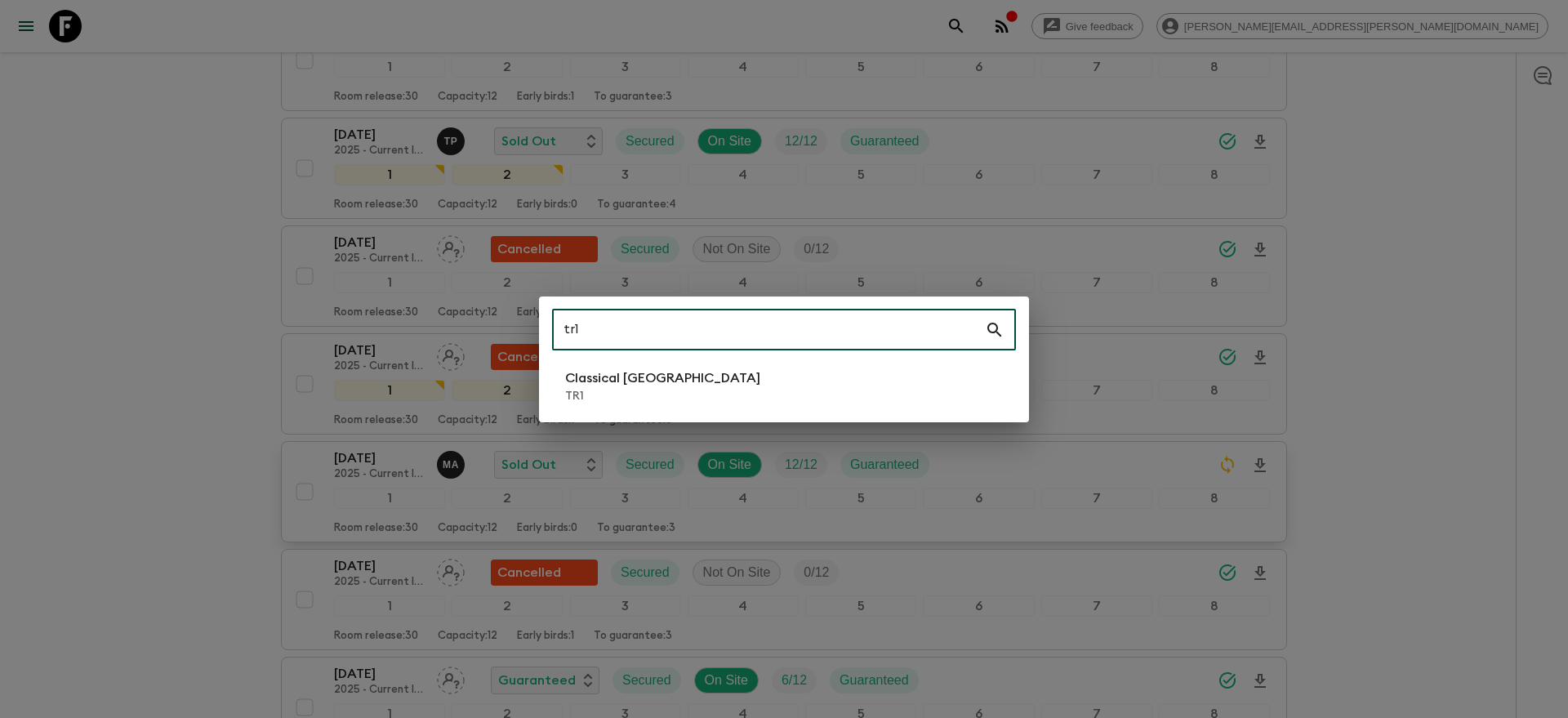
type input "tr1"
click at [760, 389] on li "Classical Türkiye TR1" at bounding box center [784, 386] width 464 height 45
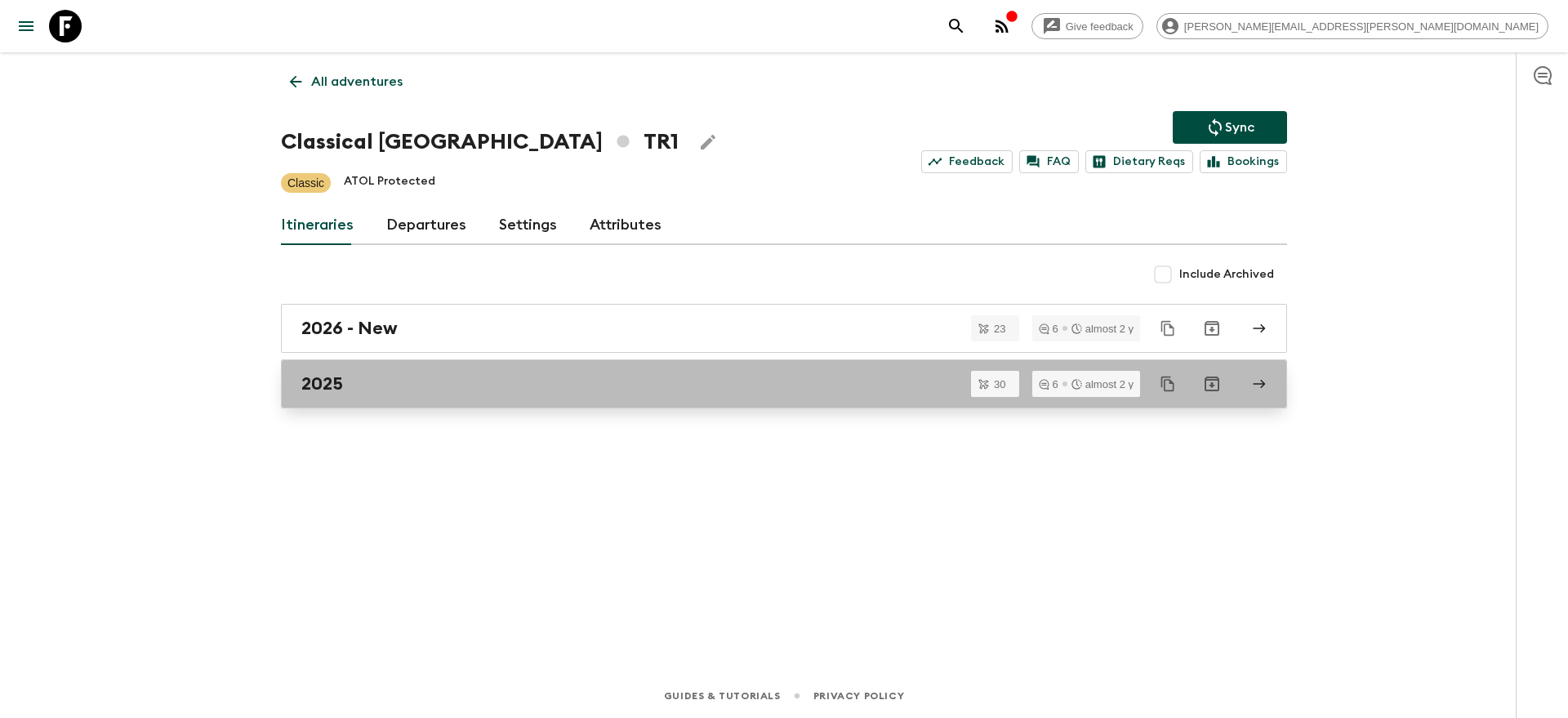
click at [551, 387] on div "2025" at bounding box center [768, 383] width 934 height 21
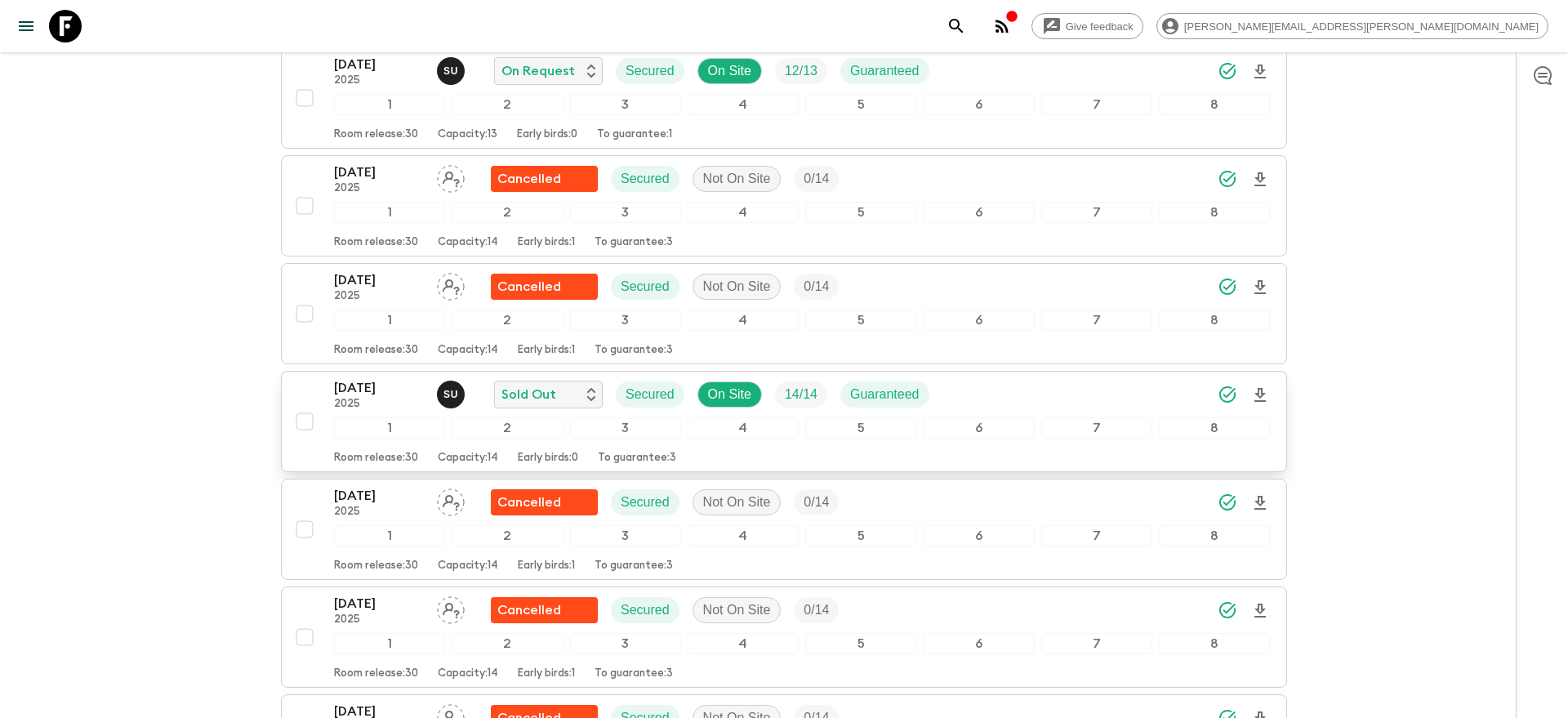
scroll to position [2322, 0]
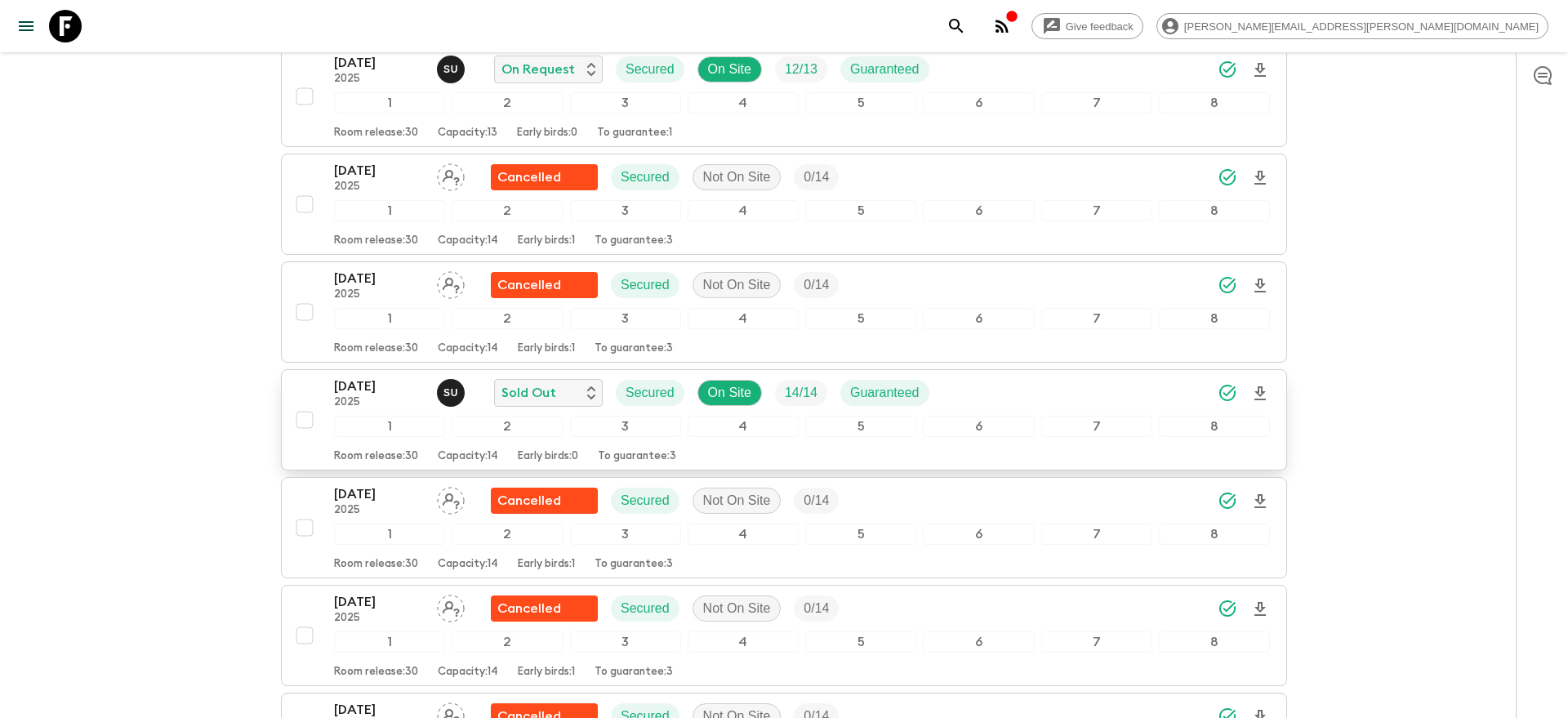
click at [1265, 392] on icon "Download Onboarding" at bounding box center [1259, 394] width 20 height 20
click at [966, 33] on icon "search adventures" at bounding box center [956, 26] width 20 height 20
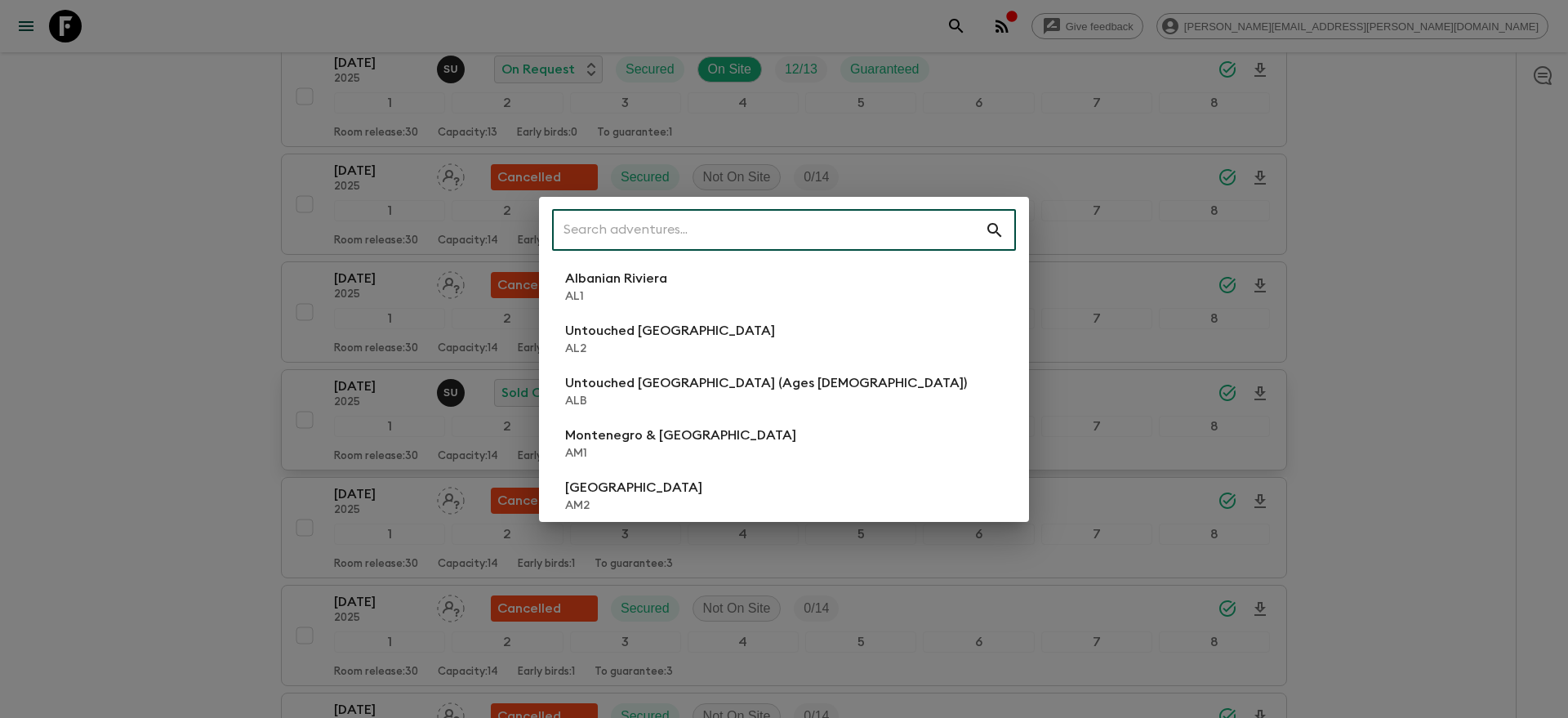
click at [808, 239] on input "text" at bounding box center [768, 229] width 433 height 45
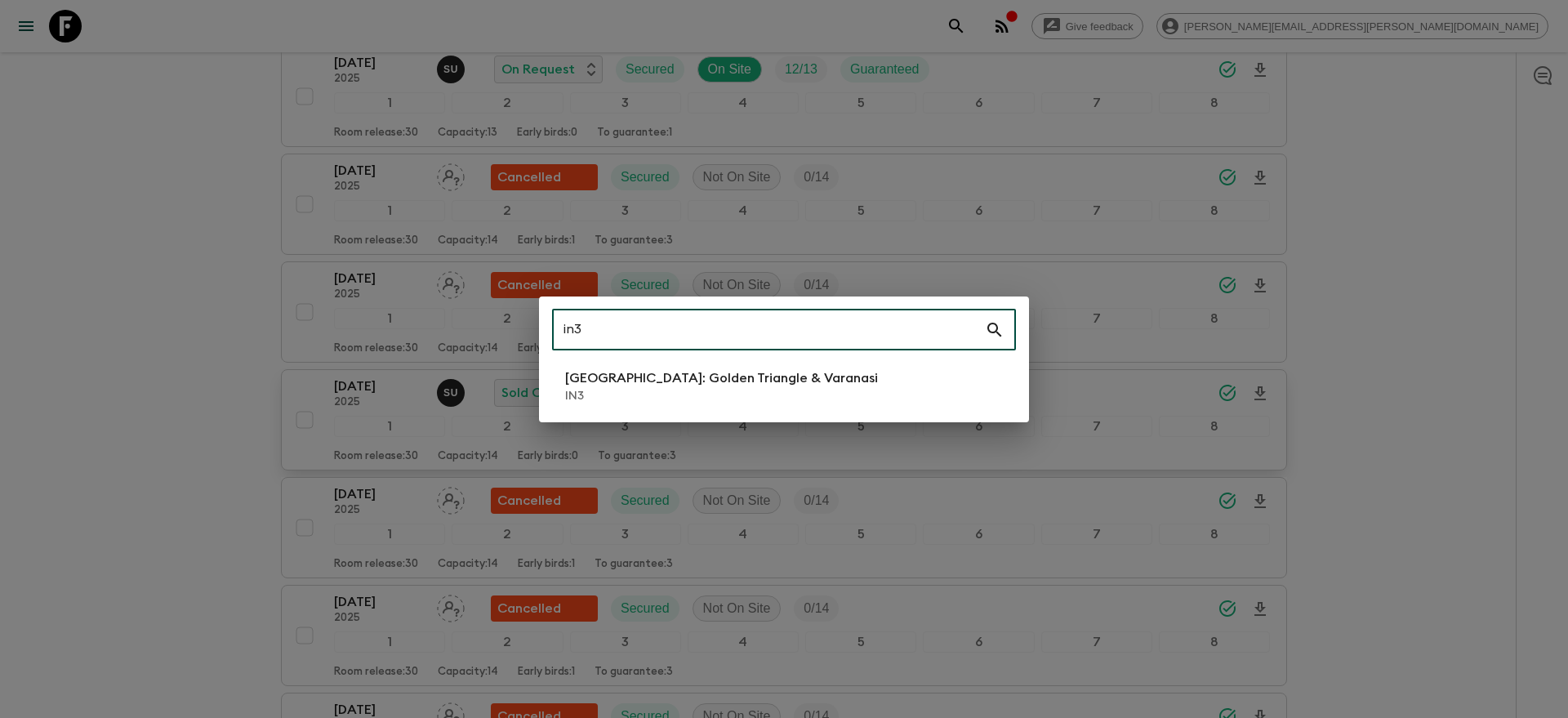
type input "in3"
click at [704, 396] on p "IN3" at bounding box center [722, 395] width 313 height 16
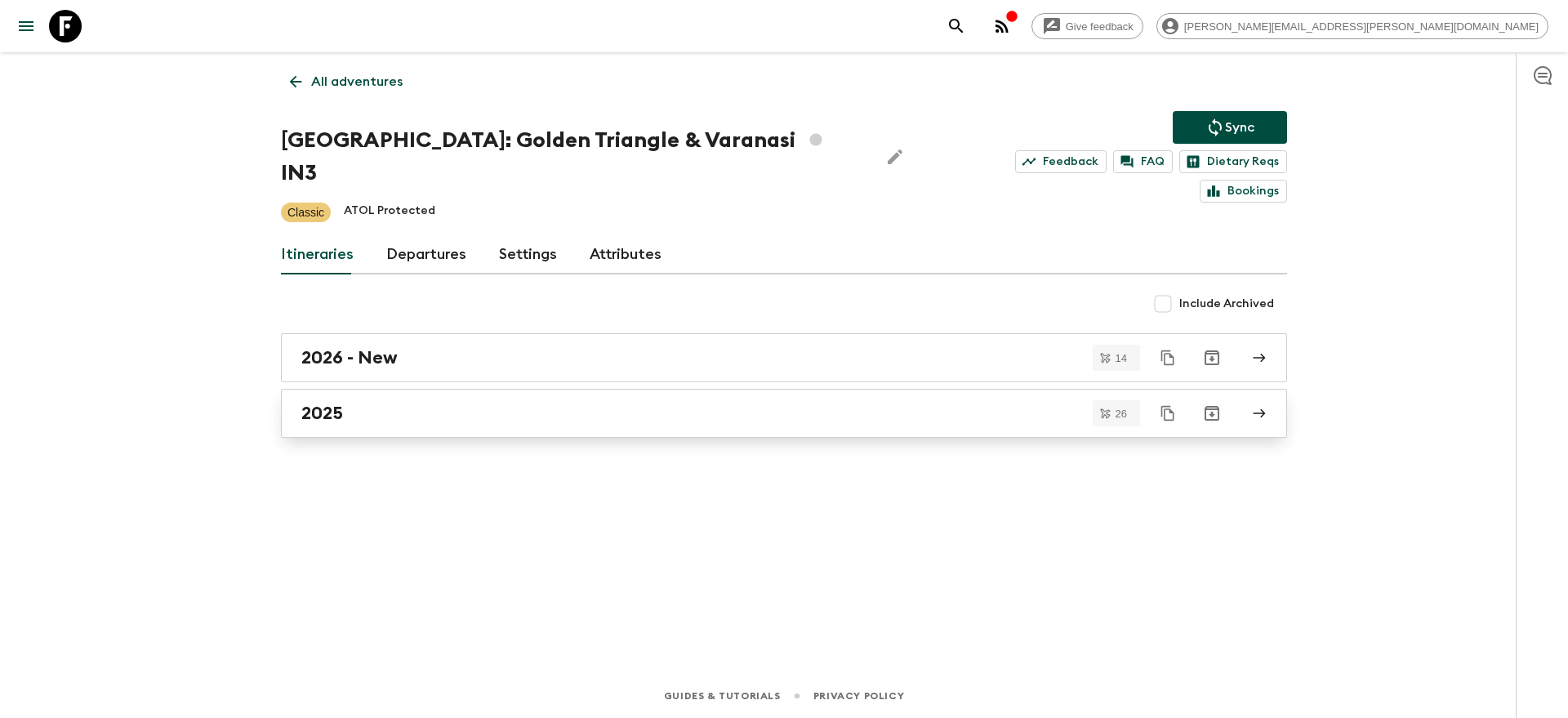
click at [595, 403] on div "2025" at bounding box center [768, 413] width 934 height 21
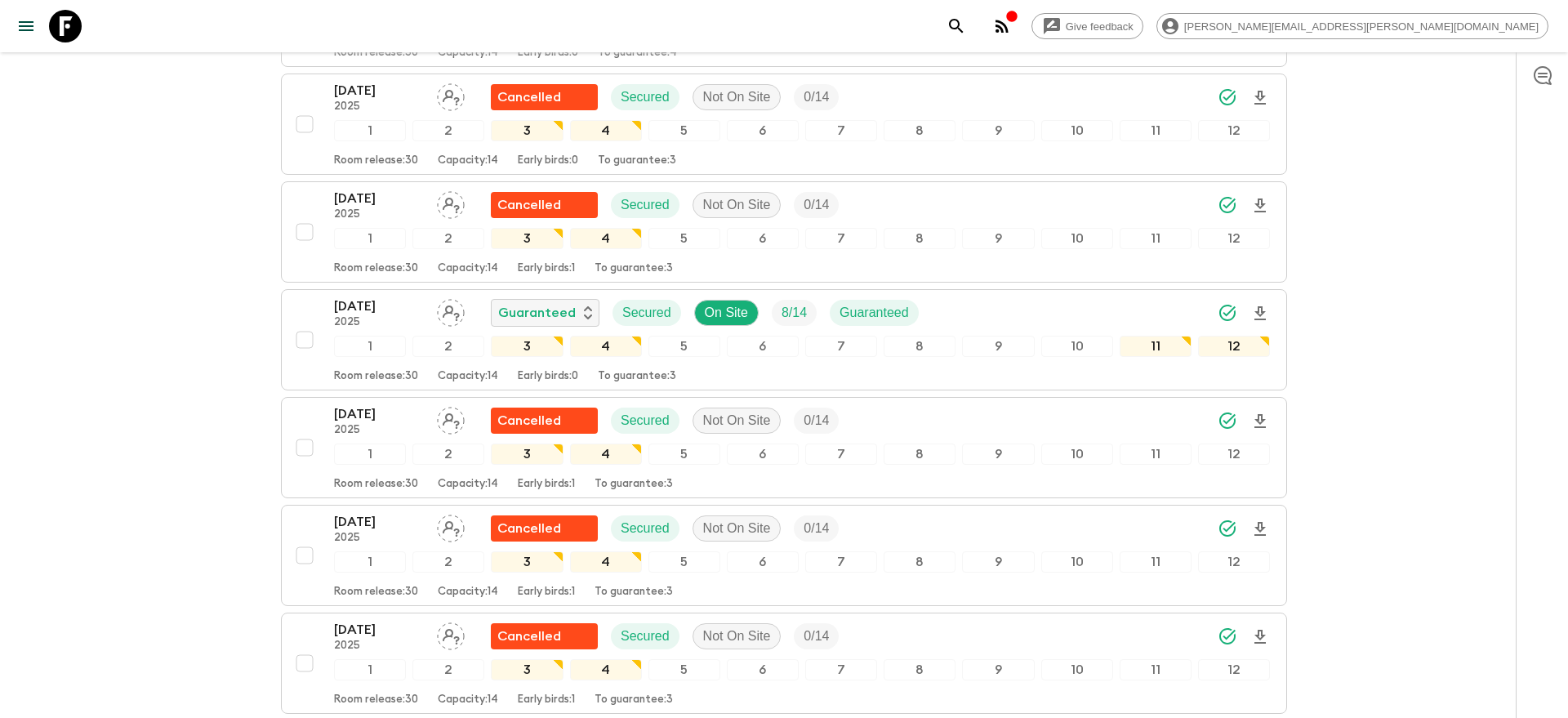
scroll to position [1365, 0]
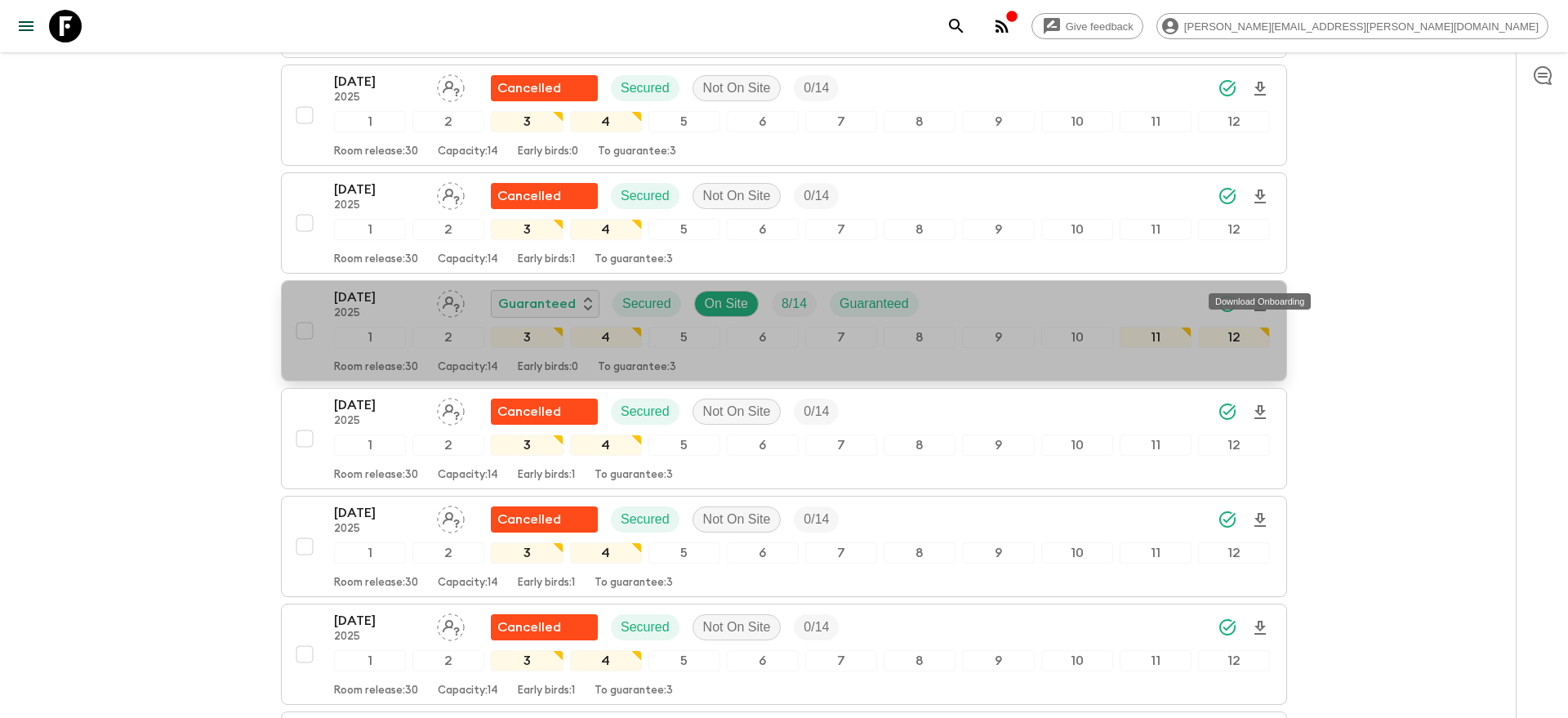
click at [1262, 297] on icon "Download Onboarding" at bounding box center [1259, 304] width 11 height 14
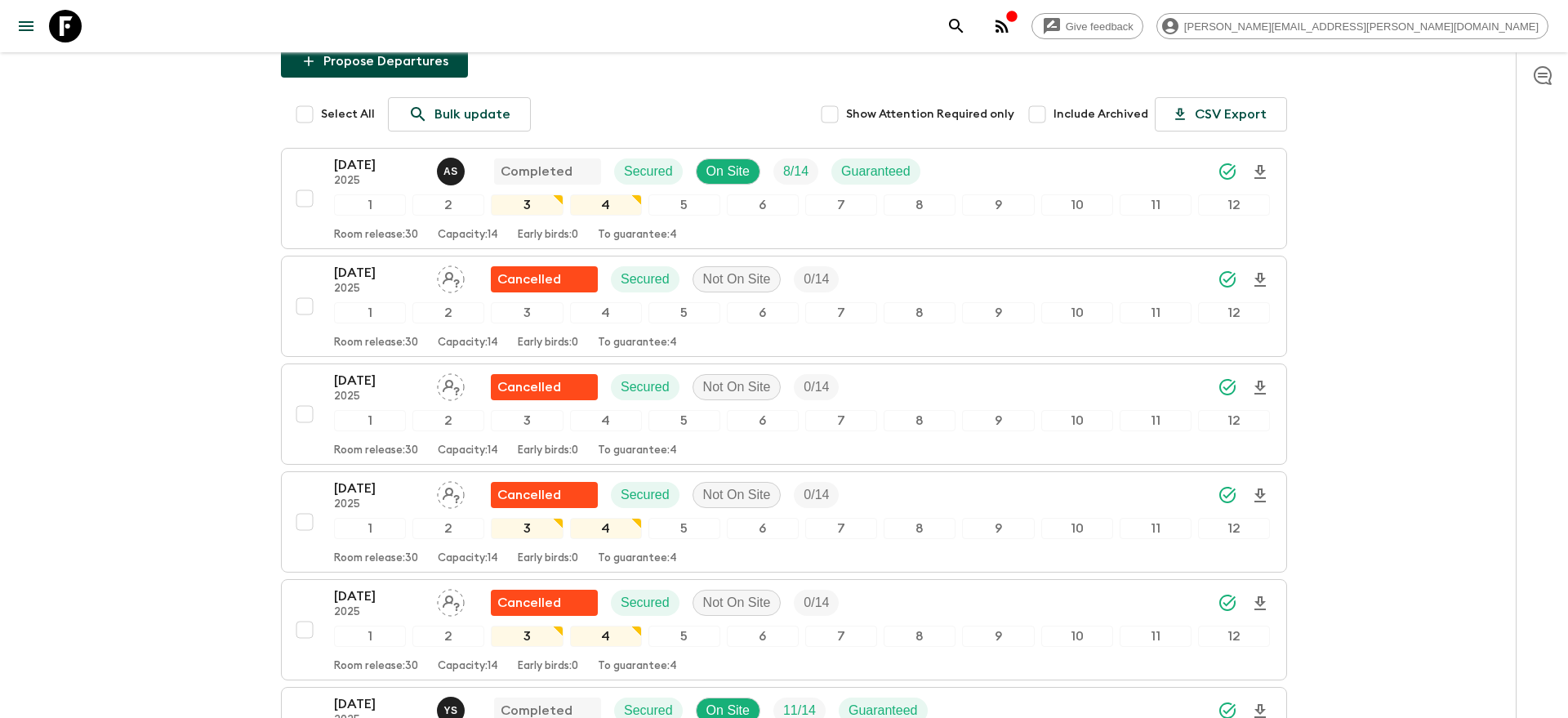
scroll to position [0, 0]
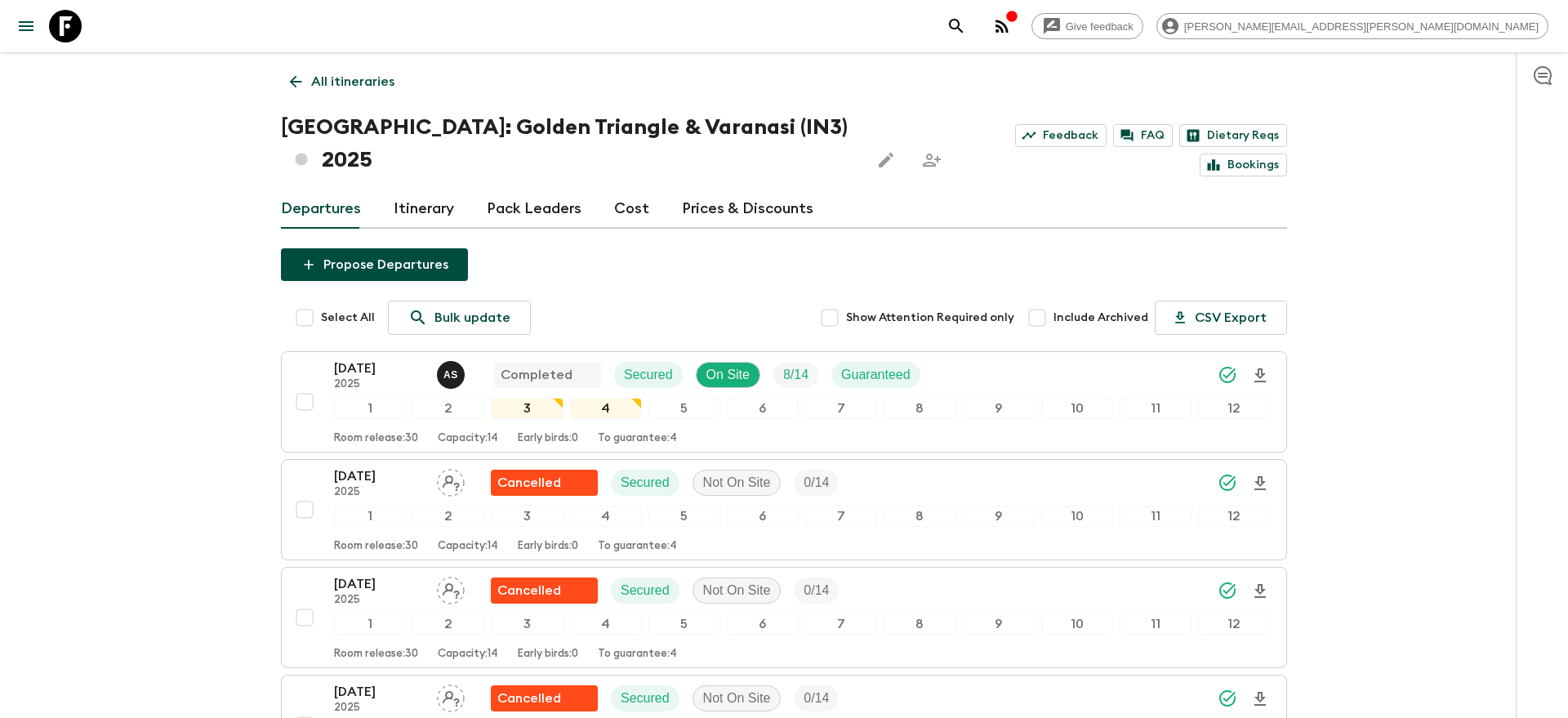
click at [962, 20] on icon "search adventures" at bounding box center [956, 26] width 14 height 14
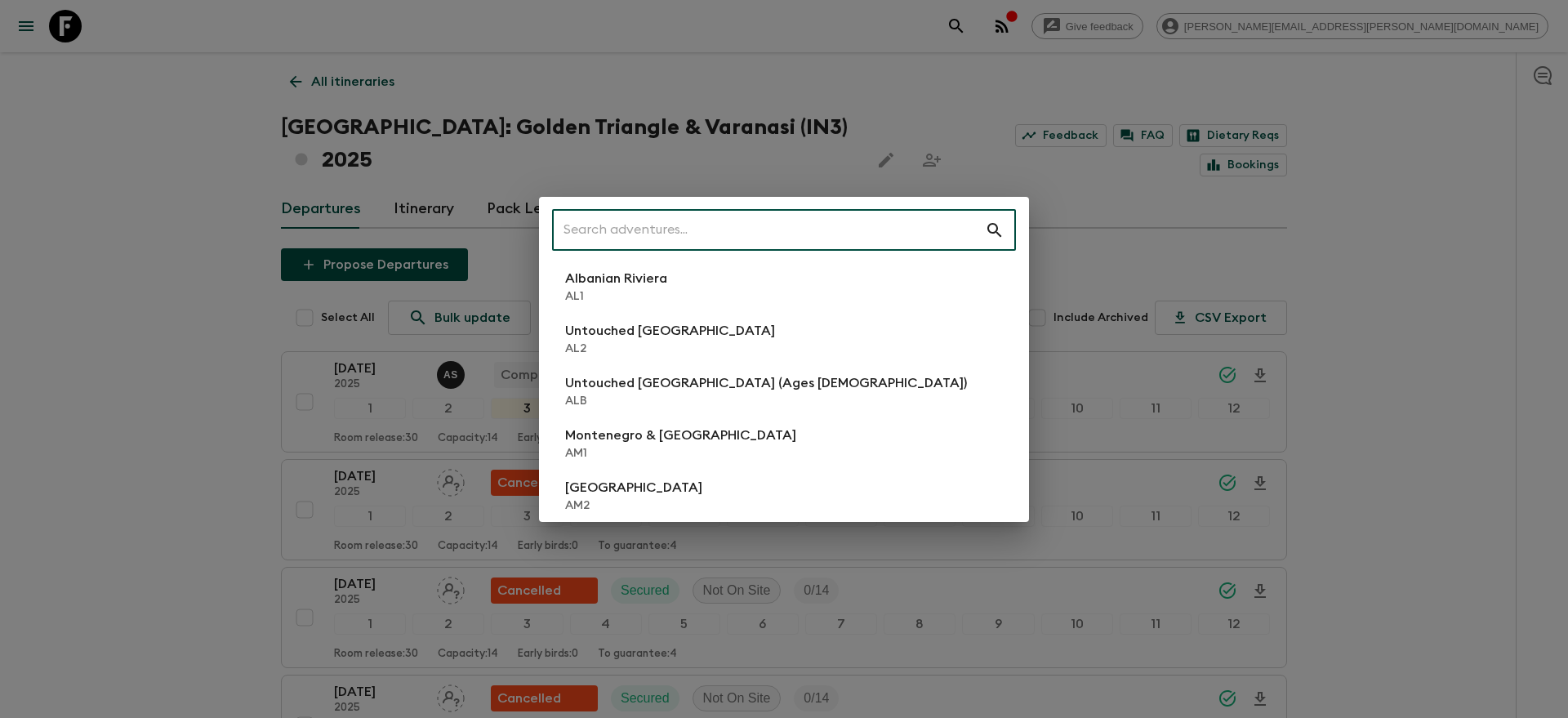
click at [876, 229] on input "text" at bounding box center [768, 229] width 433 height 45
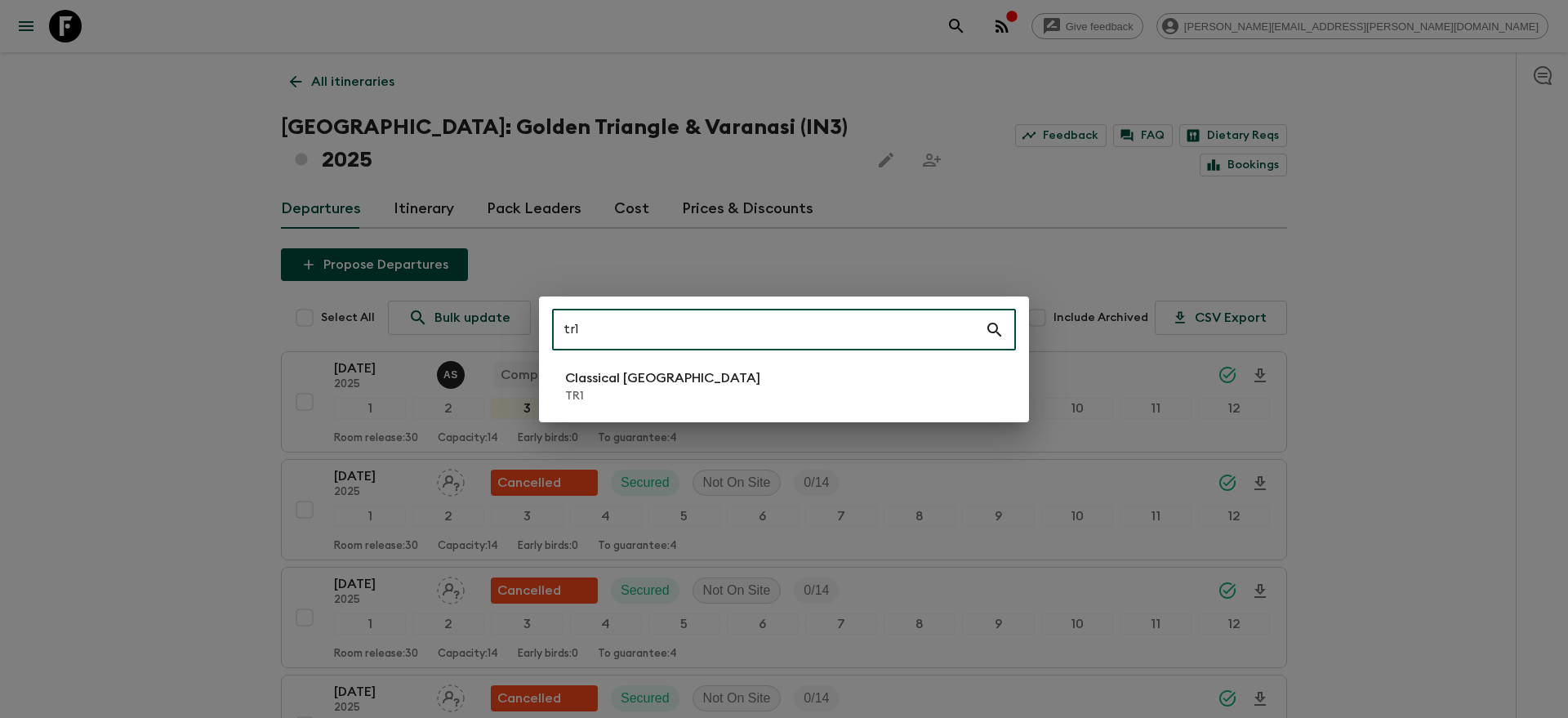
type input "tr1"
click at [778, 373] on li "Classical Türkiye TR1" at bounding box center [784, 386] width 464 height 45
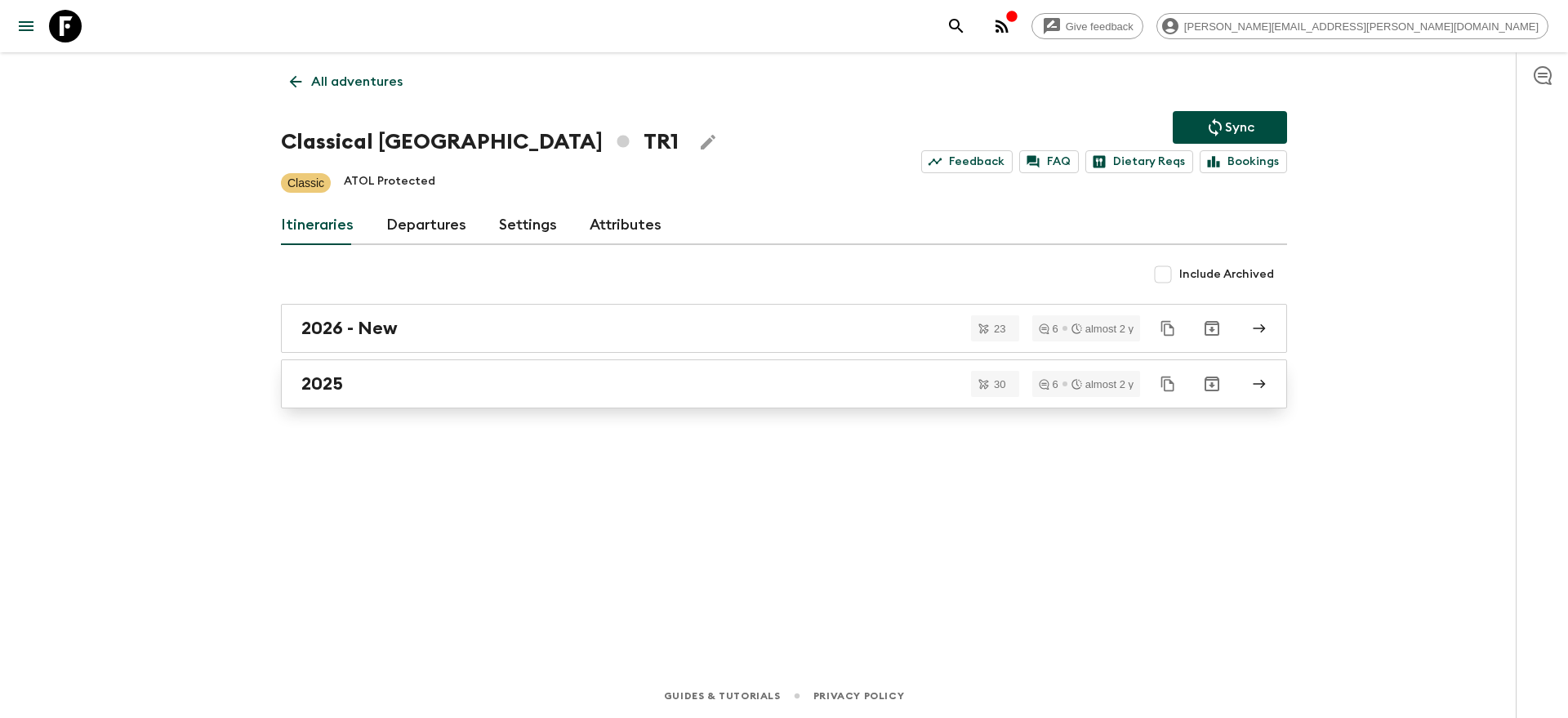
click at [677, 389] on div "2025" at bounding box center [768, 383] width 934 height 21
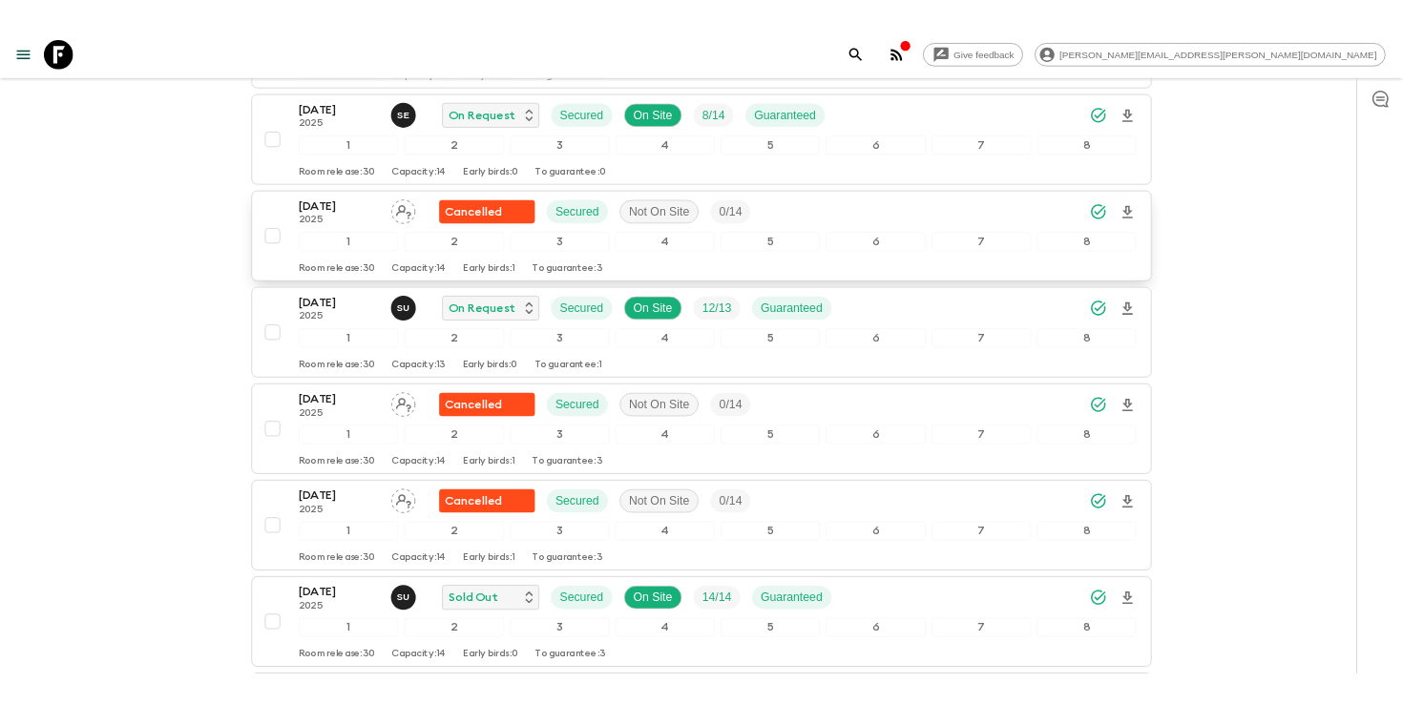
scroll to position [2435, 0]
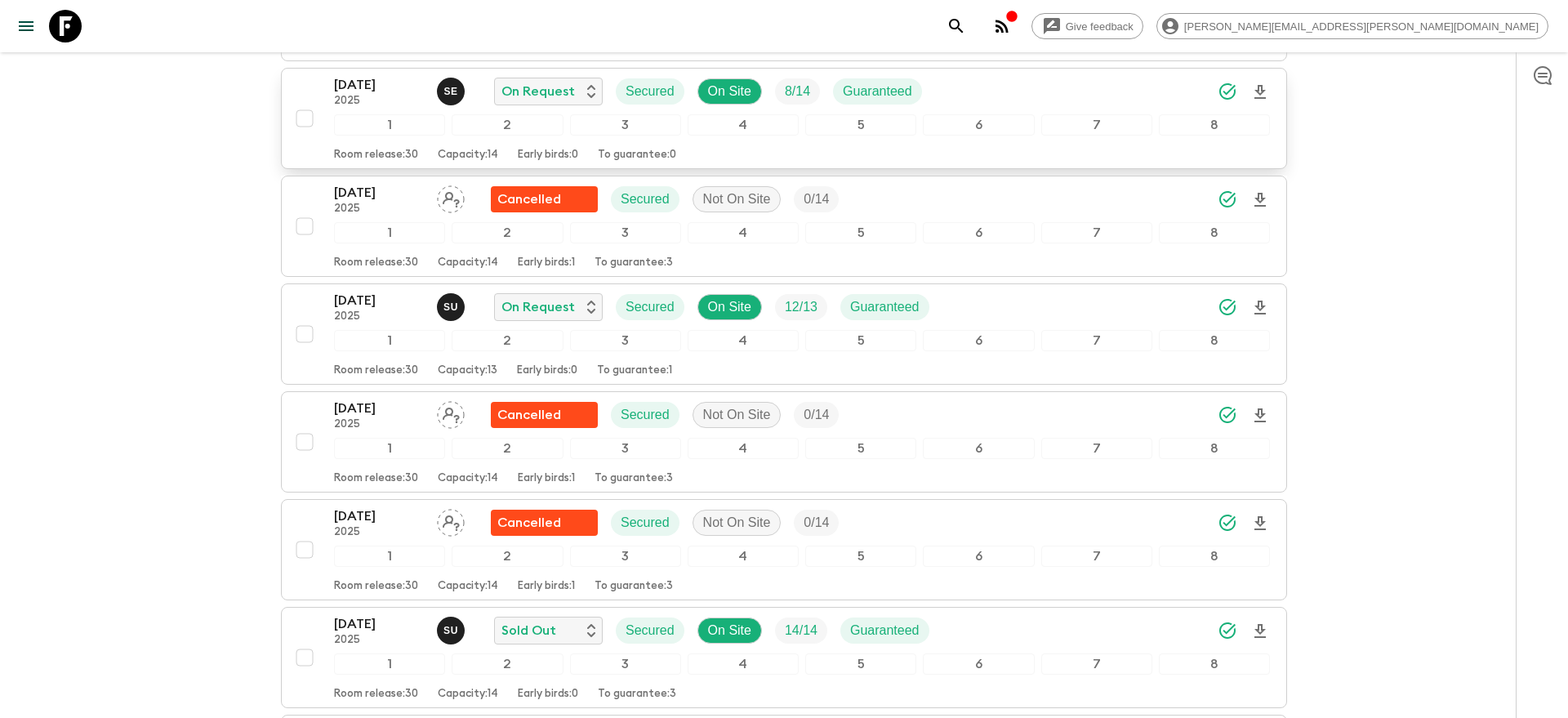
click at [1264, 92] on icon "Download Onboarding" at bounding box center [1259, 92] width 20 height 20
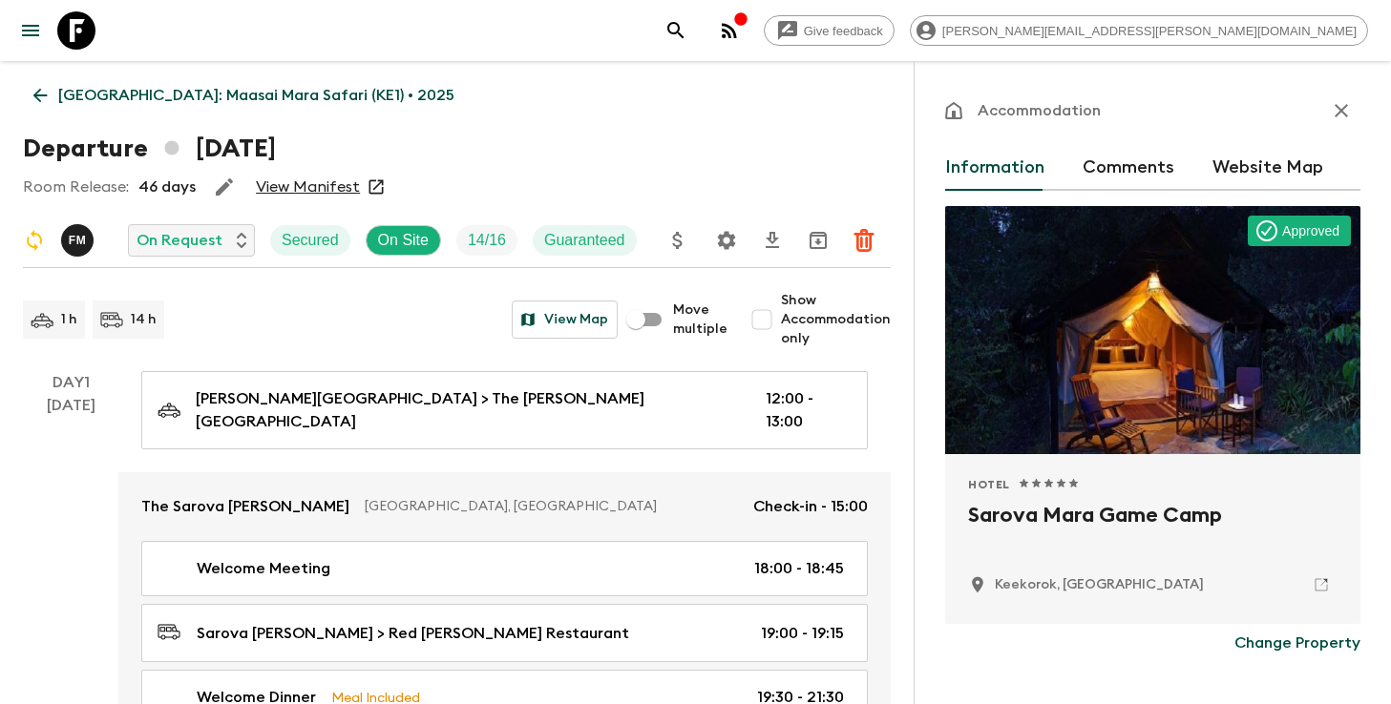
scroll to position [3249, 0]
